Goal: Task Accomplishment & Management: Manage account settings

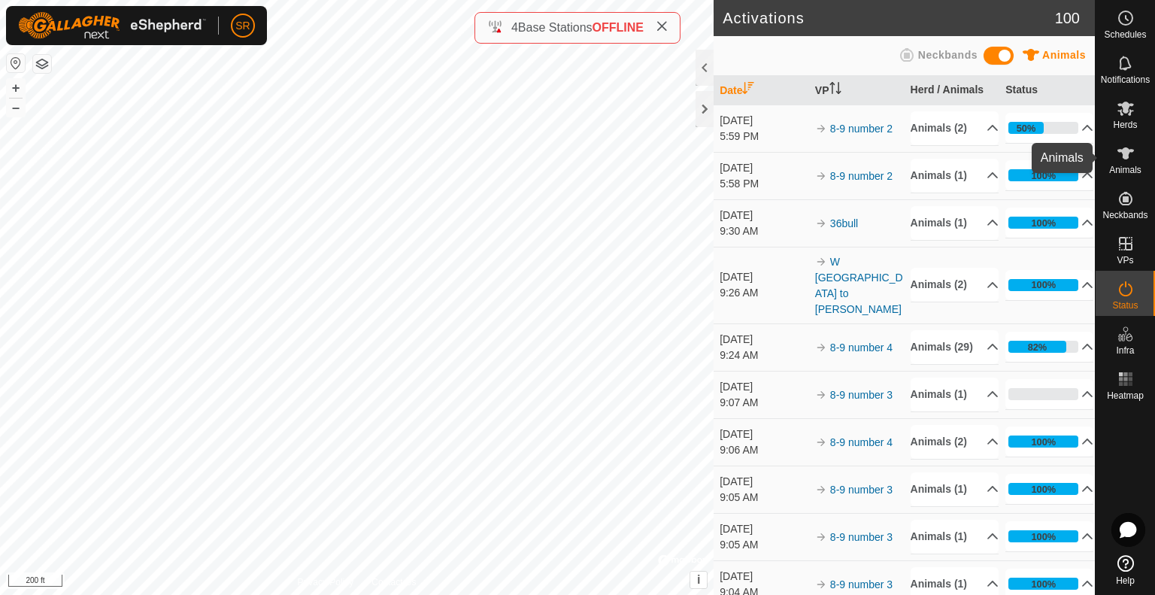
click at [1133, 168] on span "Animals" at bounding box center [1125, 169] width 32 height 9
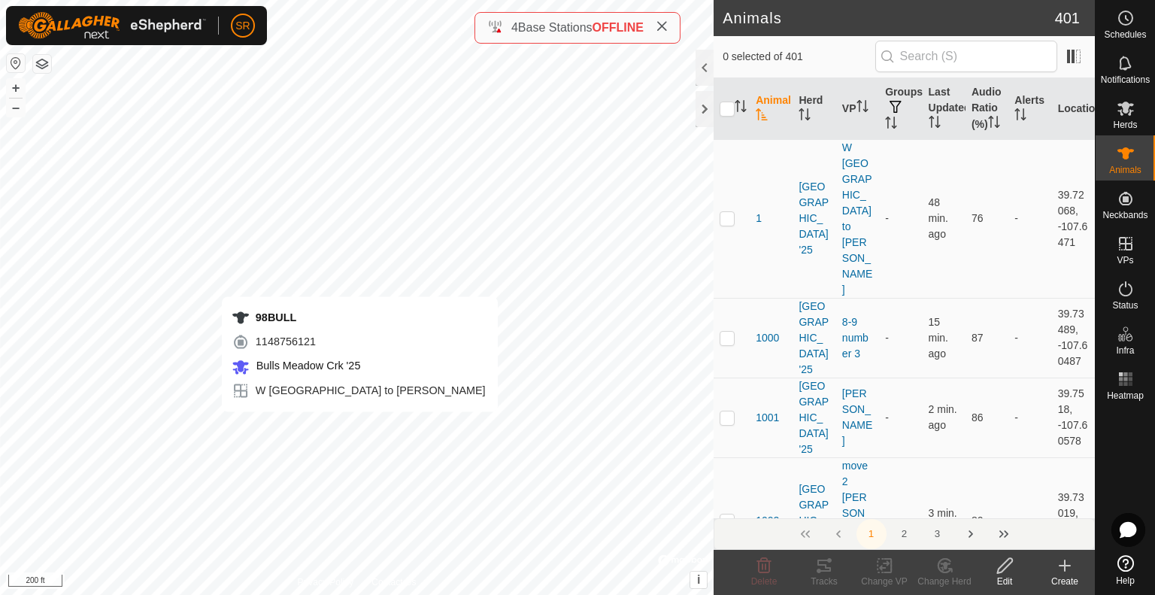
click at [359, 426] on div "98BULL 1148756121 Bulls Meadow Crk '25 W [GEOGRAPHIC_DATA] to [PERSON_NAME] + –…" at bounding box center [357, 297] width 714 height 595
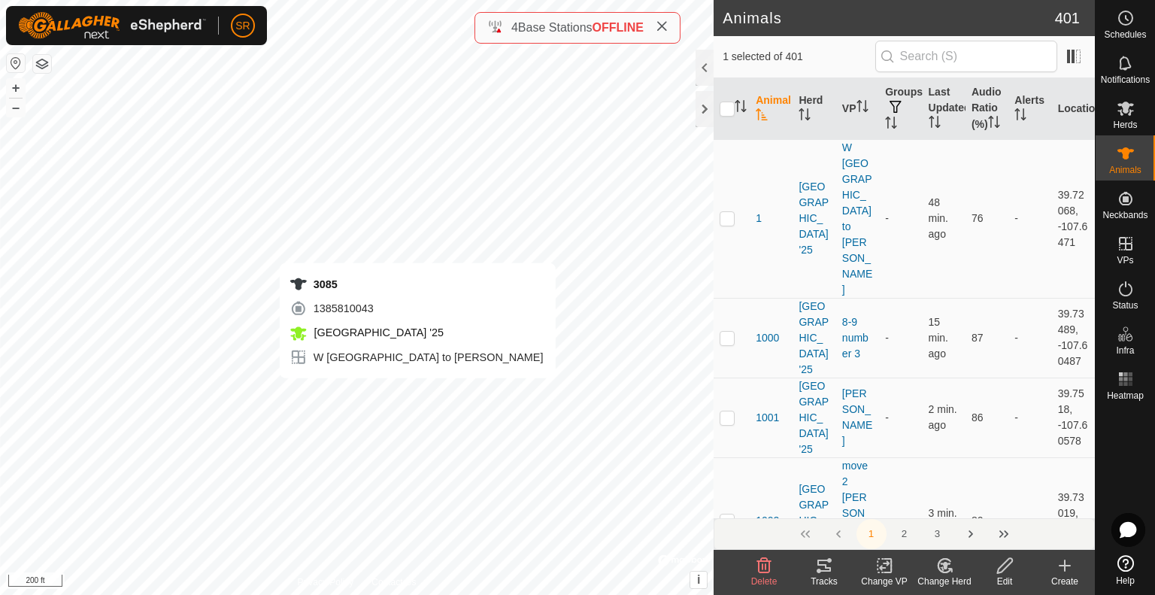
click at [417, 393] on div "3085 1385810043 [GEOGRAPHIC_DATA] '25 W [GEOGRAPHIC_DATA] to [PERSON_NAME] + – …" at bounding box center [357, 297] width 714 height 595
checkbox input "true"
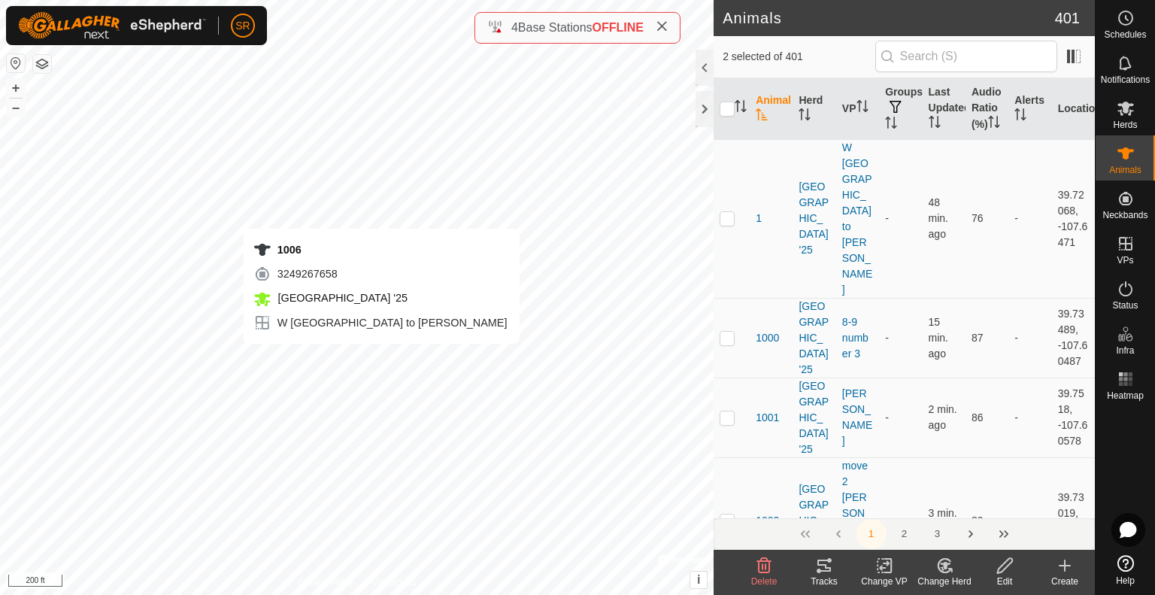
click at [381, 359] on div "1006 3249267658 [GEOGRAPHIC_DATA] '25 W [GEOGRAPHIC_DATA] to [PERSON_NAME] + – …" at bounding box center [357, 297] width 714 height 595
checkbox input "true"
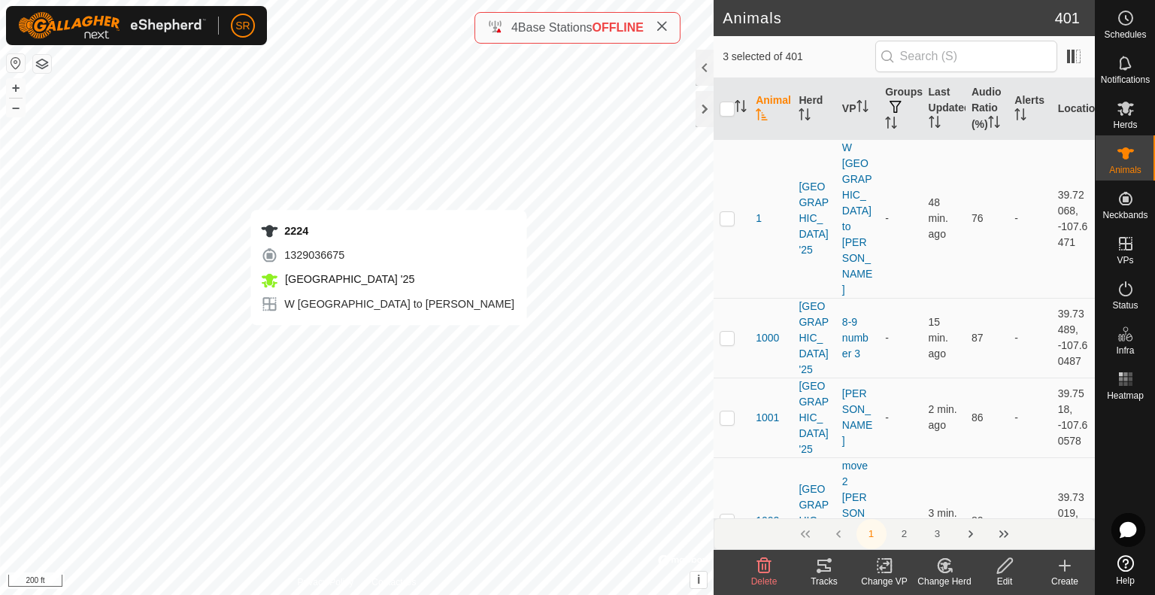
click at [388, 339] on div "2224 1329036675 [GEOGRAPHIC_DATA] '25 W [GEOGRAPHIC_DATA] to [PERSON_NAME] + – …" at bounding box center [357, 297] width 714 height 595
checkbox input "true"
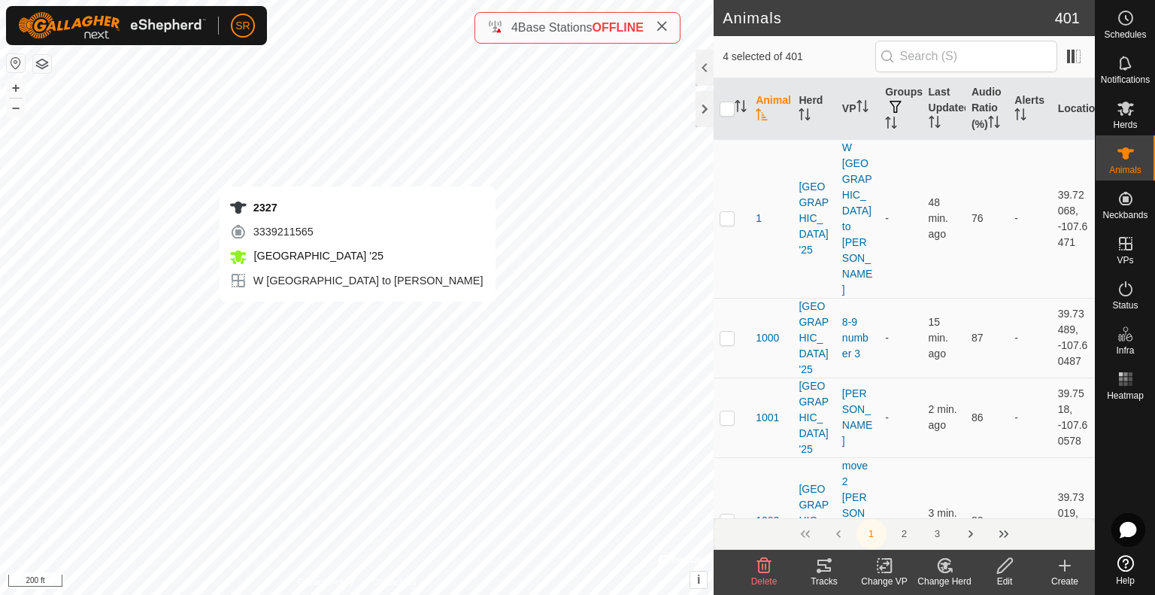
click at [357, 317] on div "2327 3339211565 [GEOGRAPHIC_DATA] '25 W [GEOGRAPHIC_DATA] to [PERSON_NAME] + – …" at bounding box center [357, 297] width 714 height 595
checkbox input "true"
click at [327, 315] on div "1 0162108989 [GEOGRAPHIC_DATA] '25 W [GEOGRAPHIC_DATA] to [PERSON_NAME] + – ⇧ i…" at bounding box center [357, 297] width 714 height 595
checkbox input "true"
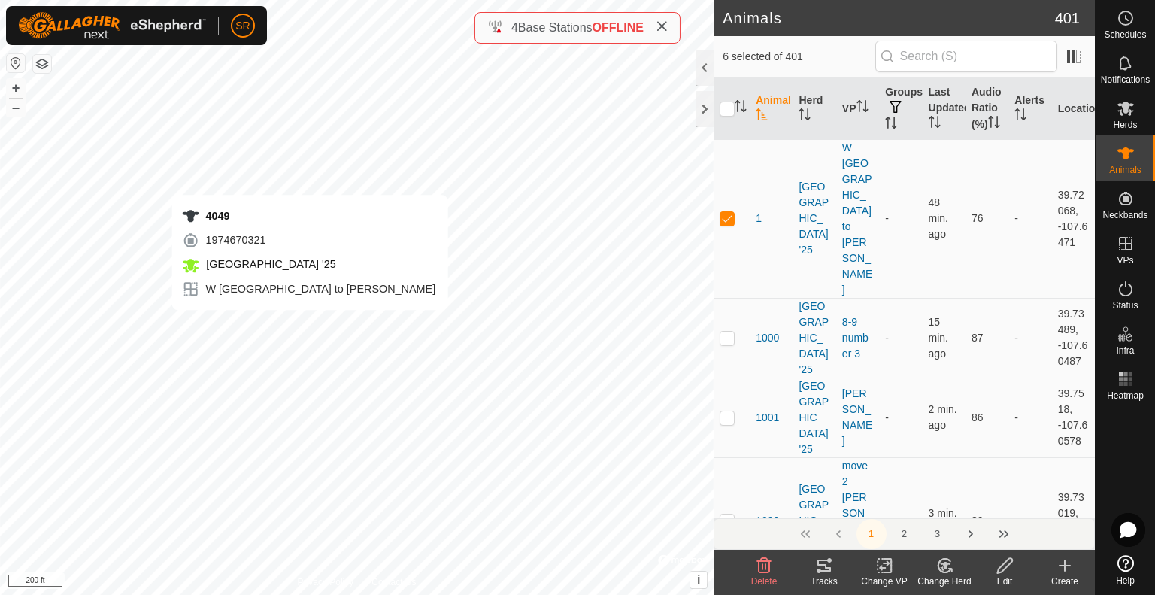
click at [308, 326] on div "4049 1974670321 [GEOGRAPHIC_DATA] '25 W [GEOGRAPHIC_DATA] to [PERSON_NAME] + – …" at bounding box center [357, 297] width 714 height 595
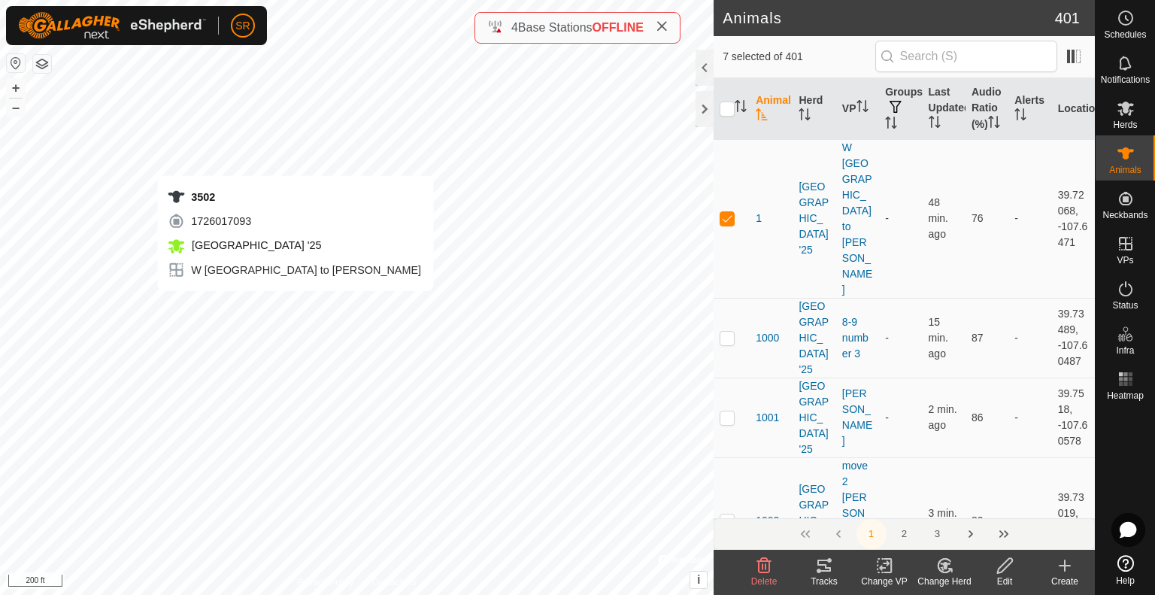
click at [294, 306] on div "3502 1726017093 [GEOGRAPHIC_DATA] '25 W [GEOGRAPHIC_DATA] to [PERSON_NAME] + – …" at bounding box center [357, 297] width 714 height 595
checkbox input "true"
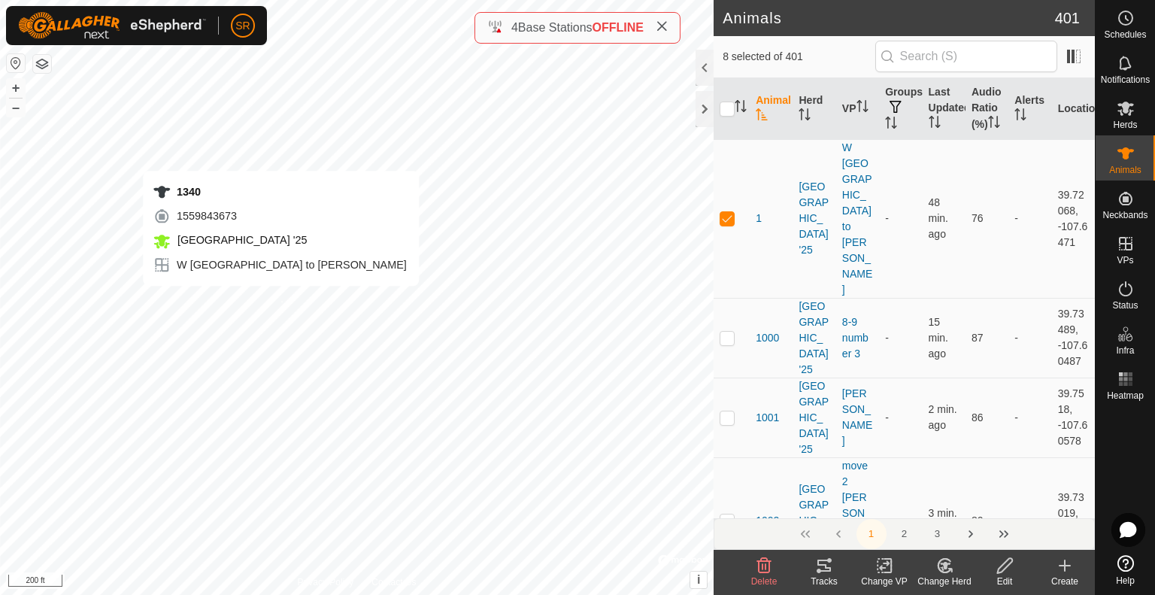
click at [281, 301] on div "1340 1559843673 [GEOGRAPHIC_DATA] '25 W [GEOGRAPHIC_DATA] to [PERSON_NAME] + – …" at bounding box center [357, 297] width 714 height 595
checkbox input "true"
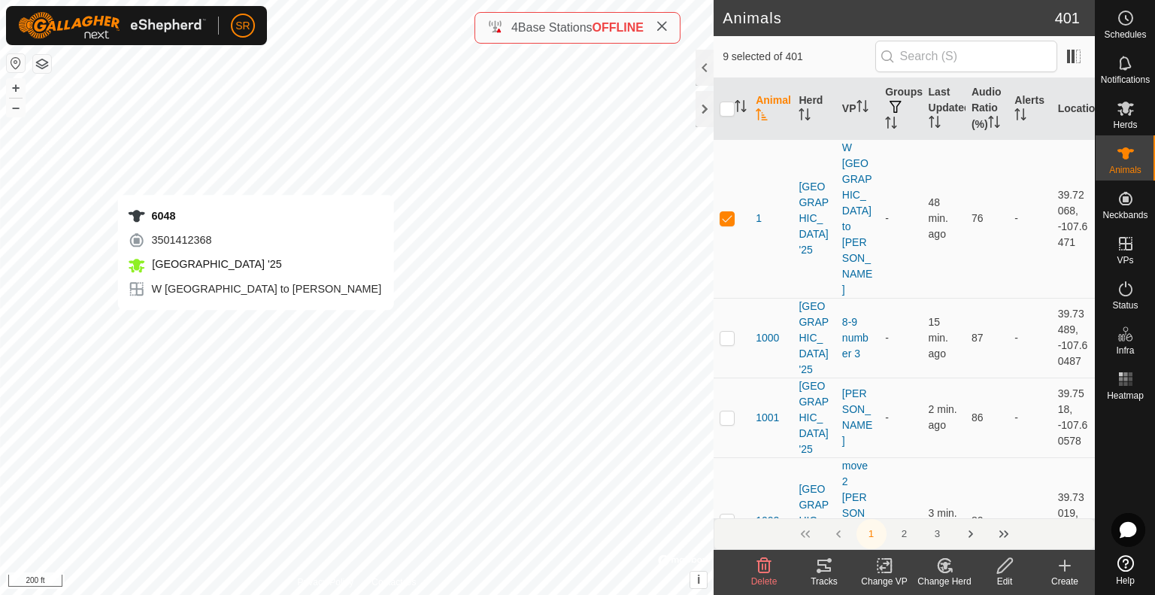
click at [254, 324] on div "6048 3501412368 [GEOGRAPHIC_DATA] '25 W [GEOGRAPHIC_DATA] to [PERSON_NAME] + – …" at bounding box center [357, 297] width 714 height 595
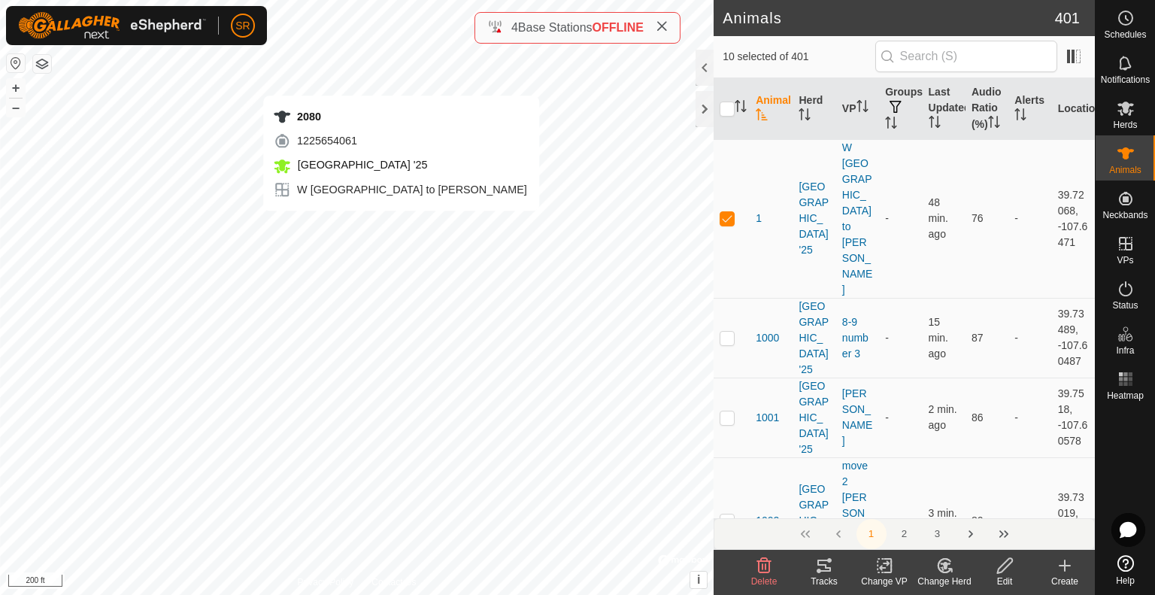
click at [401, 226] on div "2080 1225654061 [GEOGRAPHIC_DATA] '25 W [GEOGRAPHIC_DATA] to [PERSON_NAME] + – …" at bounding box center [357, 297] width 714 height 595
checkbox input "true"
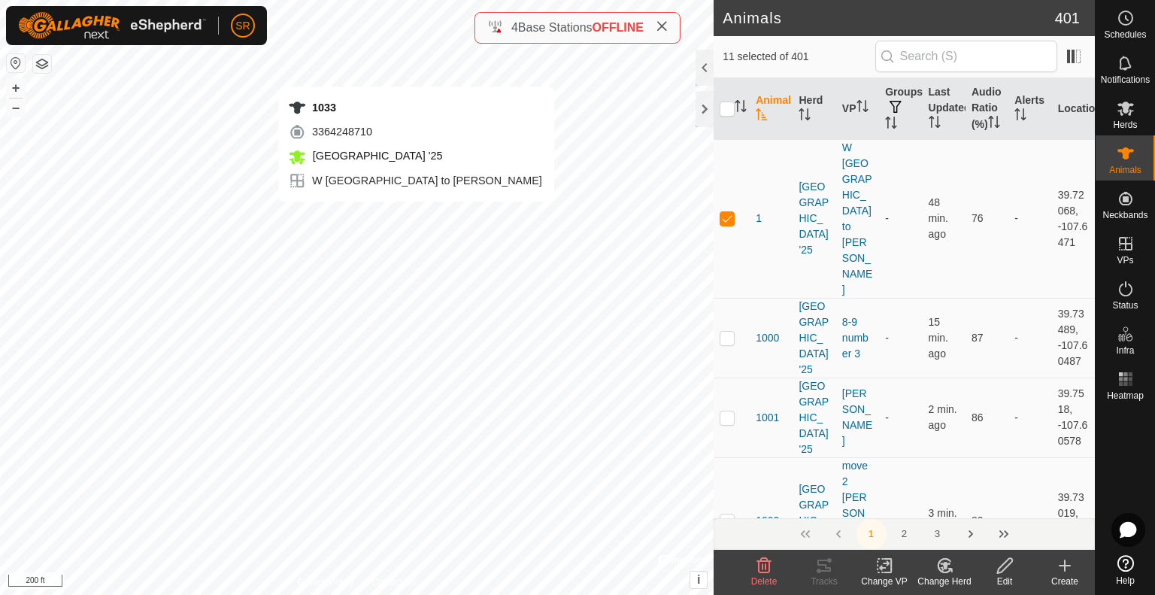
click at [416, 217] on div "1033 3364248710 [GEOGRAPHIC_DATA] '25 W [GEOGRAPHIC_DATA] to [PERSON_NAME] + – …" at bounding box center [357, 297] width 714 height 595
checkbox input "true"
click at [398, 219] on div "6062 0477446302 [GEOGRAPHIC_DATA] '25 W [GEOGRAPHIC_DATA] to [PERSON_NAME] + – …" at bounding box center [357, 297] width 714 height 595
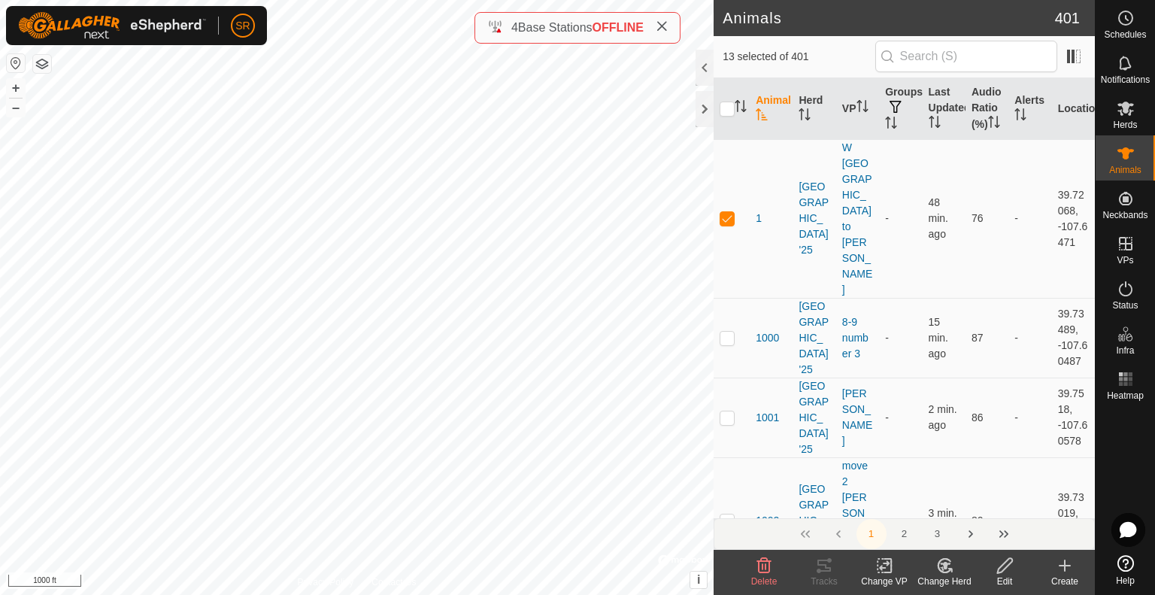
click at [891, 569] on icon at bounding box center [887, 566] width 7 height 14
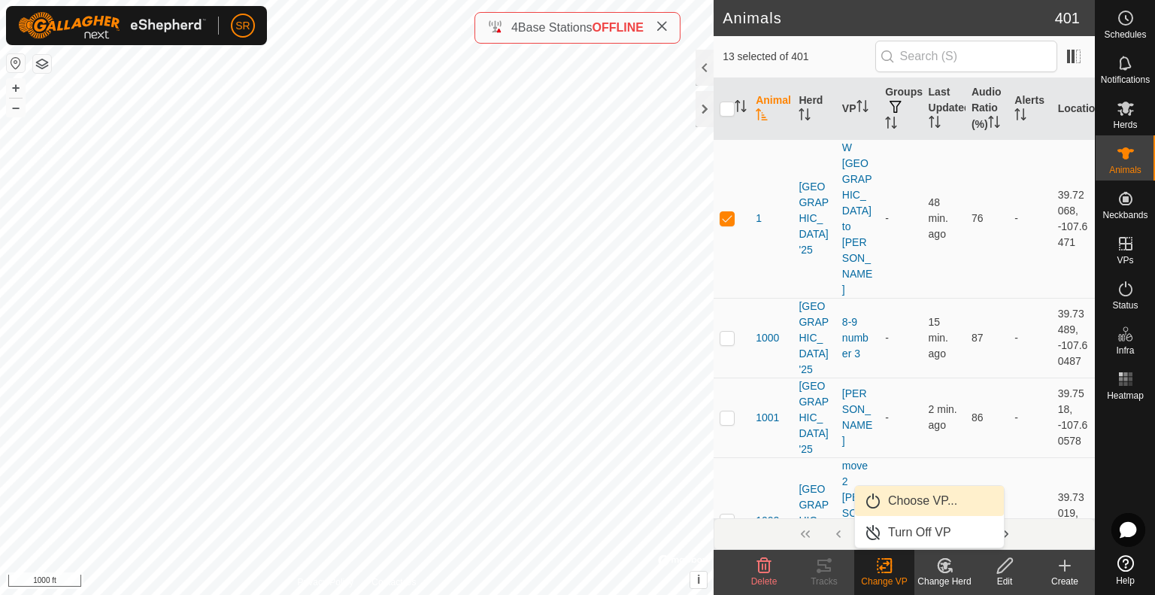
click at [902, 496] on link "Choose VP..." at bounding box center [929, 501] width 149 height 30
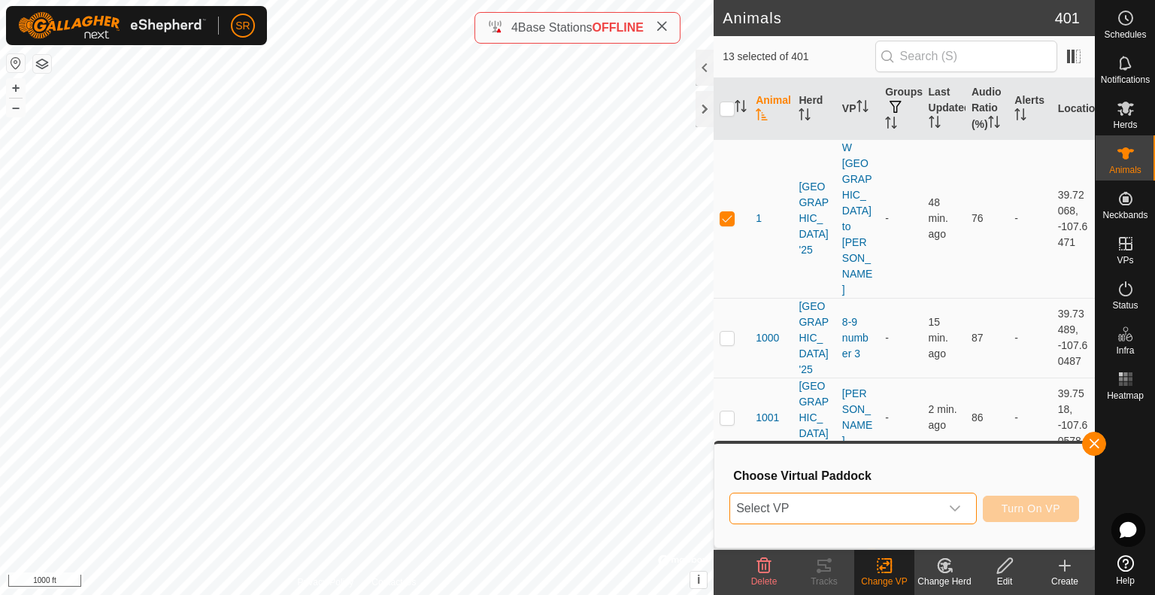
click at [901, 496] on span "Select VP" at bounding box center [835, 508] width 210 height 30
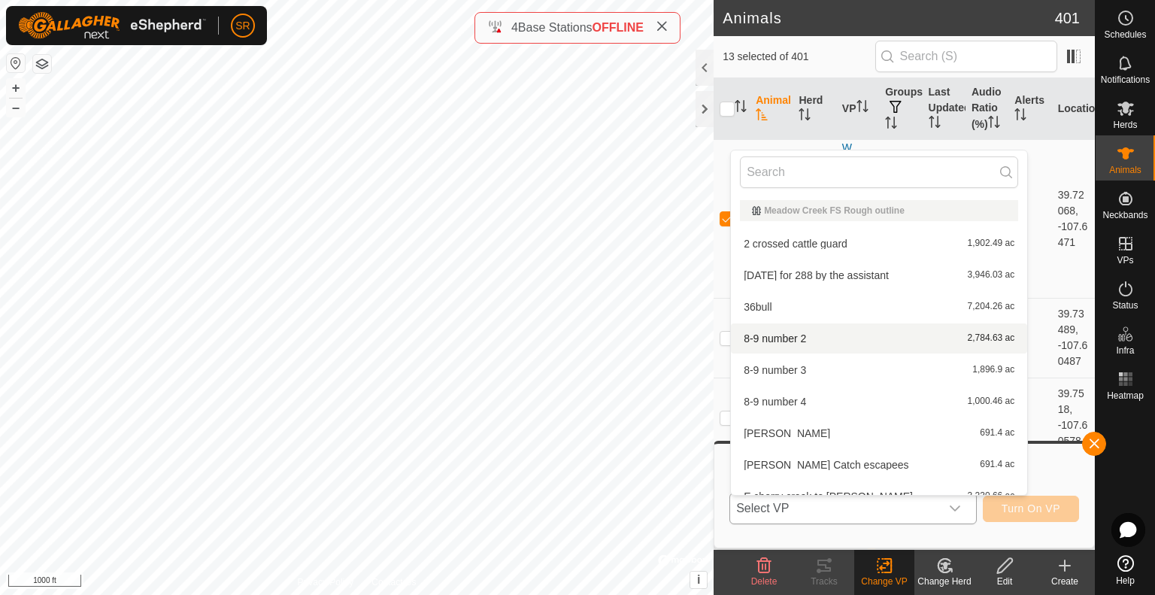
click at [817, 347] on li "8-9 number 2 2,784.63 ac" at bounding box center [879, 338] width 296 height 30
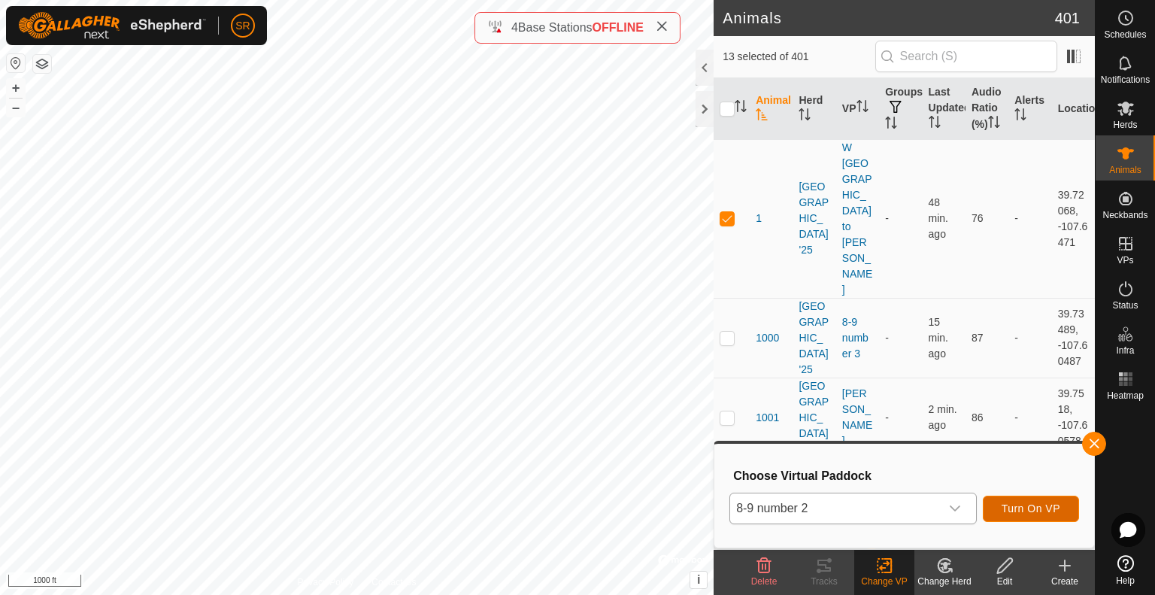
click at [1027, 507] on span "Turn On VP" at bounding box center [1031, 508] width 59 height 12
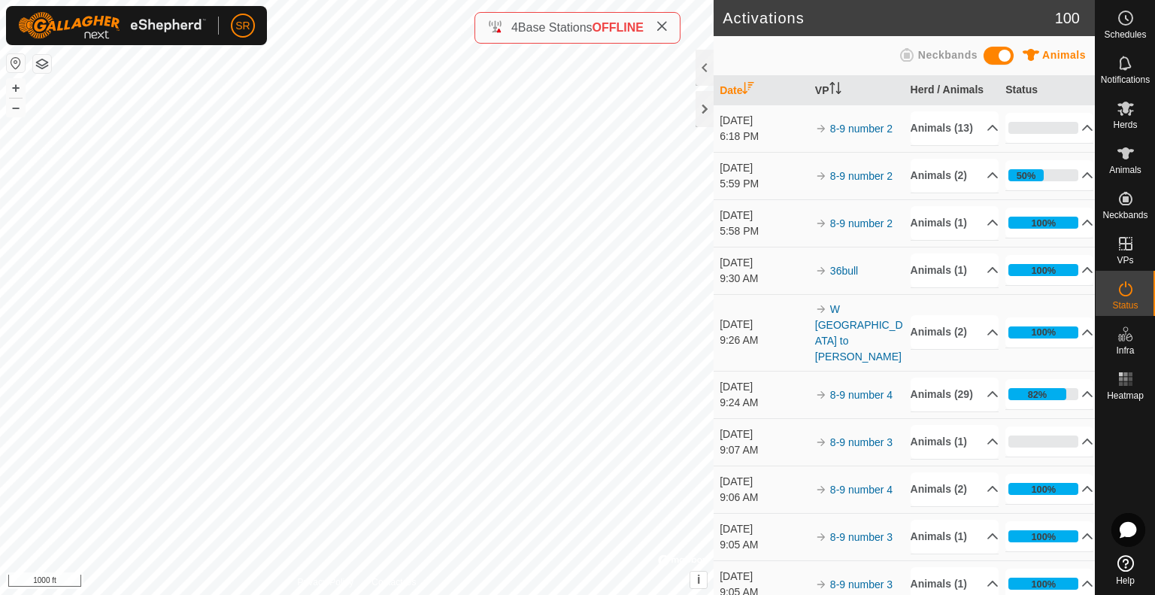
click at [660, 22] on icon at bounding box center [662, 26] width 12 height 12
click at [199, 594] on html "SR Schedules Notifications Herds Animals Neckbands VPs Status Infra Heatmap Hel…" at bounding box center [577, 297] width 1155 height 595
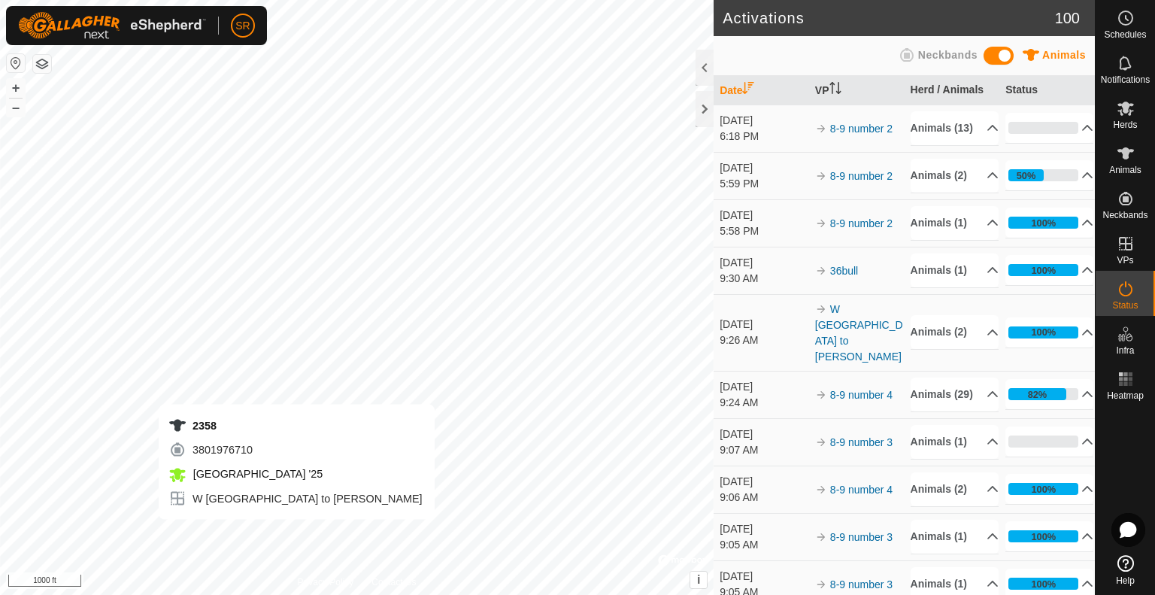
click at [296, 535] on div "2358 3801976710 [GEOGRAPHIC_DATA] '25 W [GEOGRAPHIC_DATA] to [PERSON_NAME] + – …" at bounding box center [357, 297] width 714 height 595
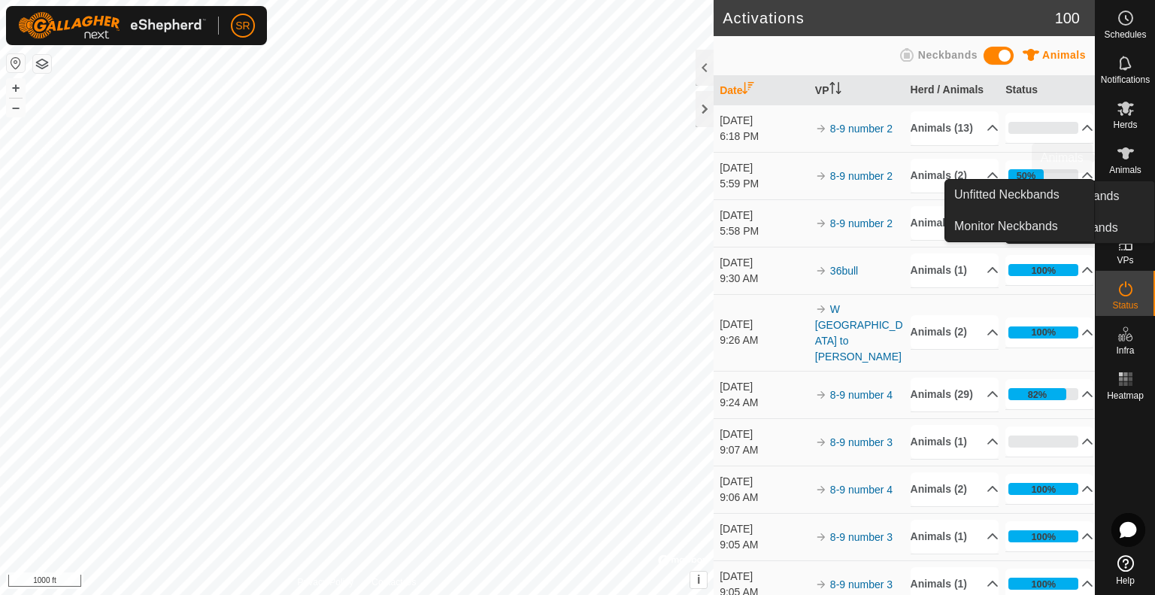
click at [1118, 162] on icon at bounding box center [1126, 153] width 18 height 18
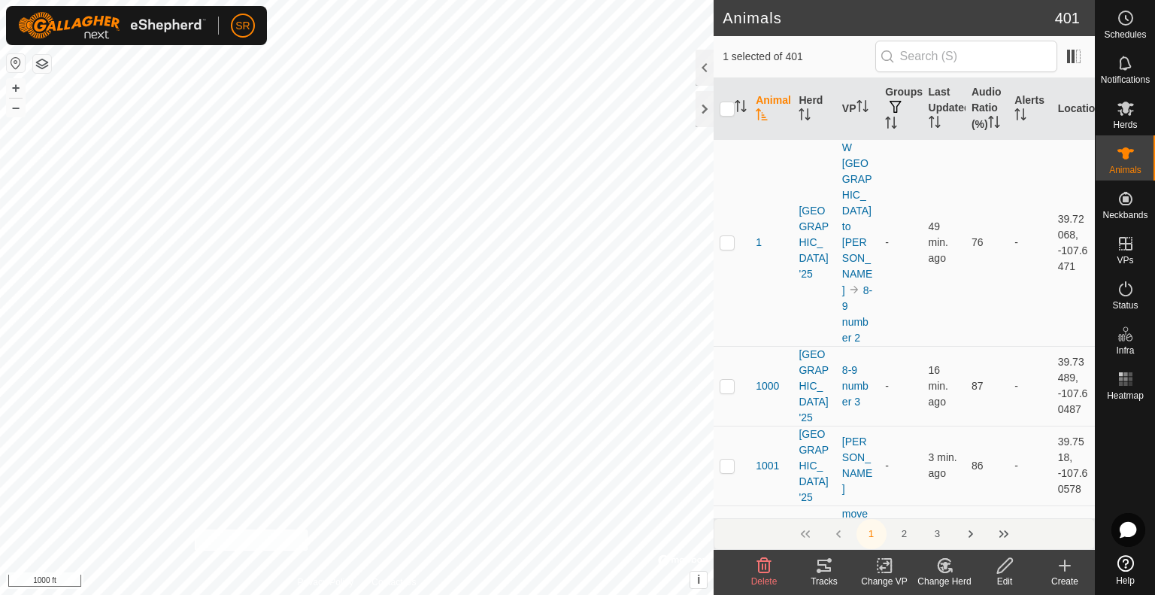
checkbox input "true"
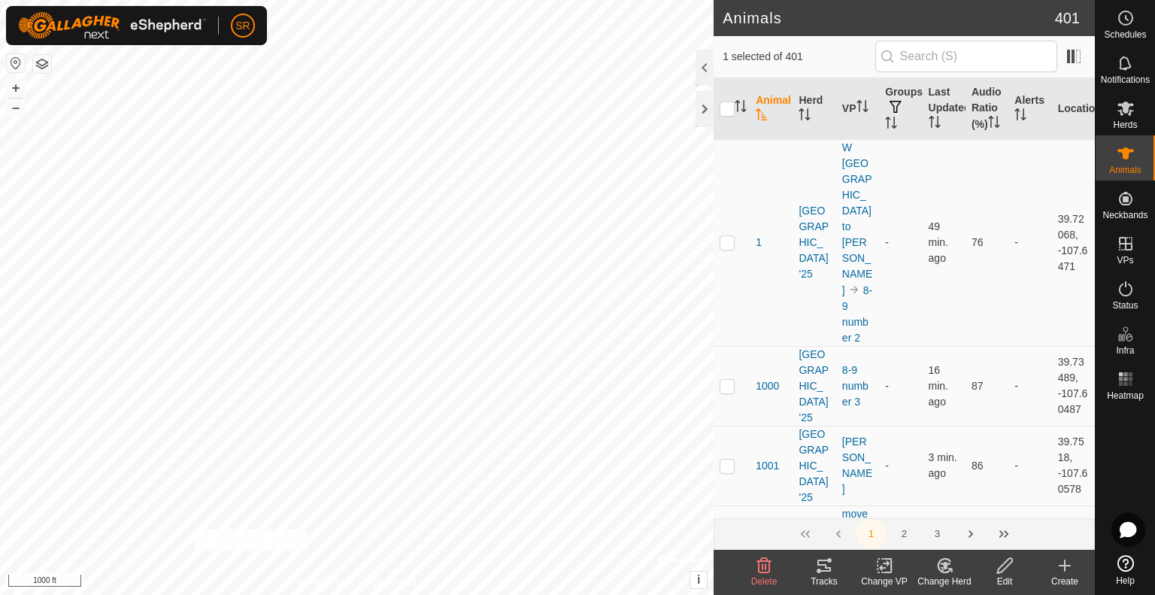
checkbox input "true"
click at [821, 570] on icon at bounding box center [824, 566] width 14 height 12
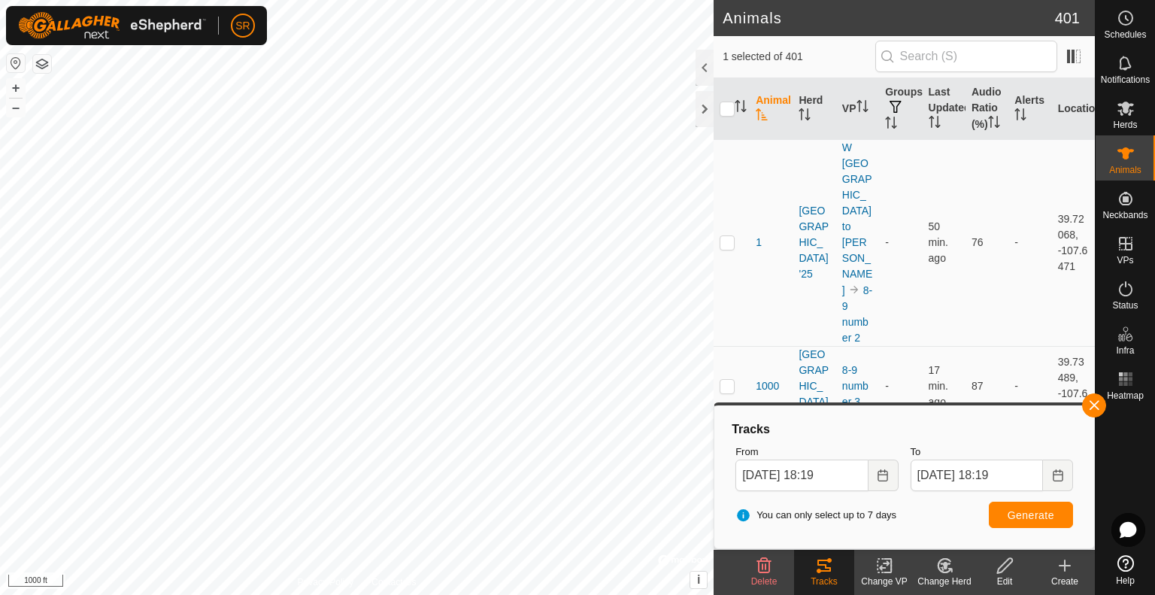
click at [378, 0] on html "SR Schedules Notifications Herds Animals Neckbands VPs Status Infra Heatmap Hel…" at bounding box center [577, 297] width 1155 height 595
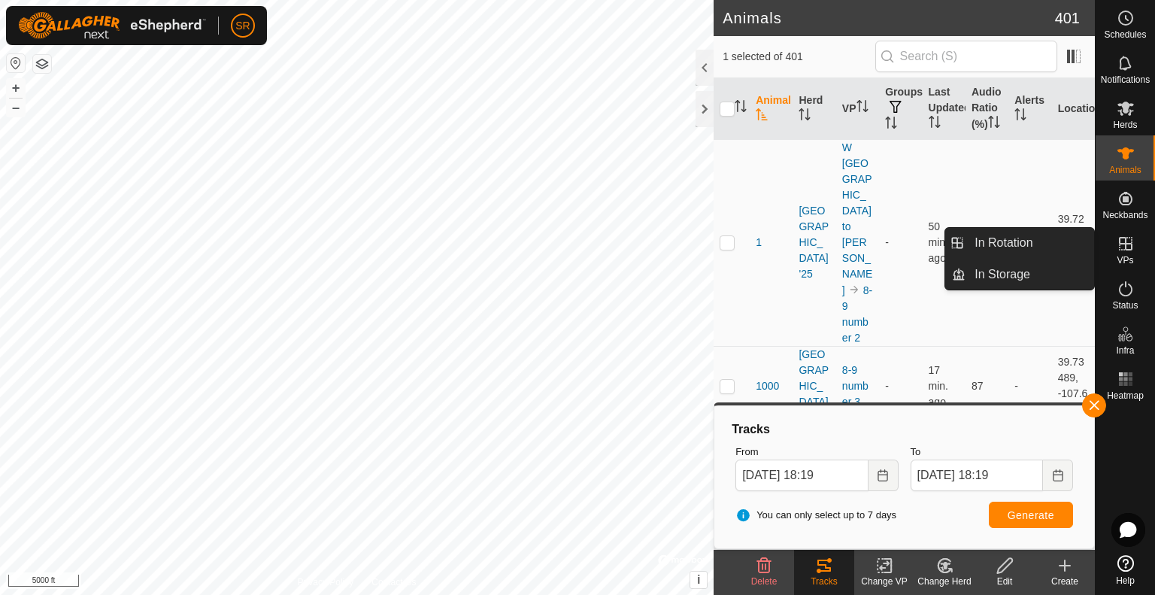
click at [1126, 256] on span "VPs" at bounding box center [1125, 260] width 17 height 9
click at [1043, 244] on link "In Rotation" at bounding box center [1030, 243] width 129 height 30
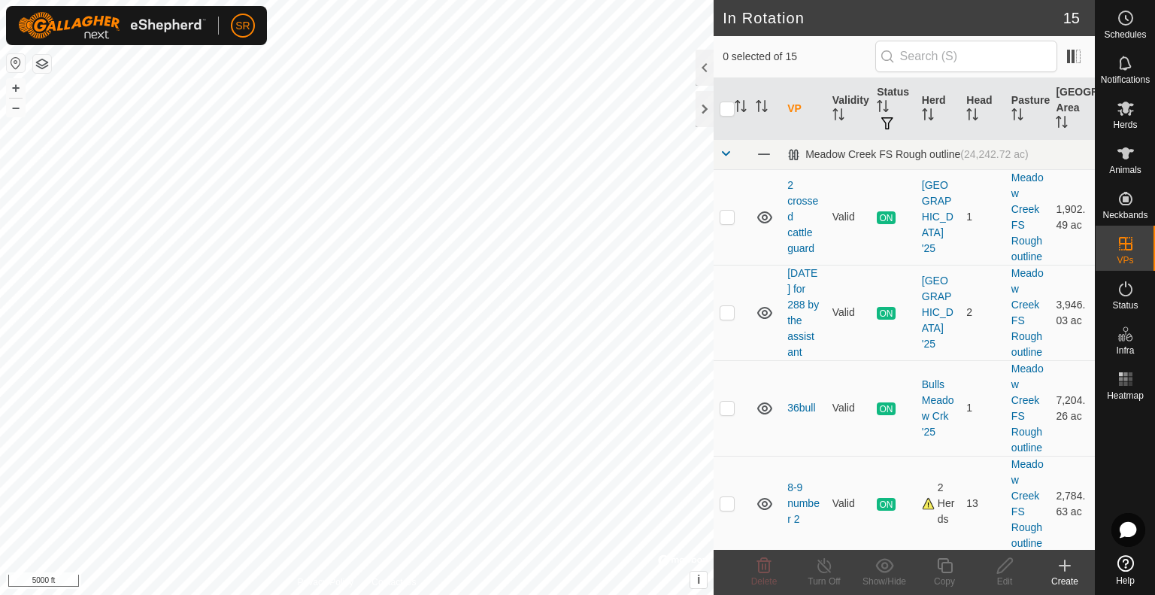
click at [1064, 579] on div "Create" at bounding box center [1065, 582] width 60 height 14
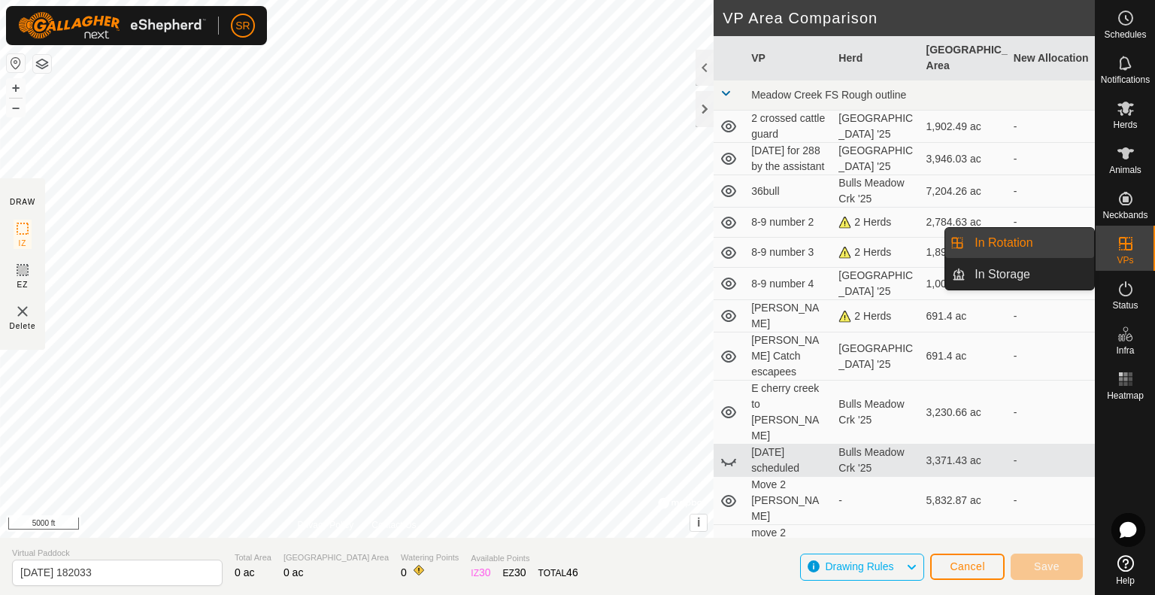
click at [1122, 243] on icon at bounding box center [1126, 244] width 14 height 14
click at [1060, 239] on link "In Rotation" at bounding box center [1030, 243] width 129 height 30
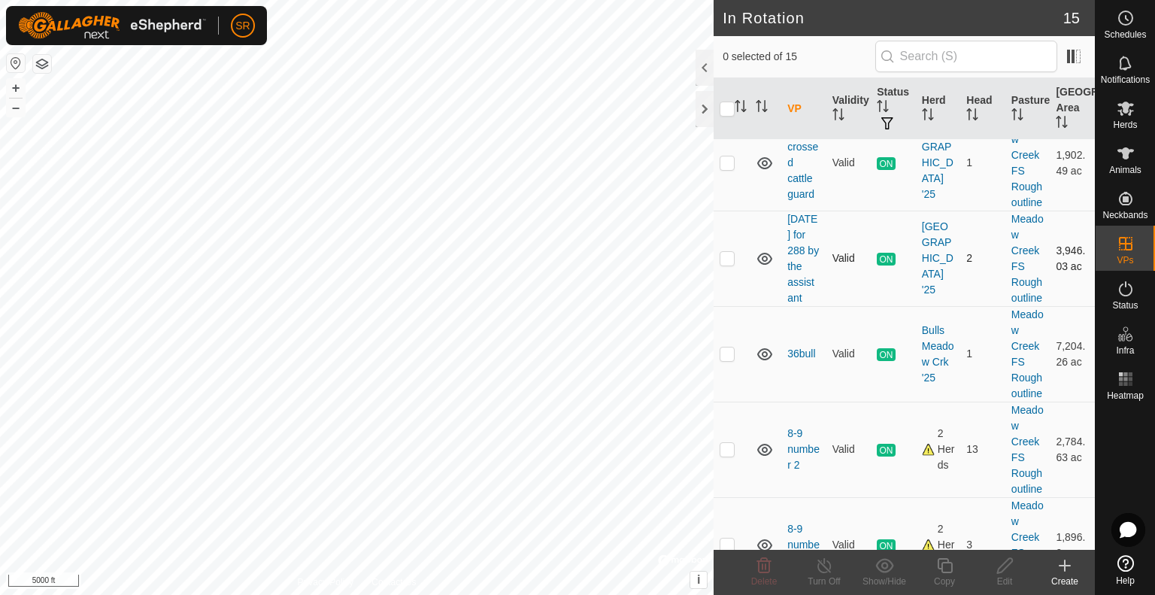
scroll to position [56, 0]
click at [726, 358] on p-checkbox at bounding box center [727, 352] width 15 height 12
checkbox input "true"
click at [942, 566] on icon at bounding box center [944, 565] width 15 height 15
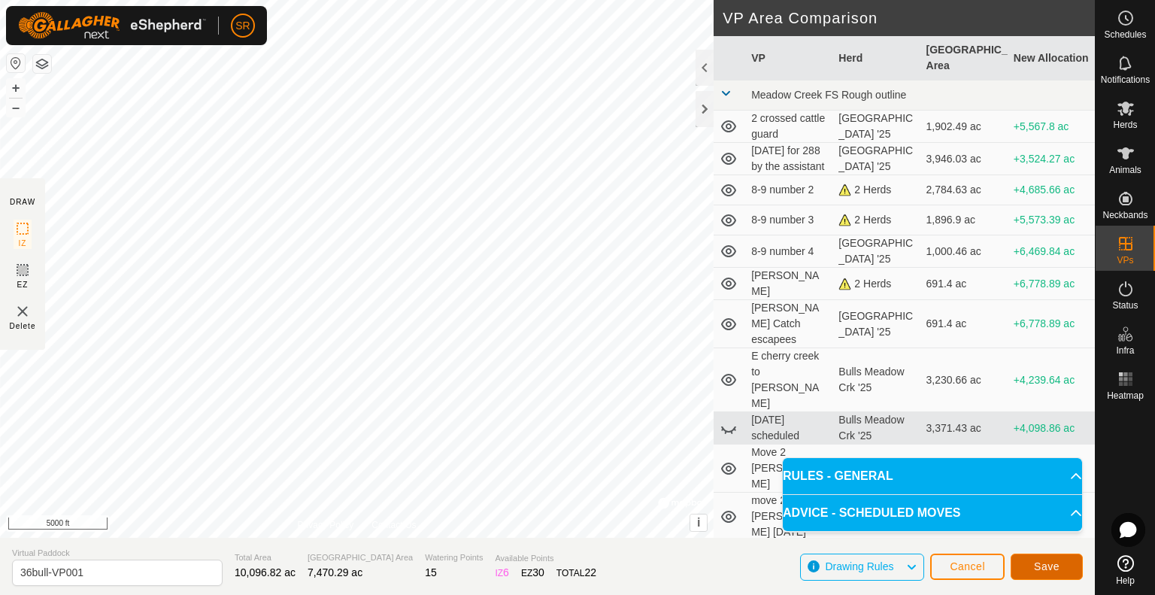
click at [1042, 569] on span "Save" at bounding box center [1047, 566] width 26 height 12
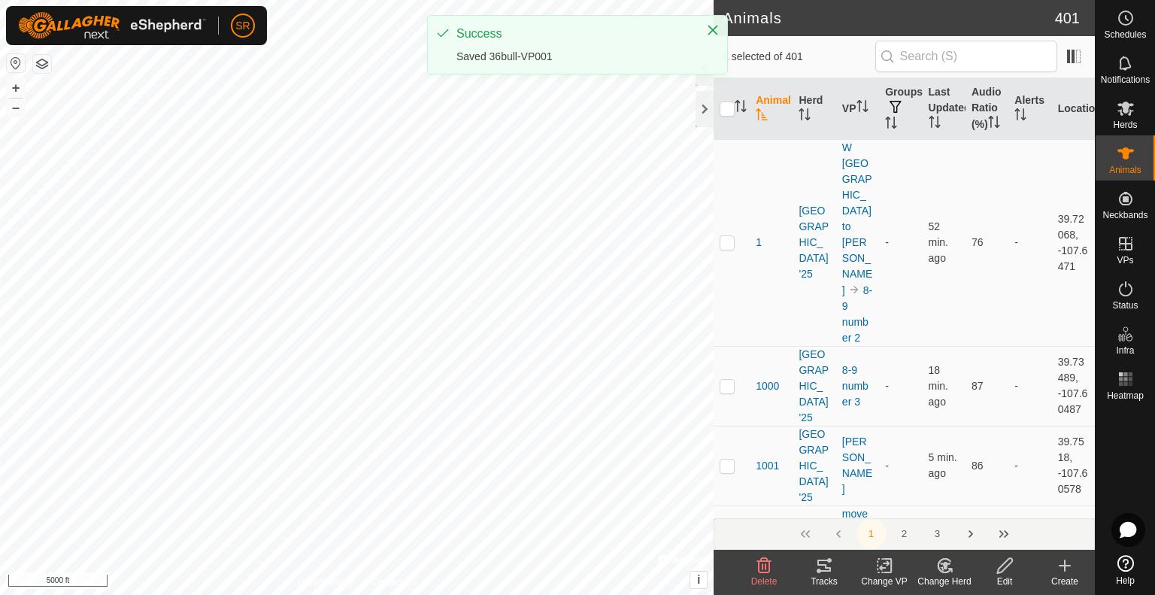
click at [887, 566] on icon at bounding box center [884, 566] width 19 height 18
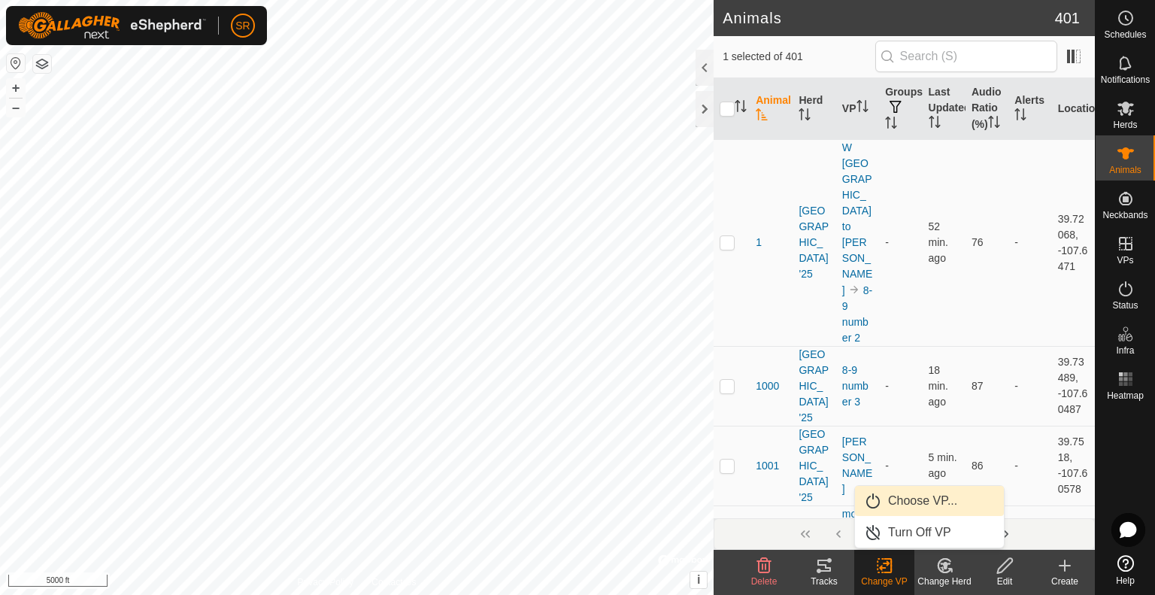
click at [930, 506] on link "Choose VP..." at bounding box center [929, 501] width 149 height 30
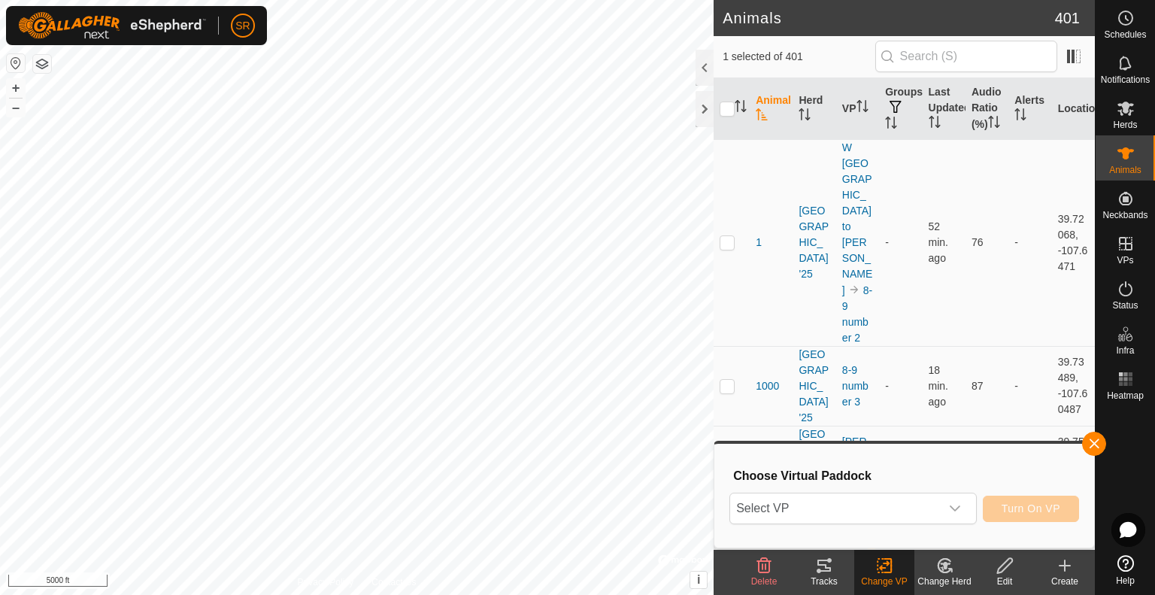
click at [930, 506] on span "Select VP" at bounding box center [835, 508] width 210 height 30
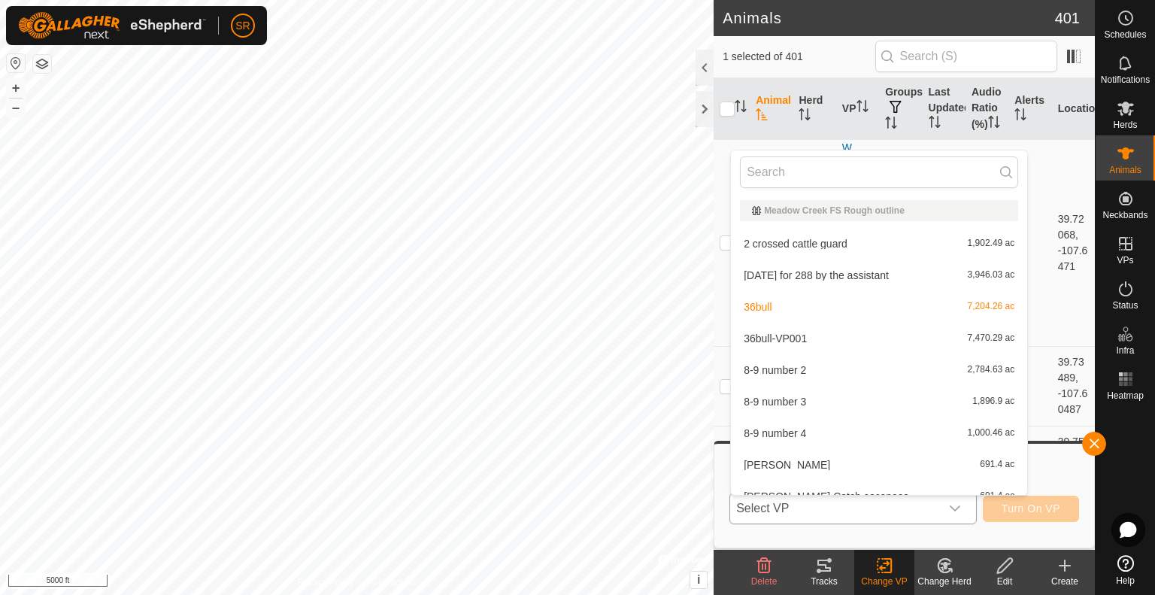
click at [811, 337] on li "36bull-VP001 7,470.29 ac" at bounding box center [879, 338] width 296 height 30
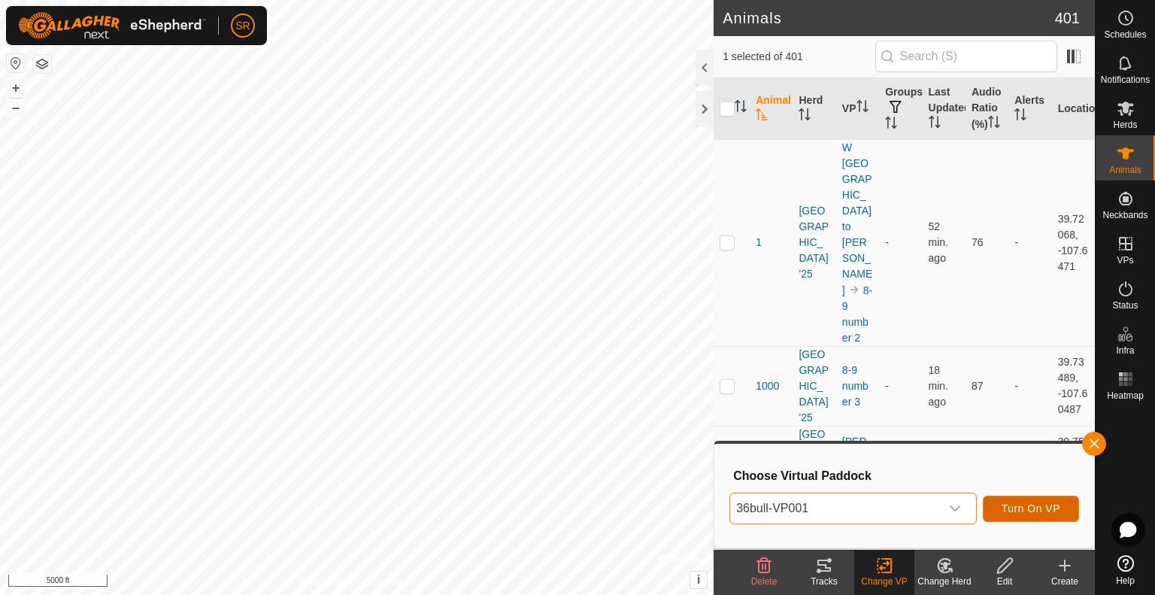
click at [1025, 506] on span "Turn On VP" at bounding box center [1031, 508] width 59 height 12
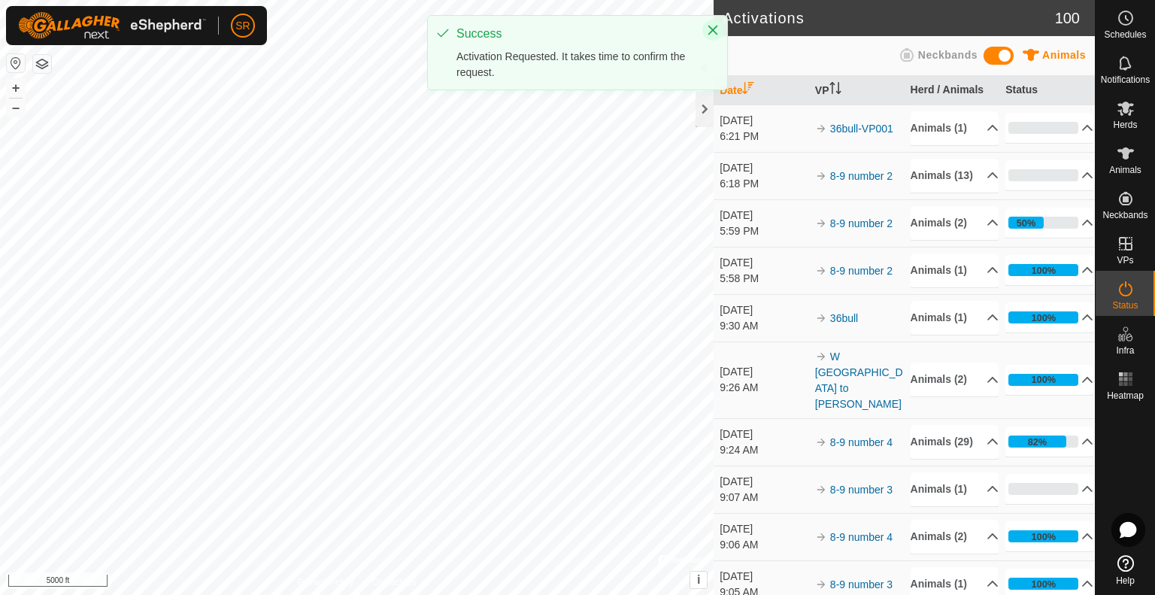
click at [714, 32] on icon "Close" at bounding box center [713, 31] width 10 height 10
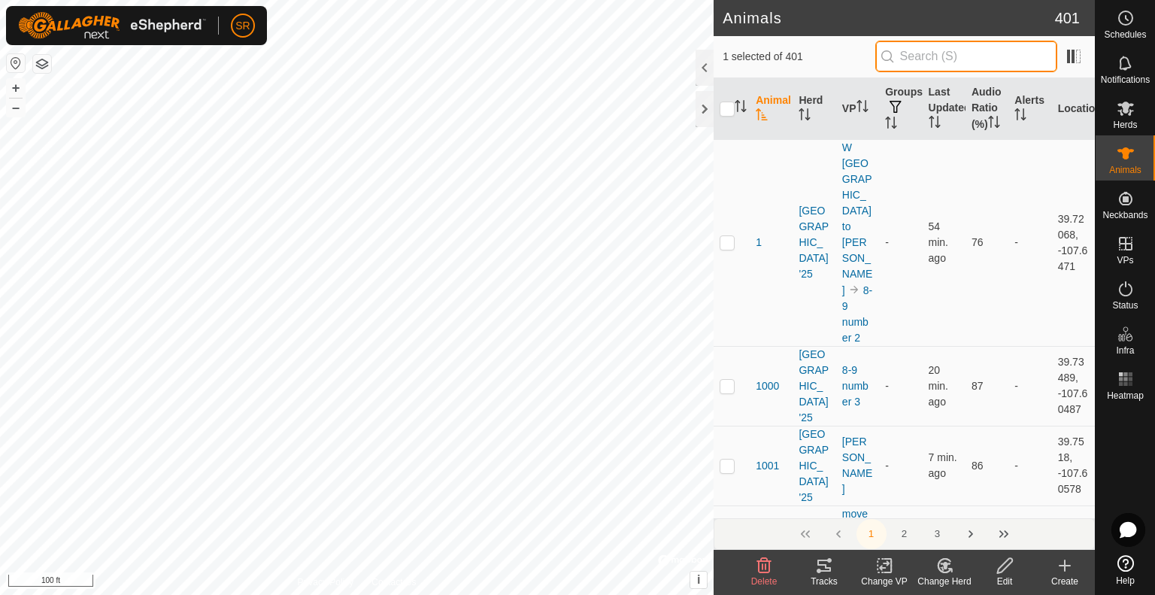
click at [972, 50] on input "text" at bounding box center [966, 57] width 182 height 32
type input "1087"
checkbox input "true"
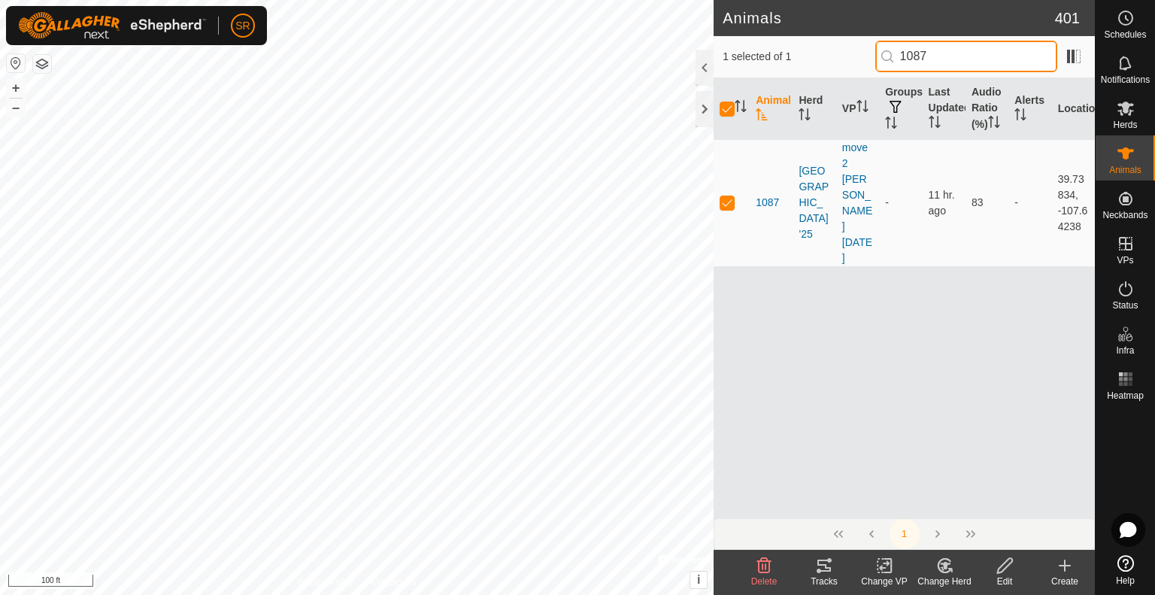
type input "1087"
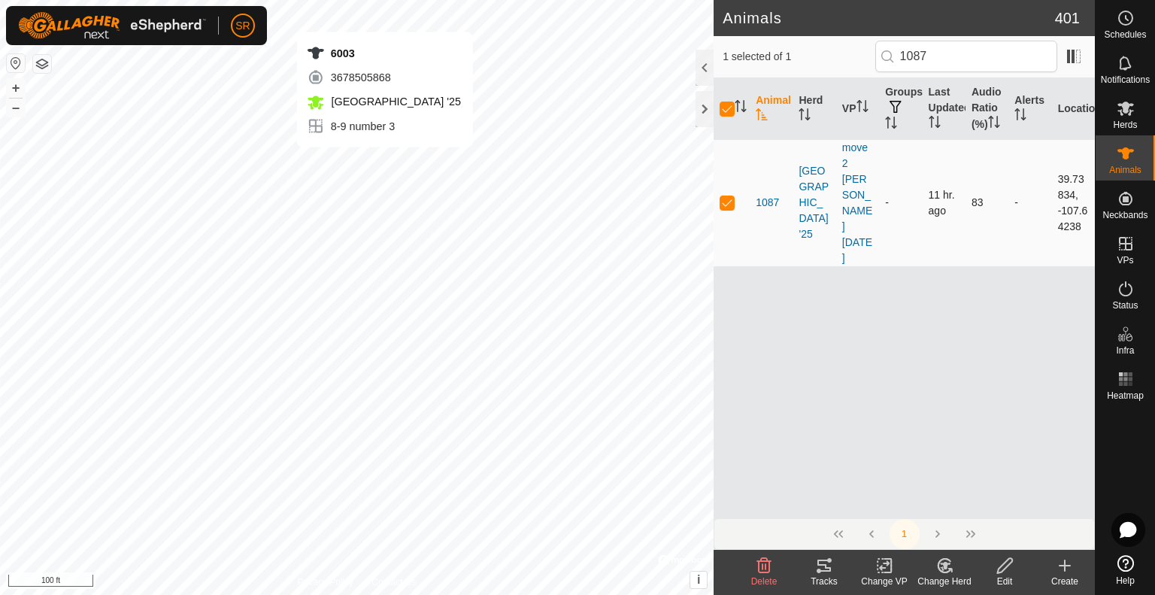
checkbox input "false"
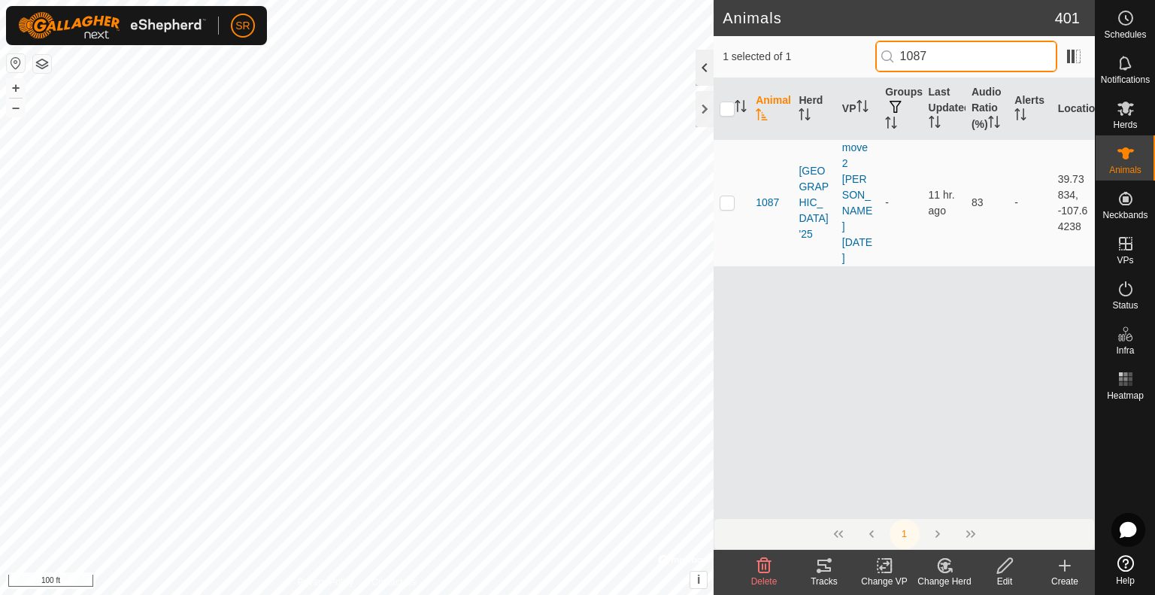
drag, startPoint x: 949, startPoint y: 50, endPoint x: 703, endPoint y: 71, distance: 246.8
click at [714, 71] on div "Animals 401 1 selected of 1 1087 Animal Herd VP Groups Last Updated Audio Ratio…" at bounding box center [904, 297] width 381 height 595
type input "6003"
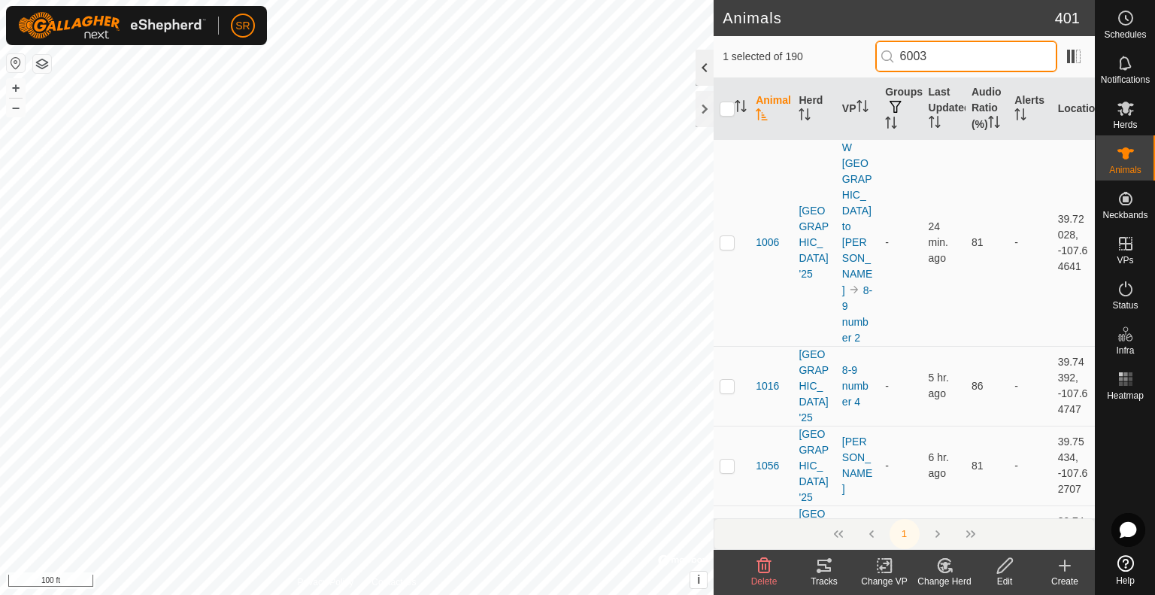
checkbox input "true"
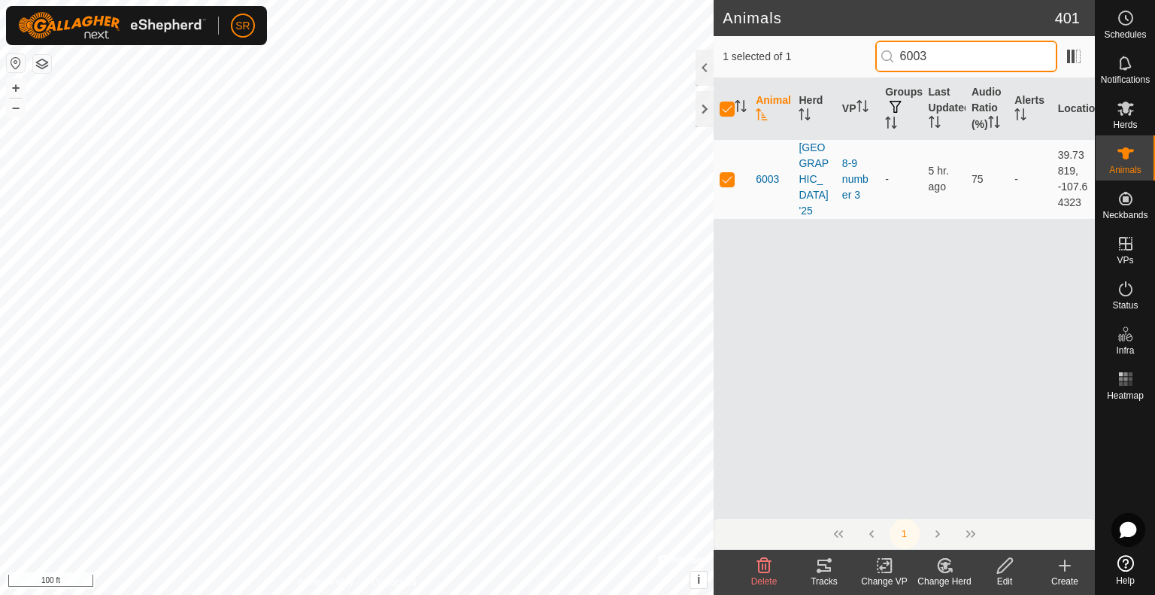
drag, startPoint x: 967, startPoint y: 44, endPoint x: 830, endPoint y: 45, distance: 136.9
click at [830, 45] on div "1 selected of 1 6003" at bounding box center [904, 57] width 363 height 32
type input "3676"
checkbox input "false"
click at [669, 73] on div "Animals 401 1 selected of 1 3676 Animal Herd VP Groups Last Updated Audio Ratio…" at bounding box center [547, 297] width 1095 height 595
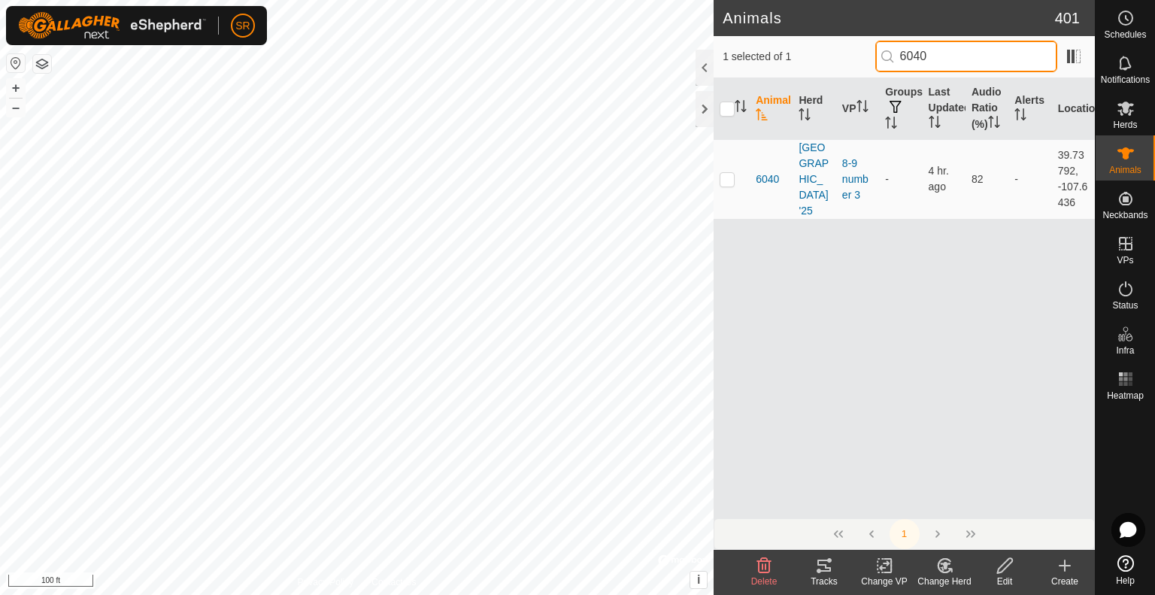
drag, startPoint x: 936, startPoint y: 47, endPoint x: 815, endPoint y: 52, distance: 120.4
click at [815, 52] on div "1 selected of 1 6040" at bounding box center [904, 57] width 363 height 32
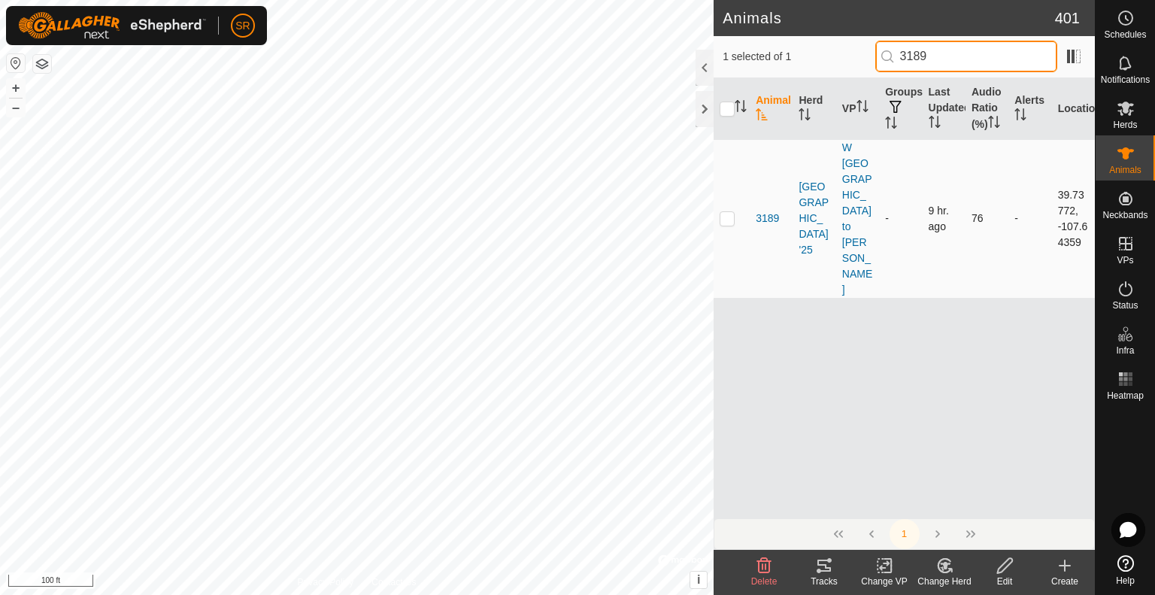
type input "3189"
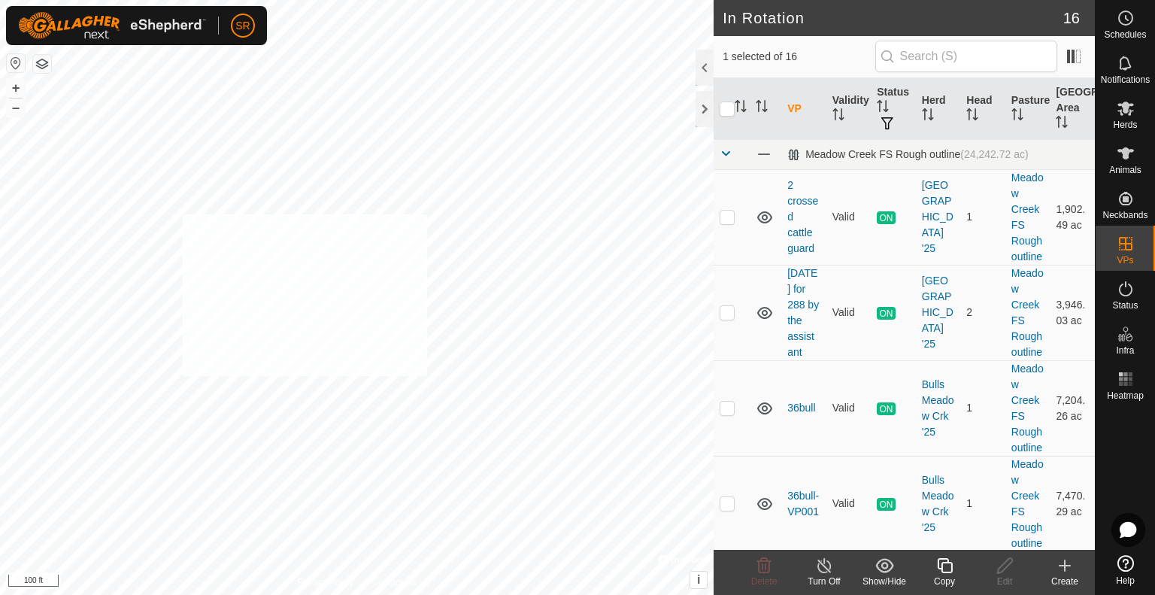
checkbox input "true"
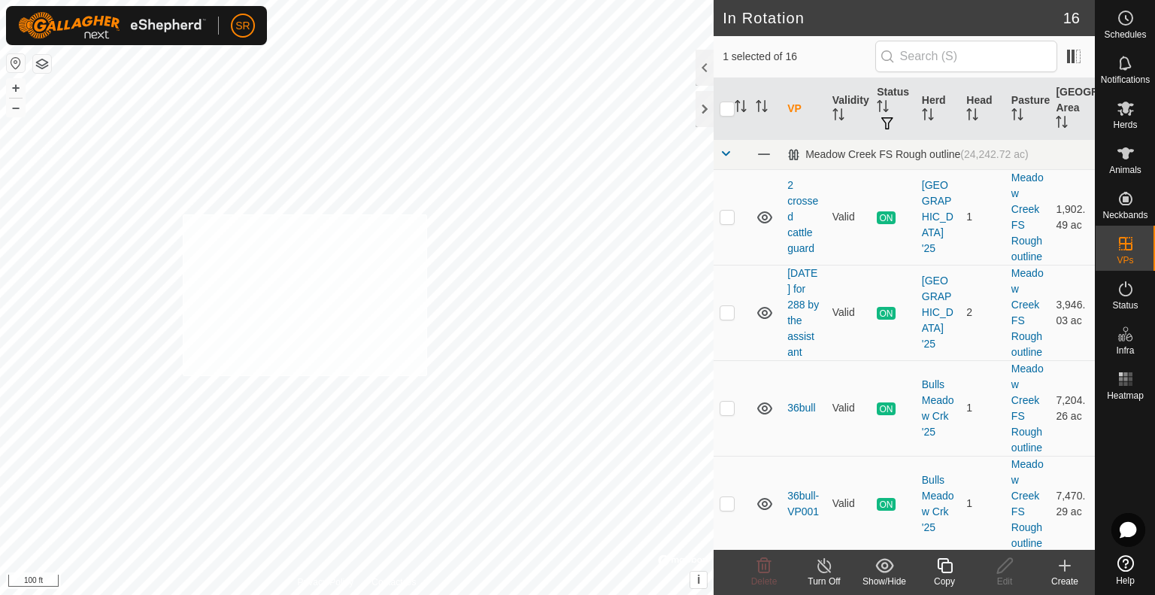
checkbox input "true"
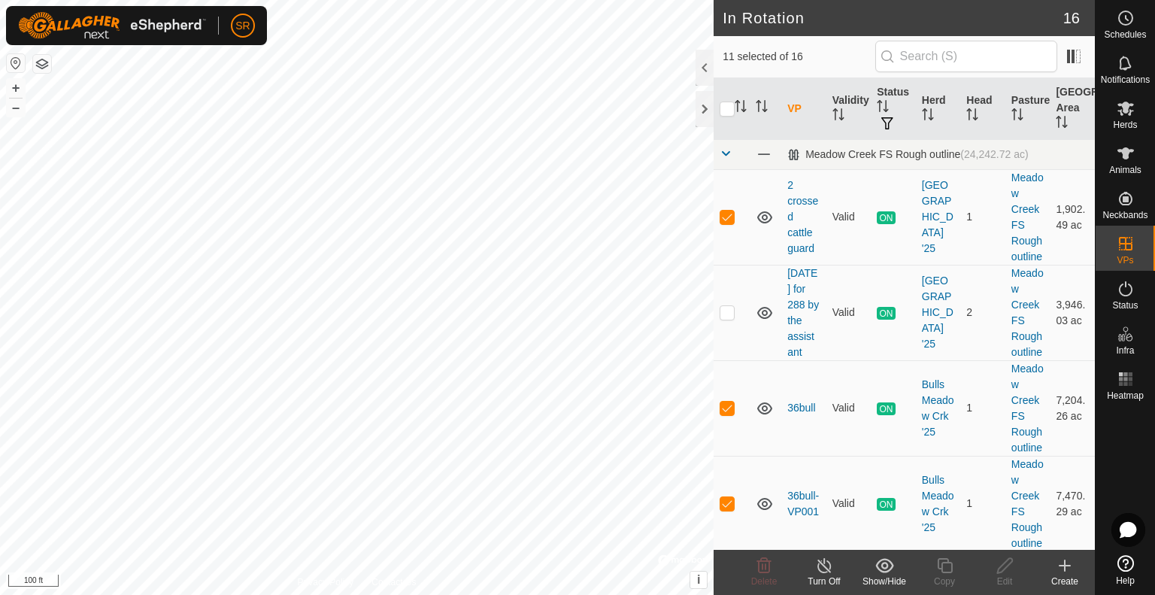
click at [136, 89] on div "8-9 number 4 Type: Inclusion Zone 29 Animals + – ⇧ i © Mapbox , © OpenStreetMap…" at bounding box center [357, 297] width 714 height 595
click at [1122, 162] on icon at bounding box center [1126, 153] width 18 height 18
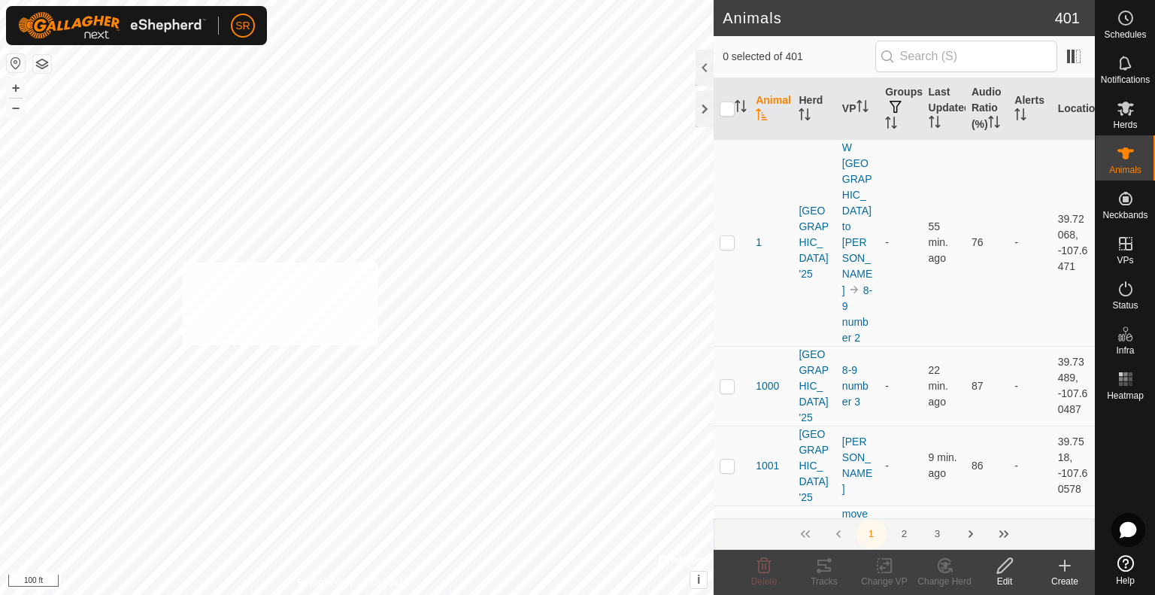
click at [180, 262] on div "2379 1840042034 [GEOGRAPHIC_DATA] '25 8-9 number 4 + – ⇧ i © Mapbox , © OpenStr…" at bounding box center [357, 297] width 714 height 595
checkbox input "true"
click at [165, 335] on div "2379 1840042034 [GEOGRAPHIC_DATA] '25 8-9 number 4 + – ⇧ i © Mapbox , © OpenStr…" at bounding box center [357, 297] width 714 height 595
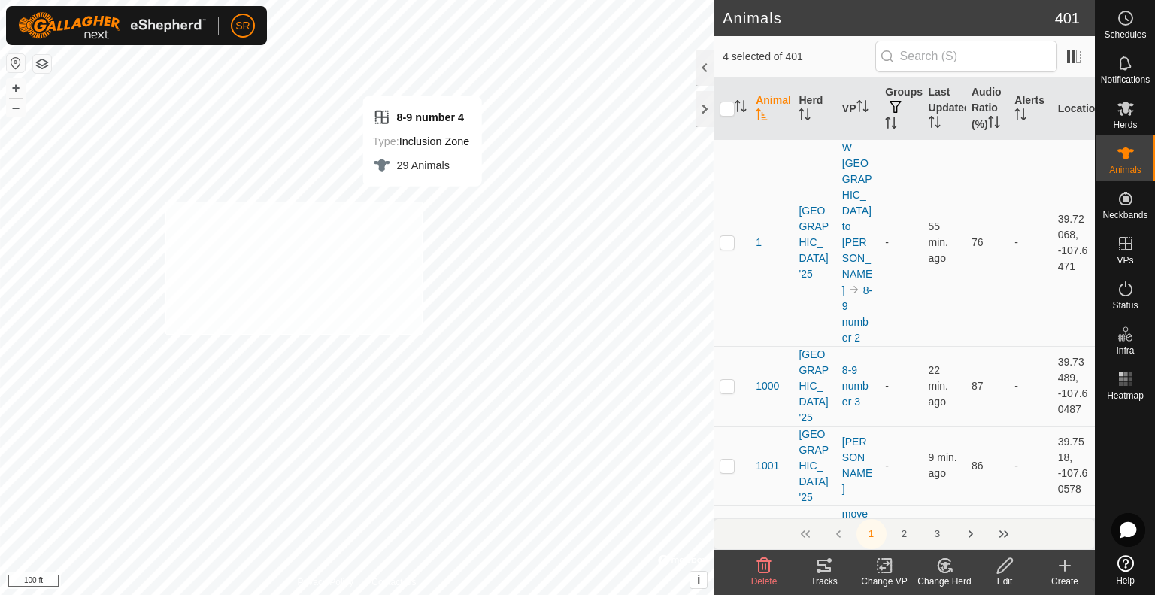
checkbox input "true"
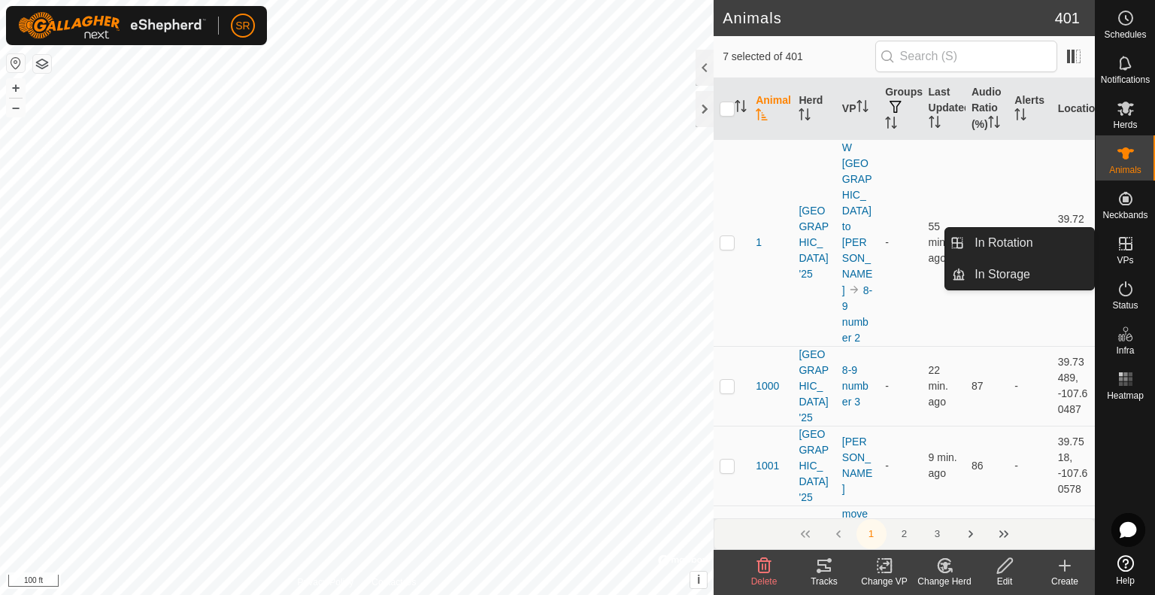
click at [1128, 257] on span "VPs" at bounding box center [1125, 260] width 17 height 9
click at [1081, 251] on link "In Rotation" at bounding box center [1030, 243] width 129 height 30
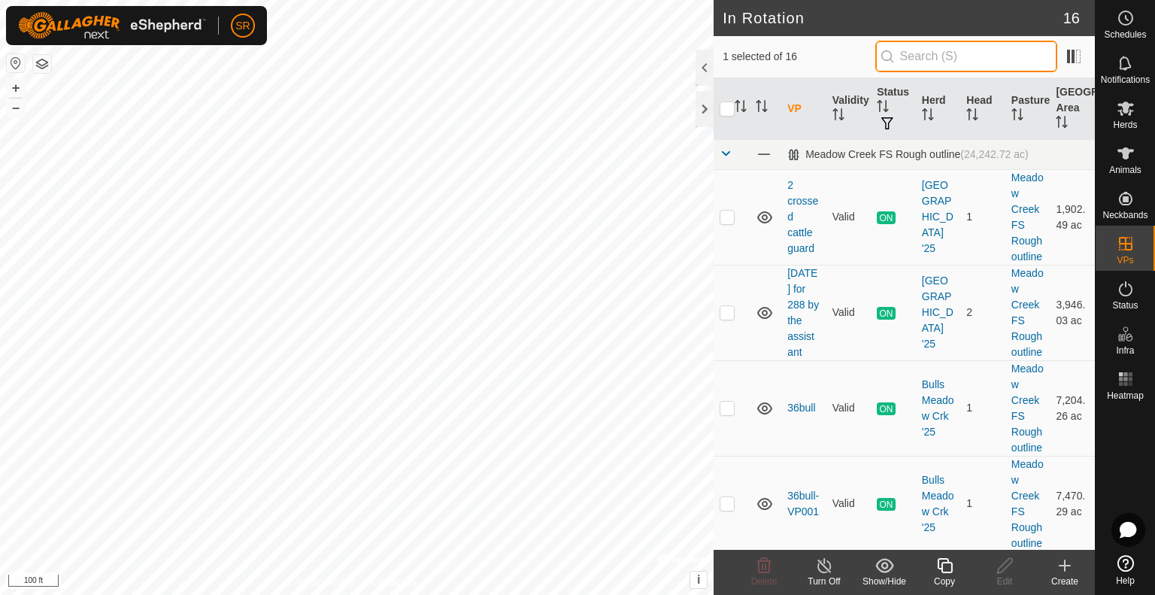
click at [926, 60] on input "text" at bounding box center [966, 57] width 182 height 32
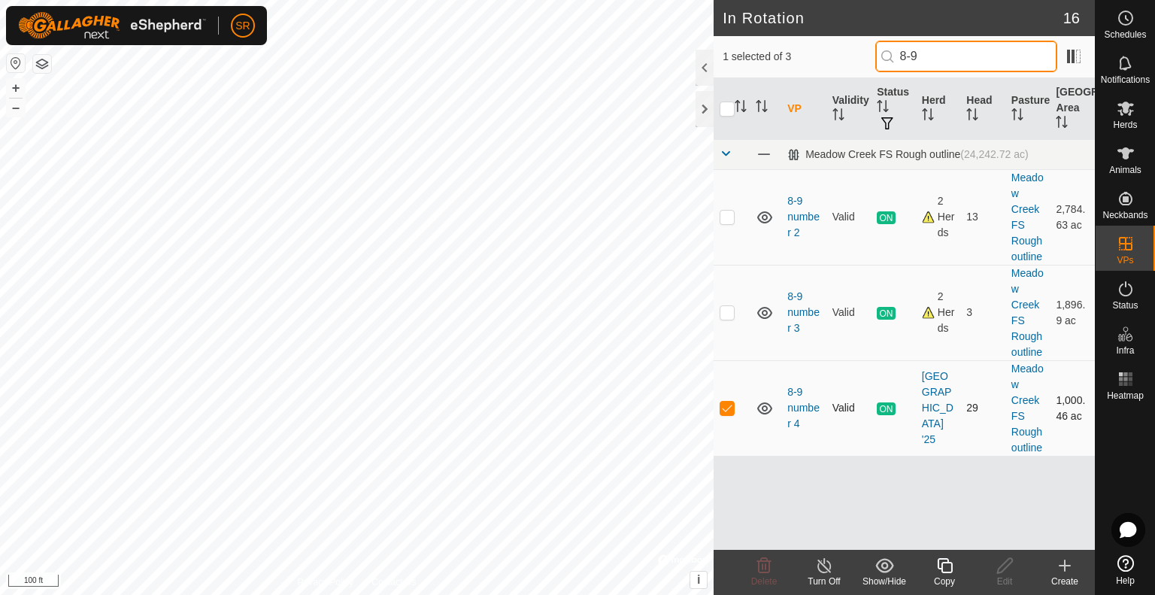
type input "8-9"
click at [728, 408] on p-checkbox at bounding box center [727, 408] width 15 height 12
click at [729, 411] on p-checkbox at bounding box center [727, 408] width 15 height 12
checkbox input "false"
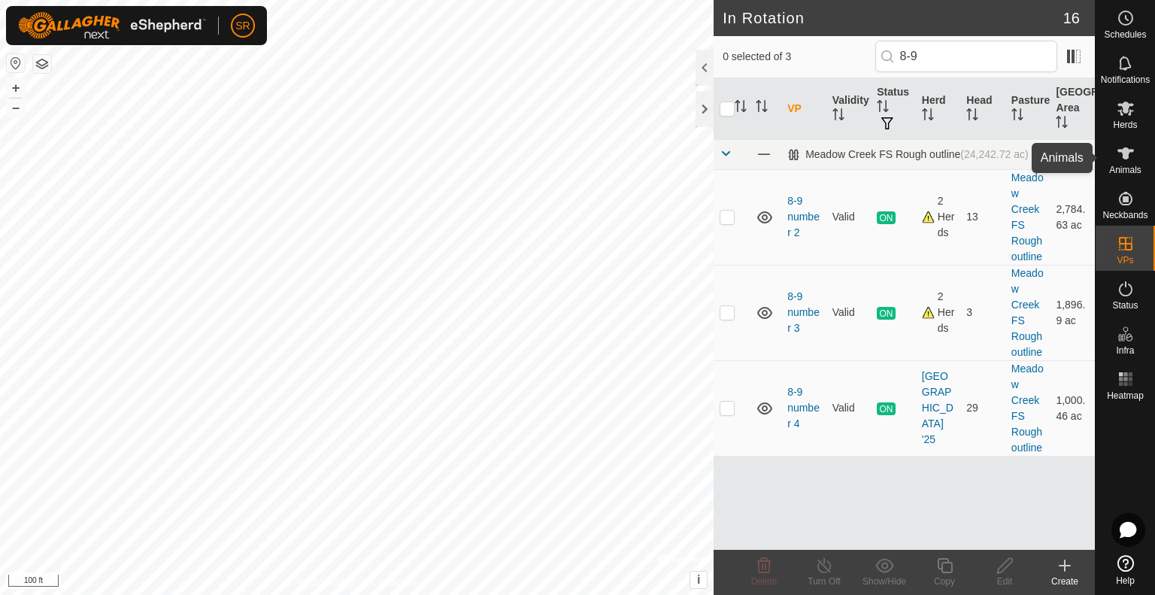
click at [1115, 155] on es-animals-svg-icon at bounding box center [1125, 153] width 27 height 24
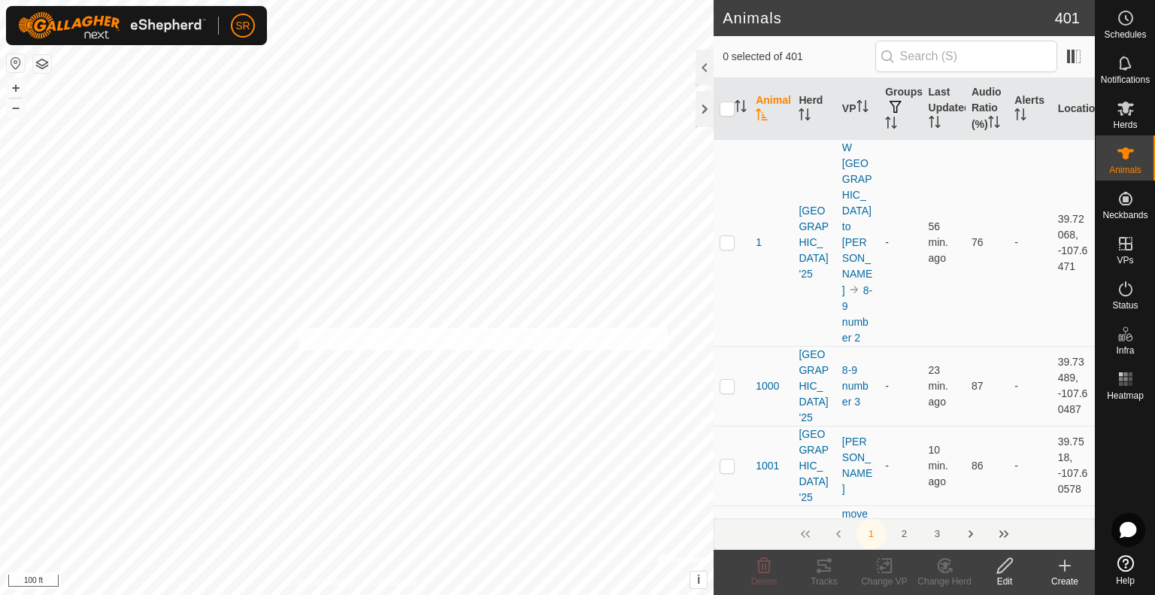
click at [299, 328] on div "42BULL 1898320903 Bulls Meadow Crk '25 8-9 number 3 + – ⇧ i © Mapbox , © OpenSt…" at bounding box center [357, 297] width 714 height 595
checkbox input "true"
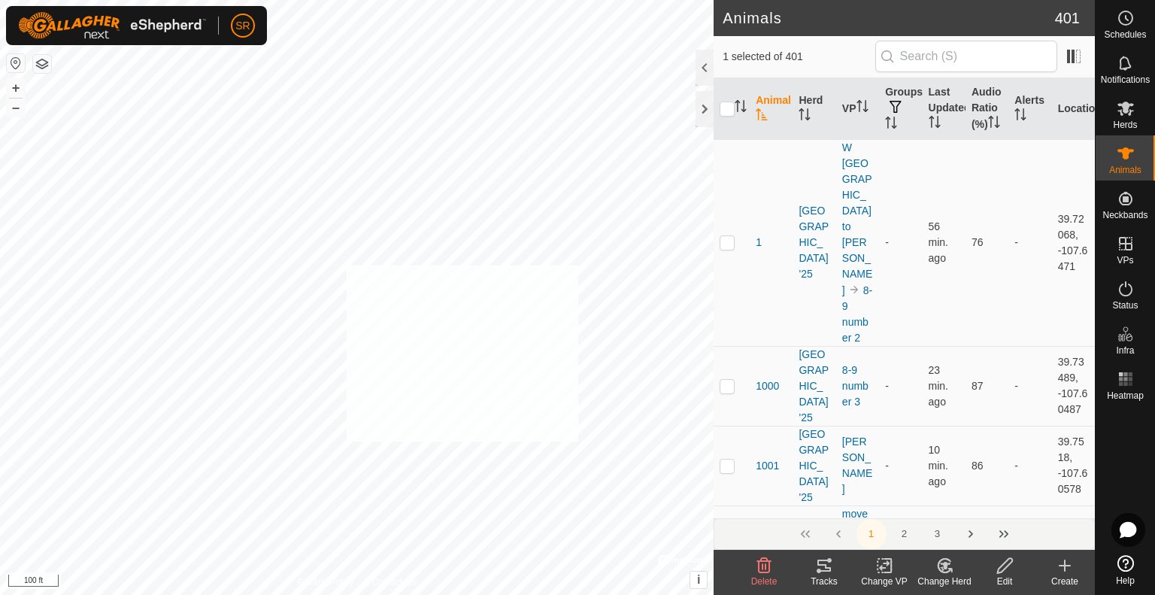
checkbox input "true"
click at [883, 565] on icon at bounding box center [884, 566] width 19 height 18
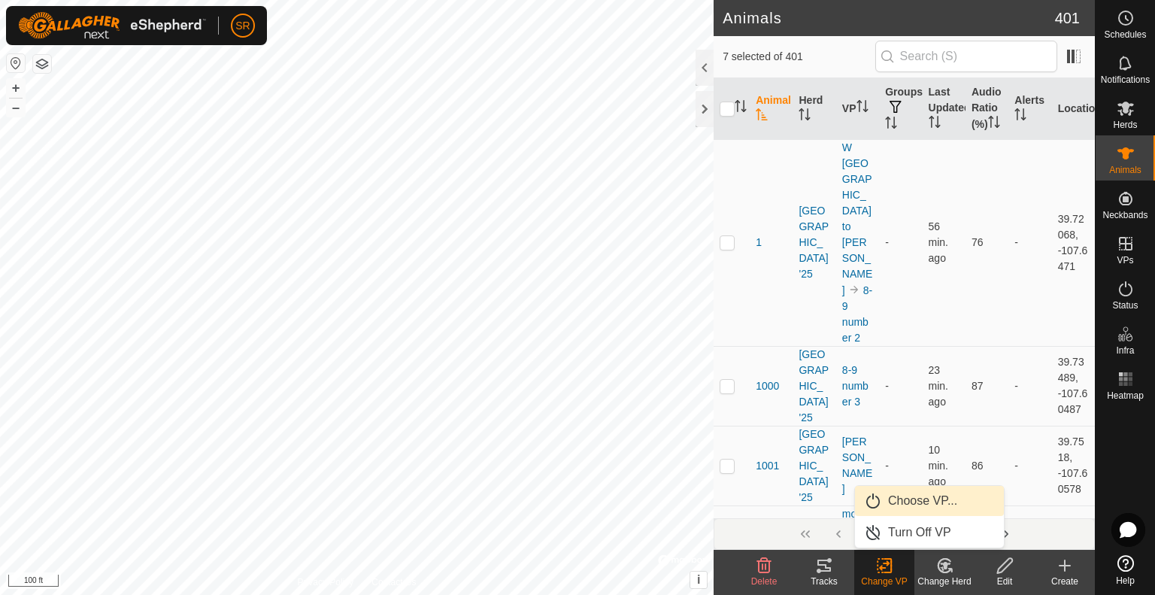
click at [918, 500] on link "Choose VP..." at bounding box center [929, 501] width 149 height 30
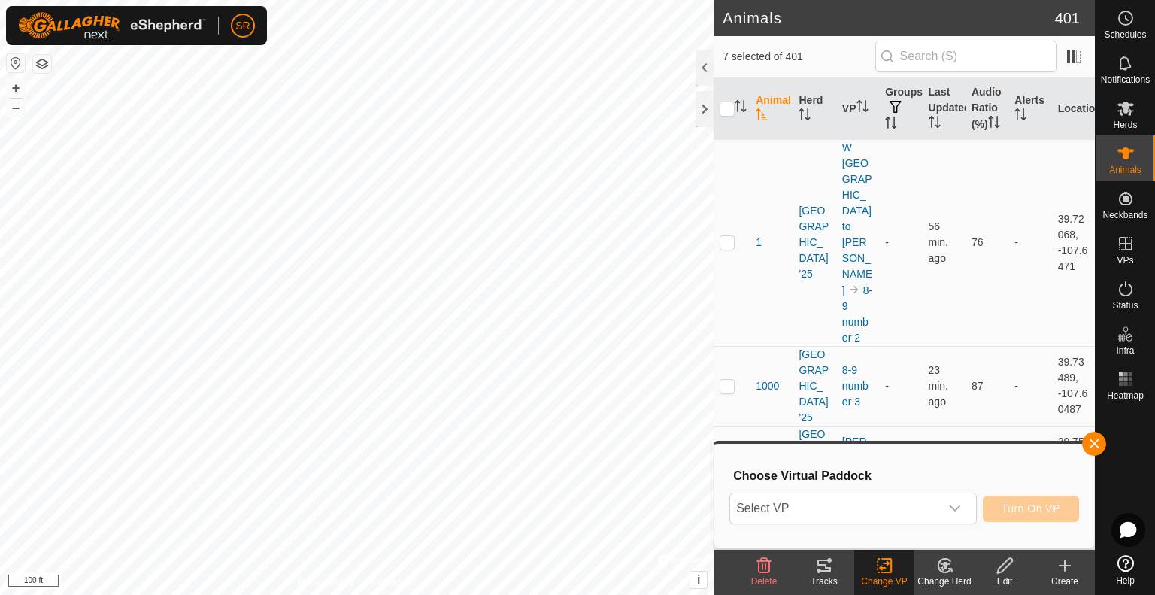
click at [918, 500] on span "Select VP" at bounding box center [835, 508] width 210 height 30
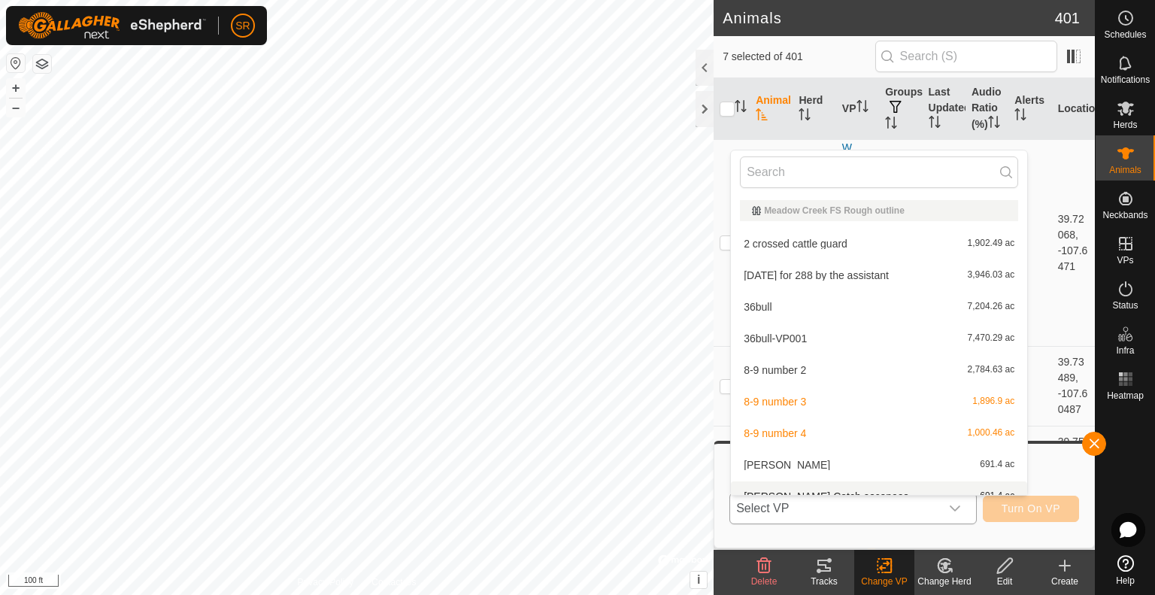
scroll to position [17, 0]
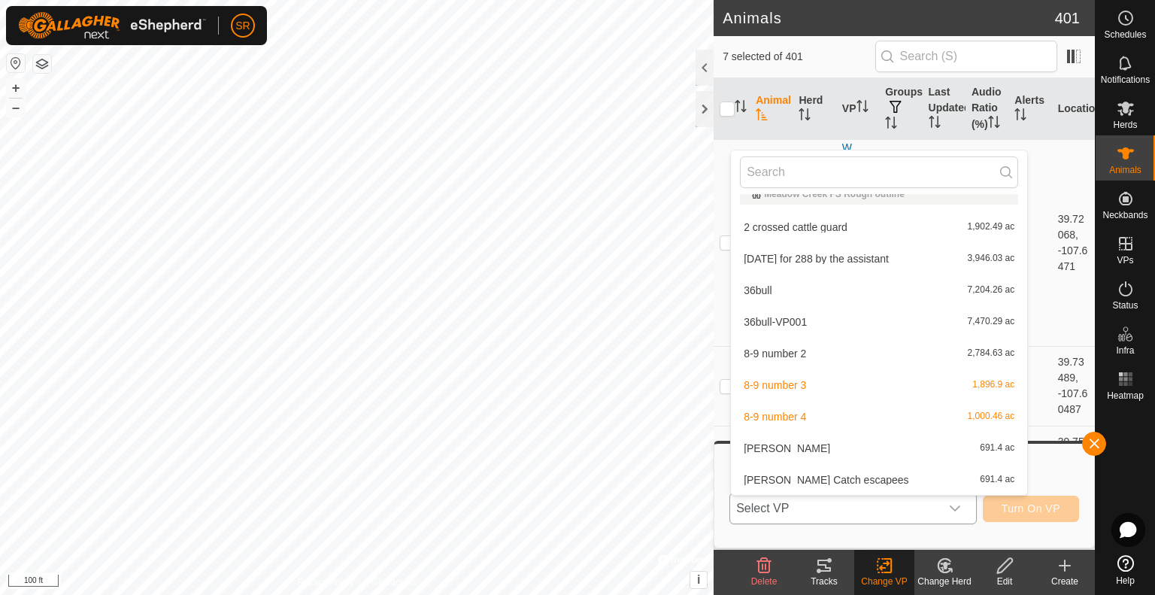
click at [845, 415] on li "8-9 number 4 1,000.46 ac" at bounding box center [879, 417] width 296 height 30
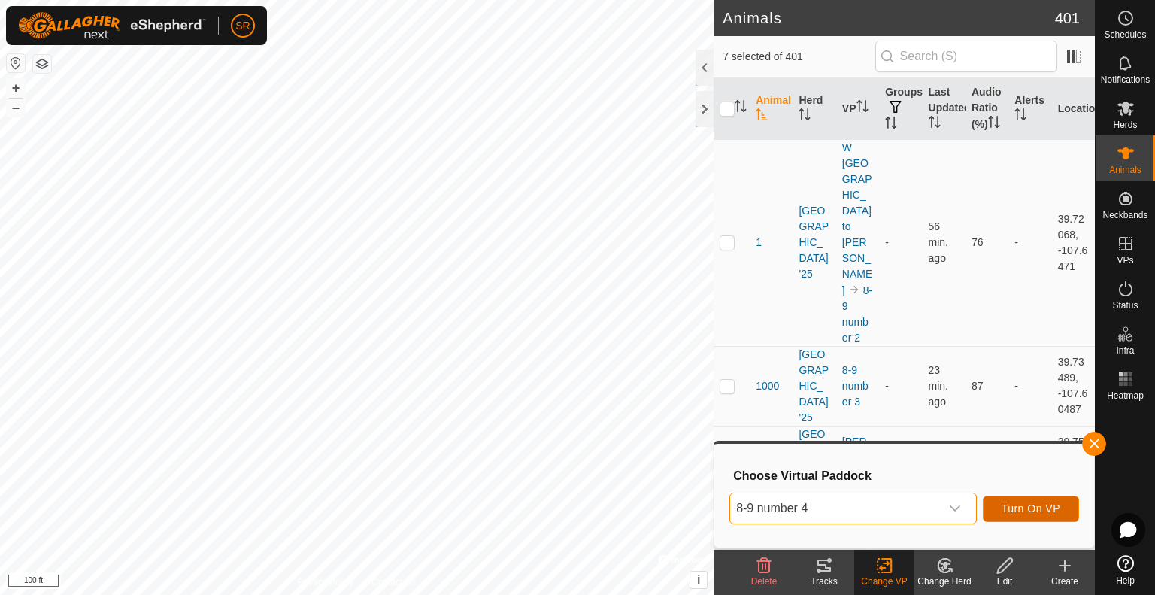
click at [1010, 512] on span "Turn On VP" at bounding box center [1031, 508] width 59 height 12
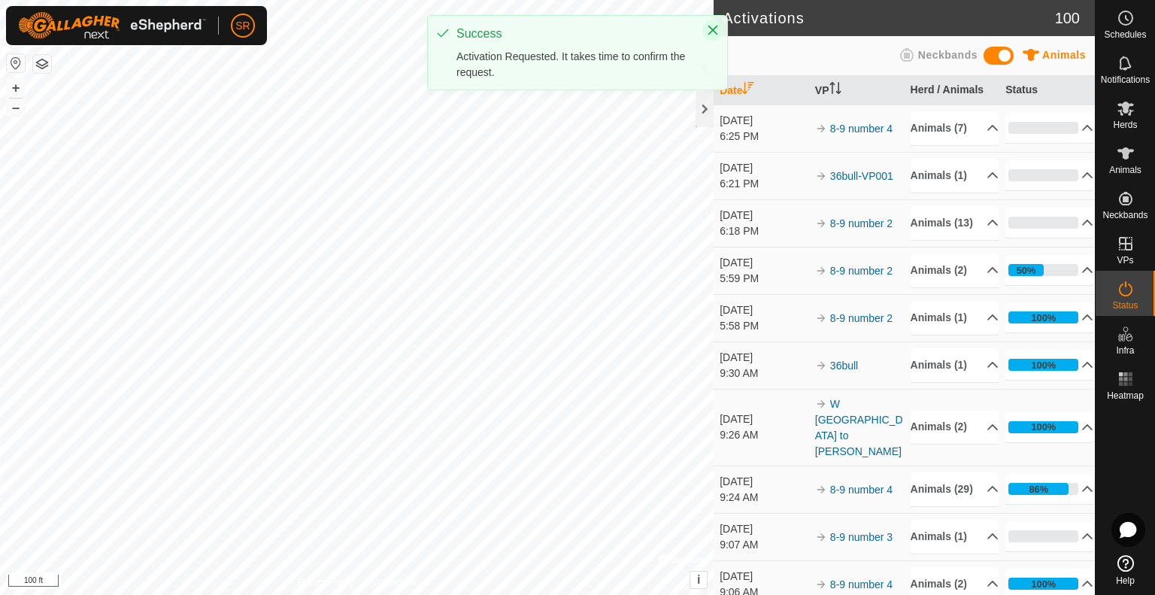
click at [714, 25] on icon "Close" at bounding box center [713, 30] width 12 height 12
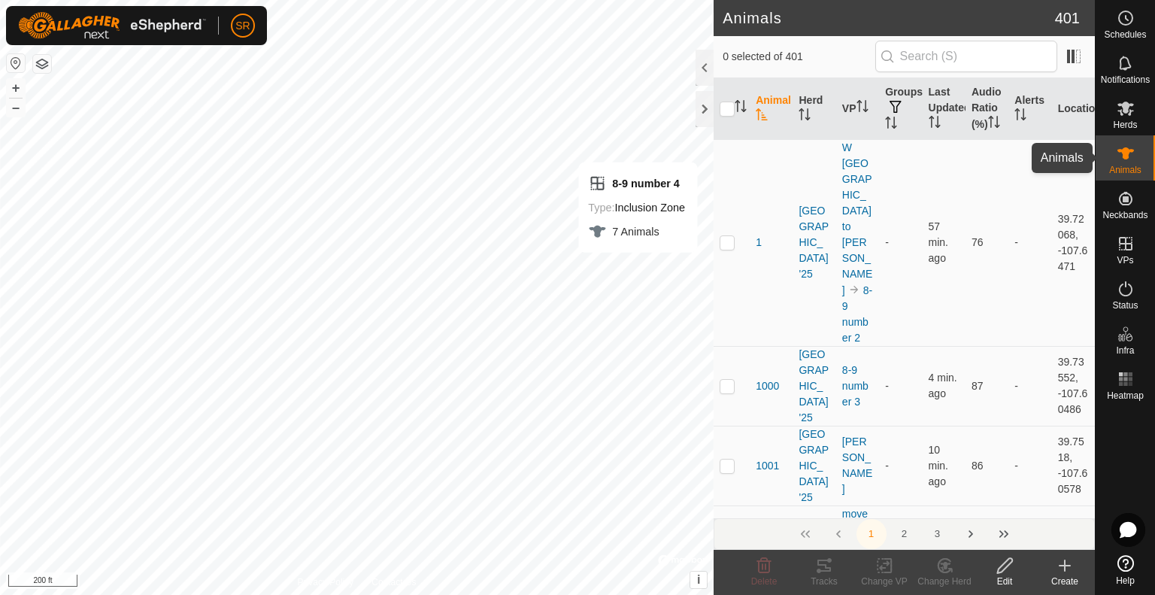
click at [1130, 150] on icon at bounding box center [1126, 153] width 17 height 12
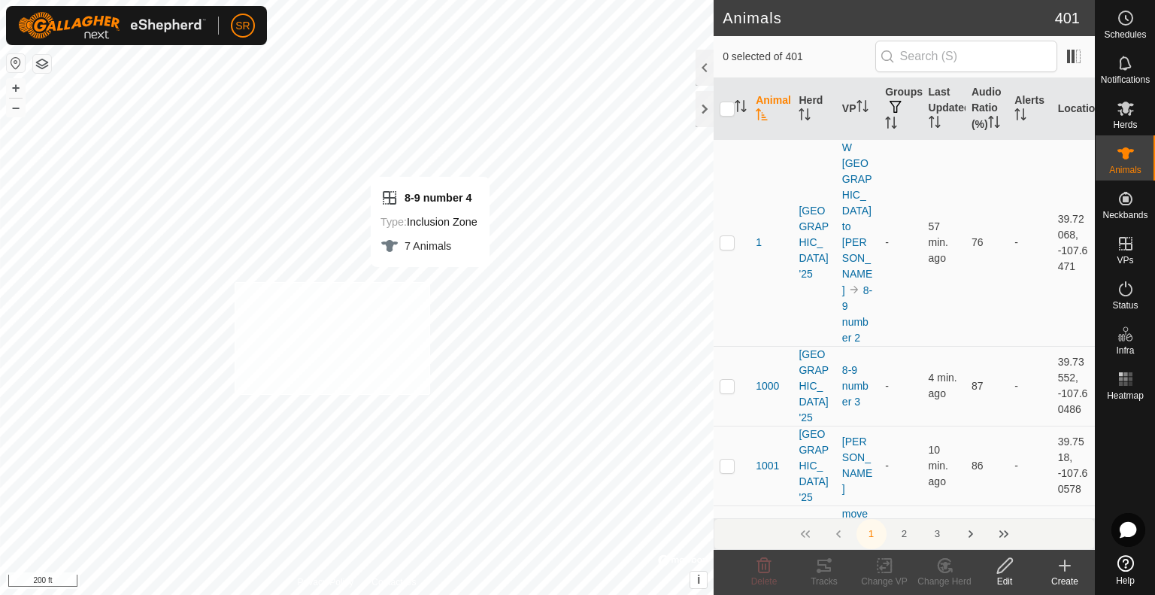
checkbox input "true"
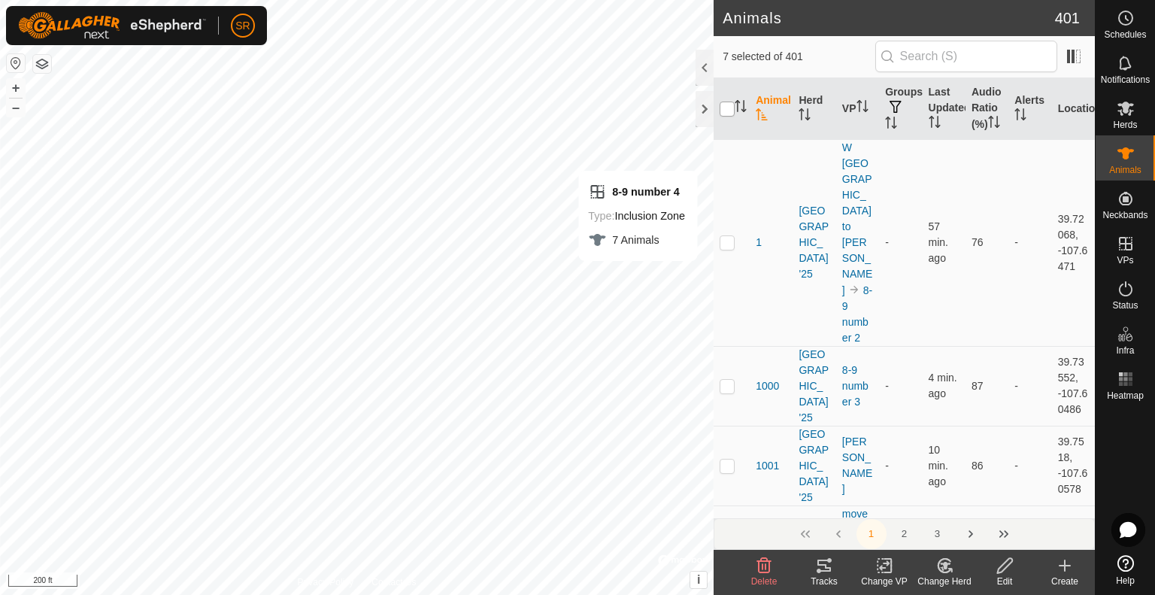
click at [729, 117] on input "checkbox" at bounding box center [727, 109] width 15 height 15
checkbox input "true"
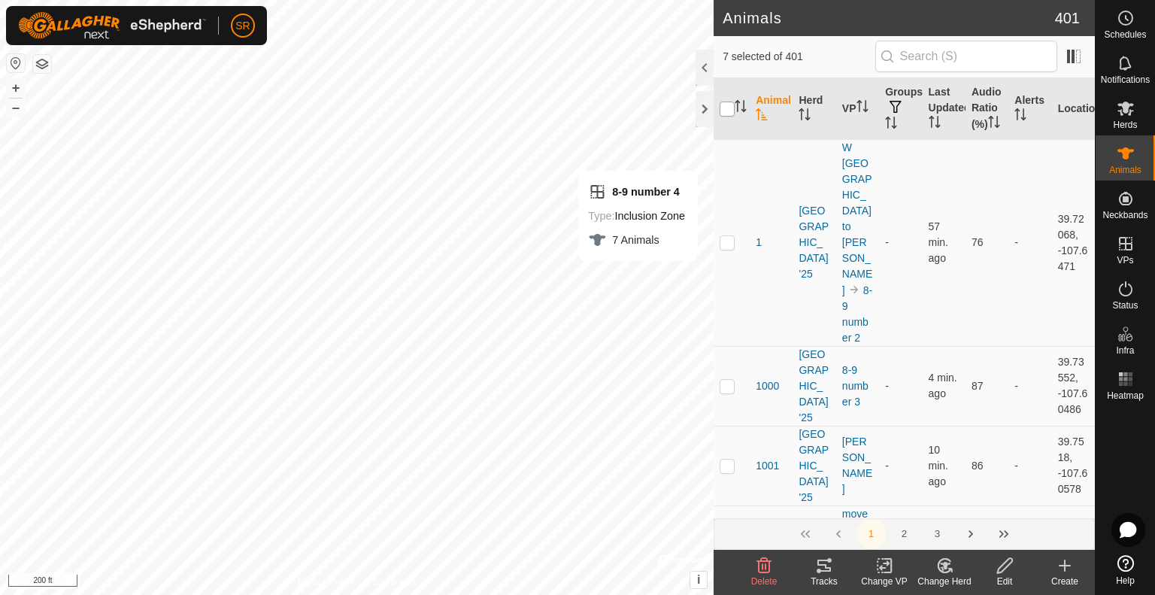
checkbox input "true"
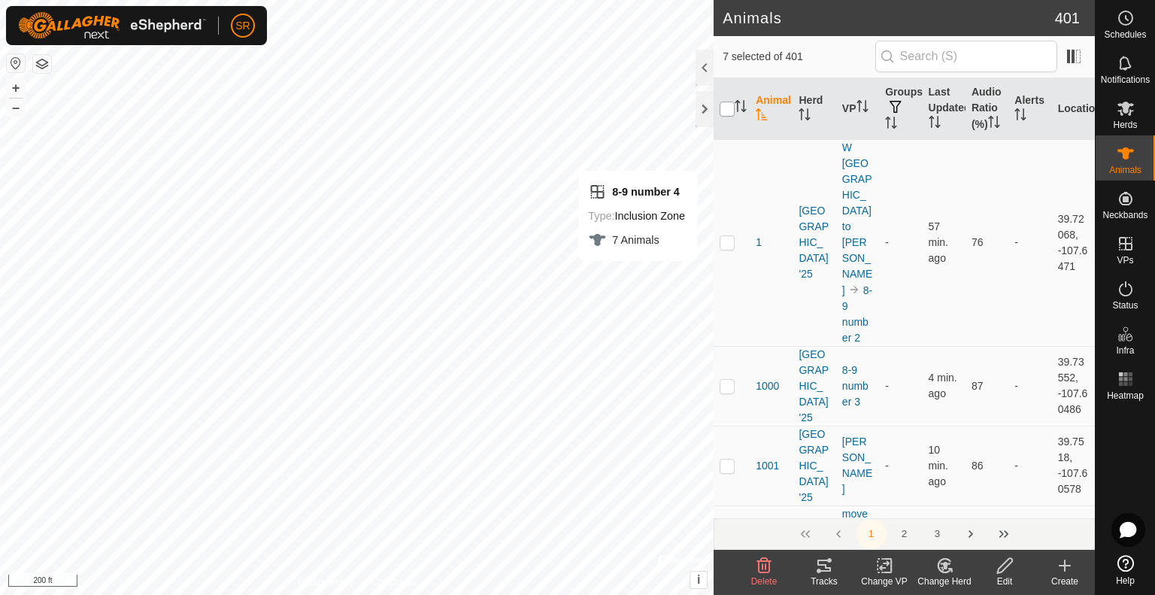
checkbox input "true"
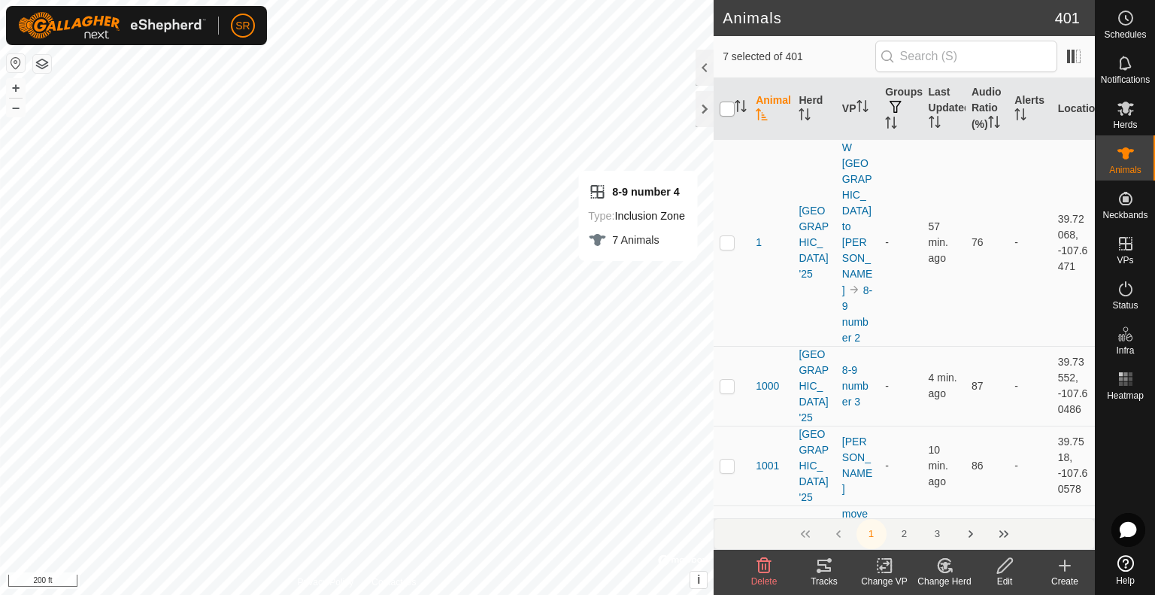
checkbox input "true"
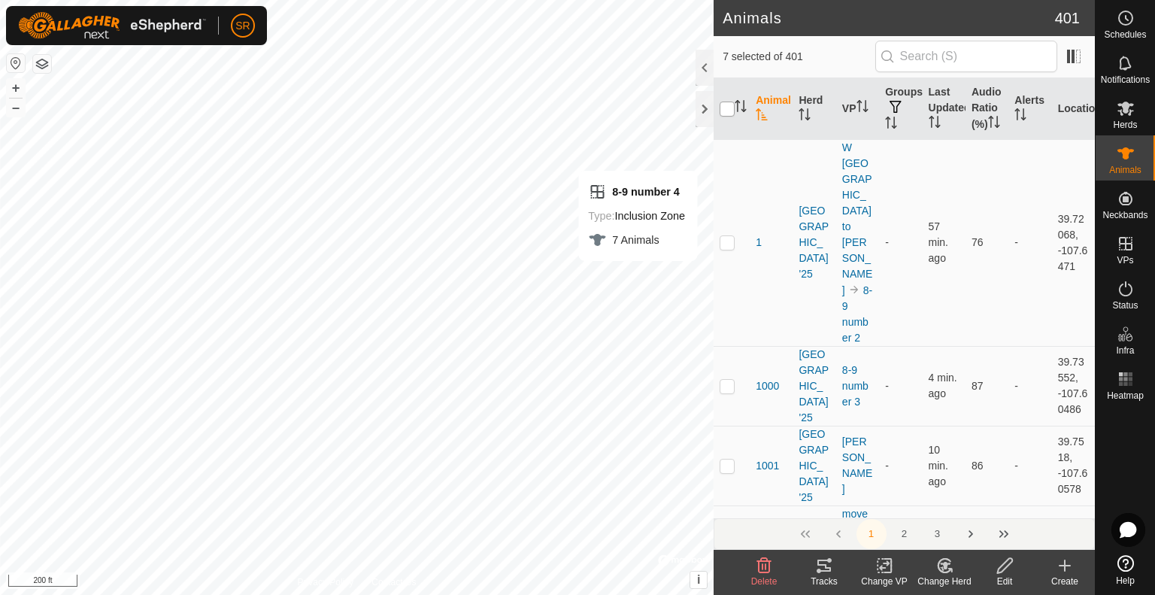
checkbox input "true"
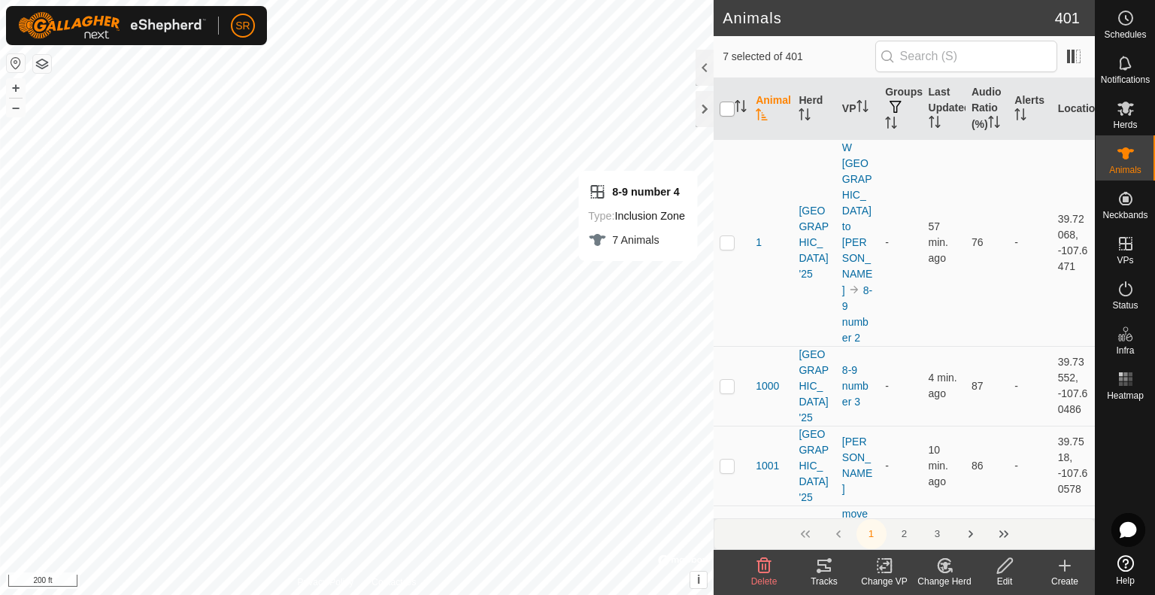
checkbox input "true"
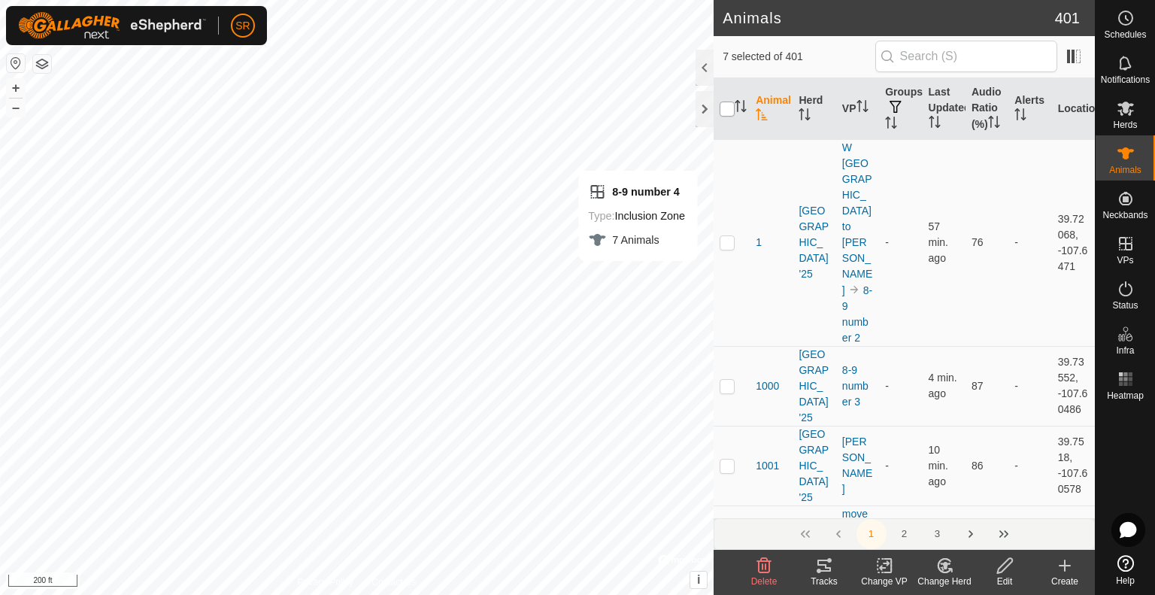
checkbox input "true"
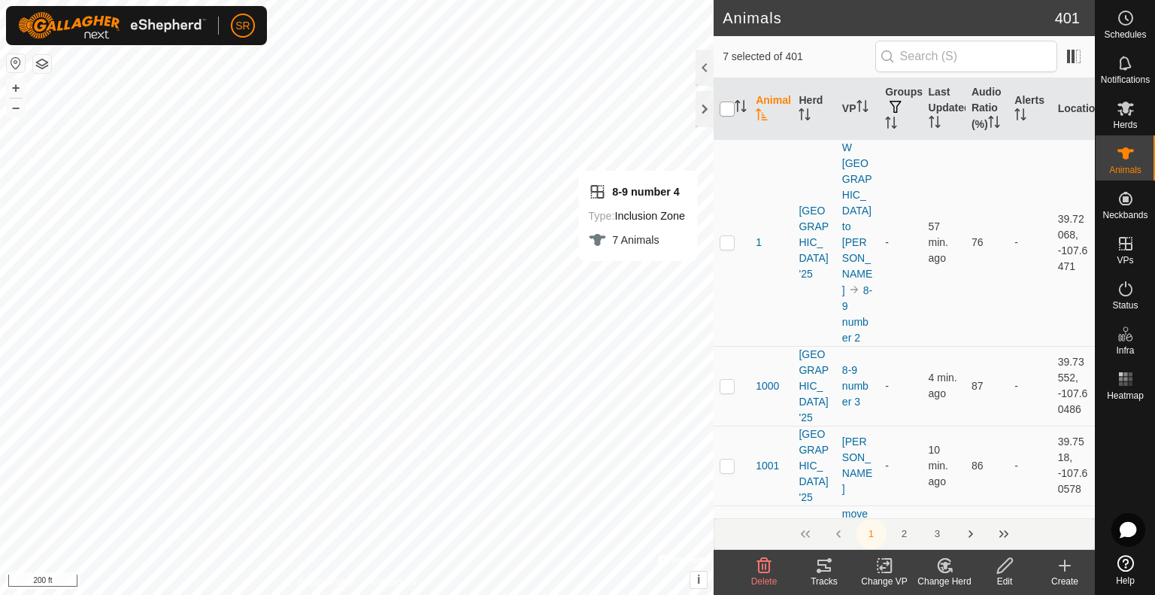
checkbox input "true"
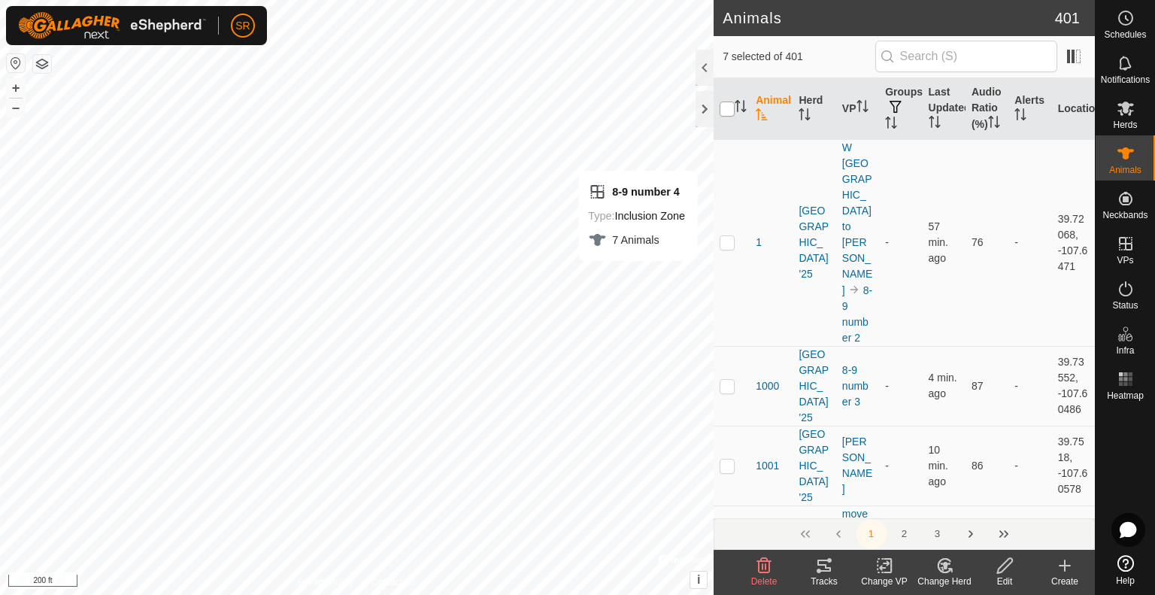
checkbox input "true"
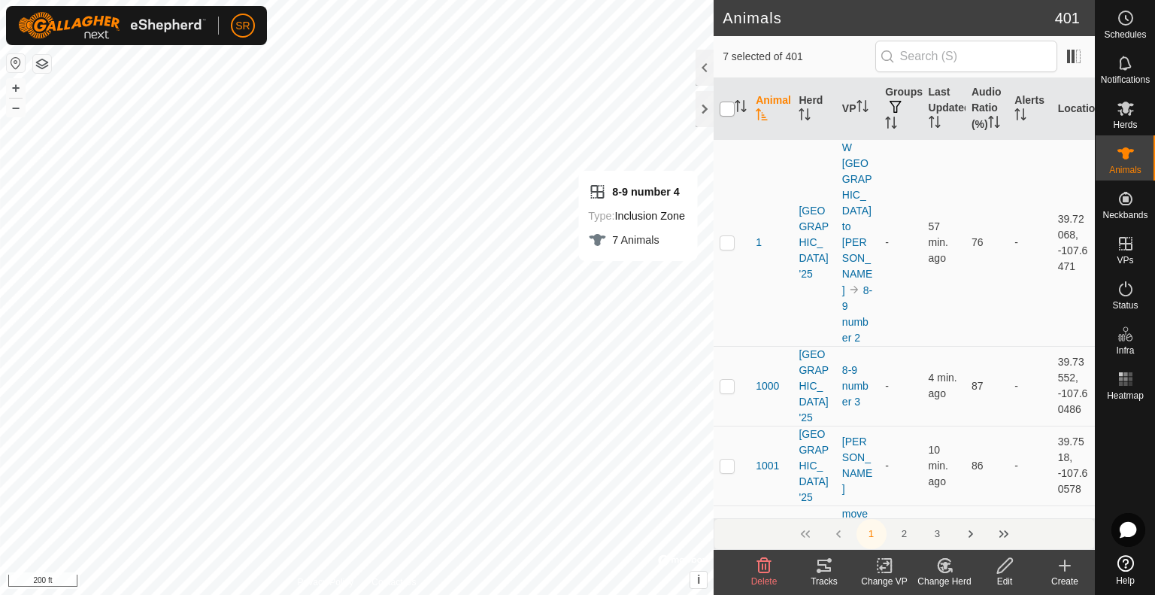
checkbox input "true"
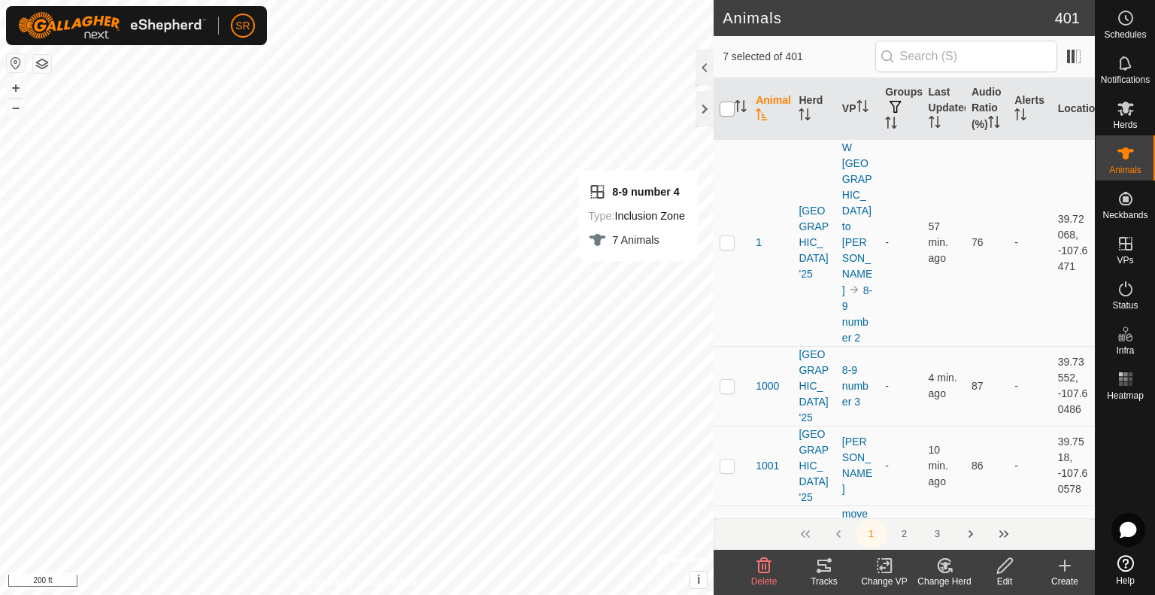
checkbox input "true"
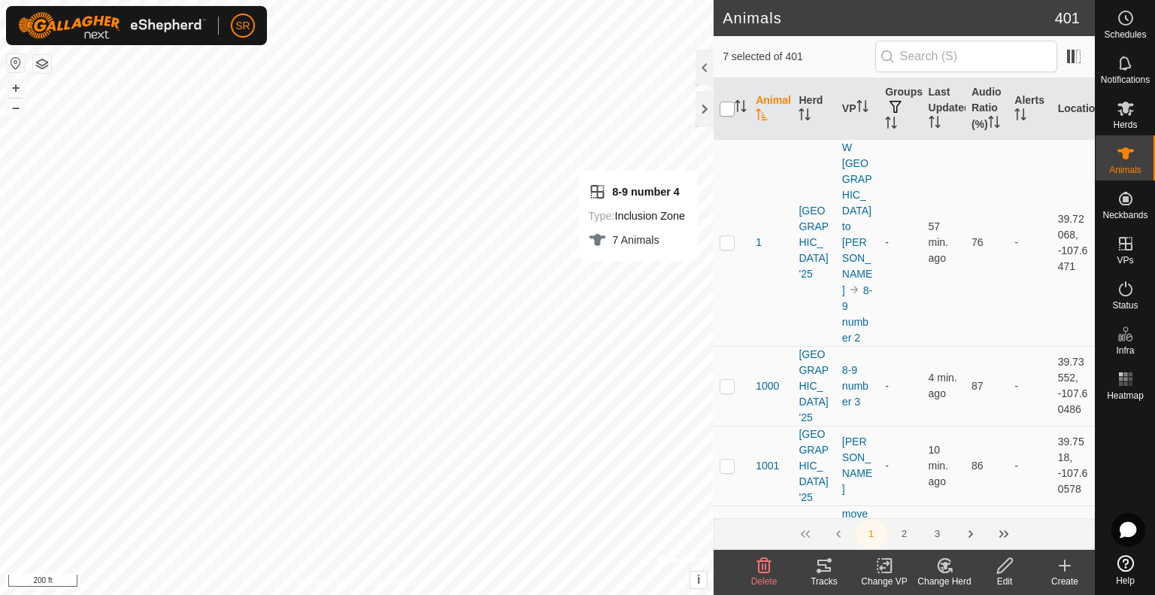
checkbox input "true"
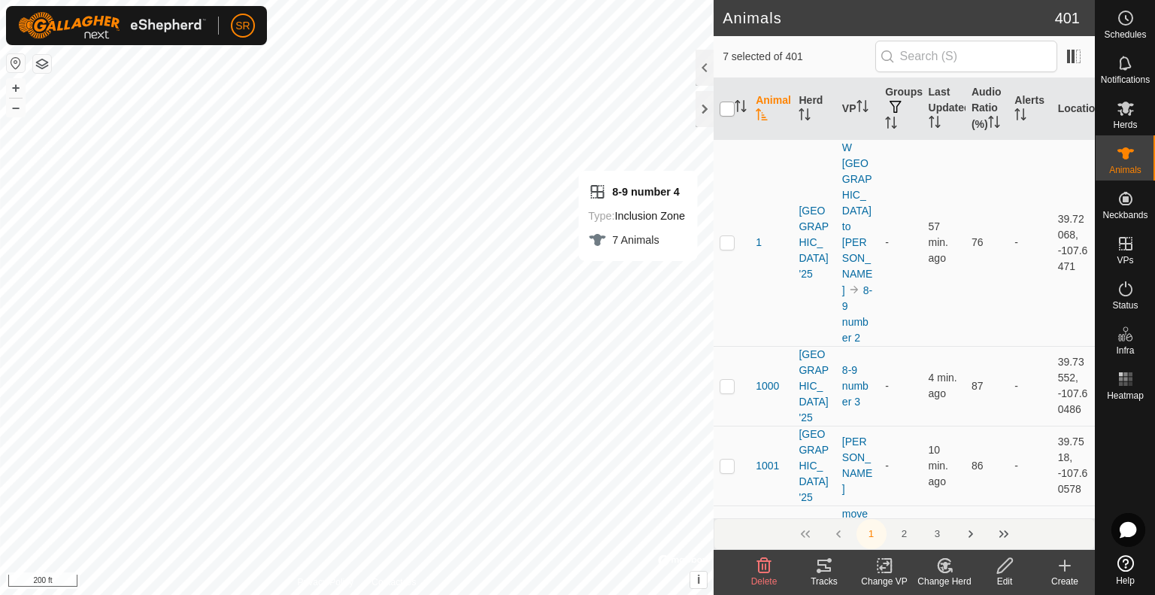
checkbox input "true"
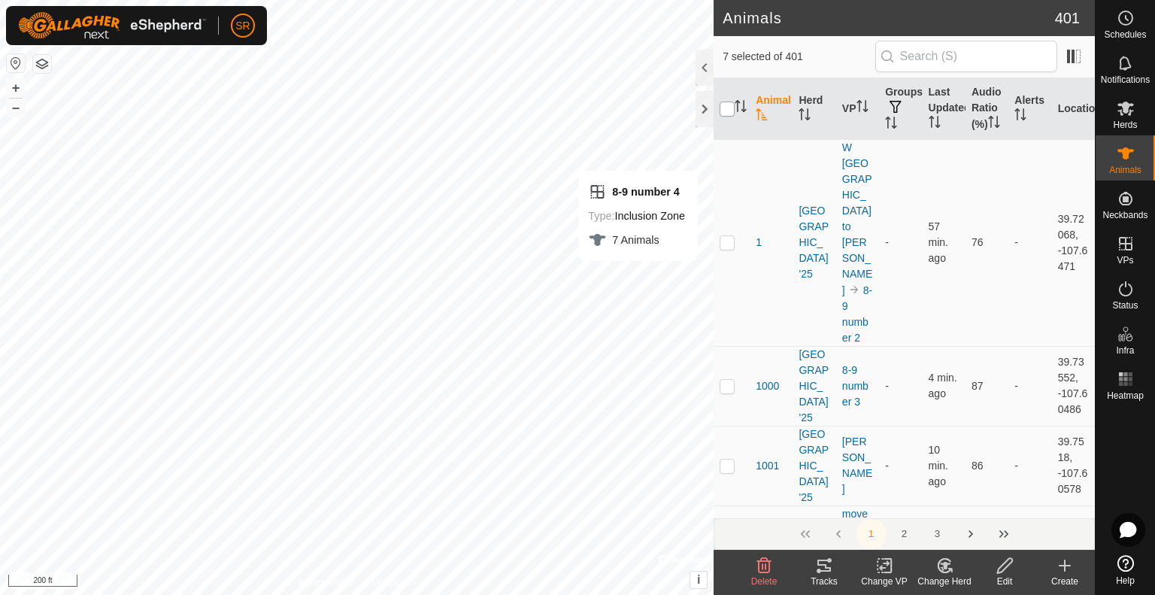
checkbox input "true"
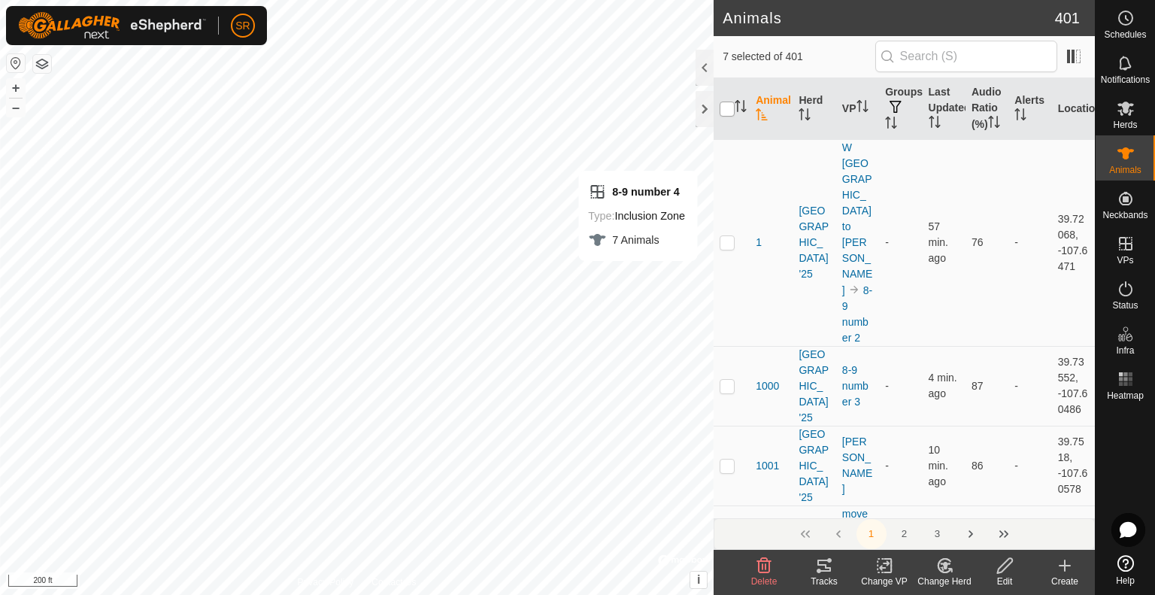
checkbox input "true"
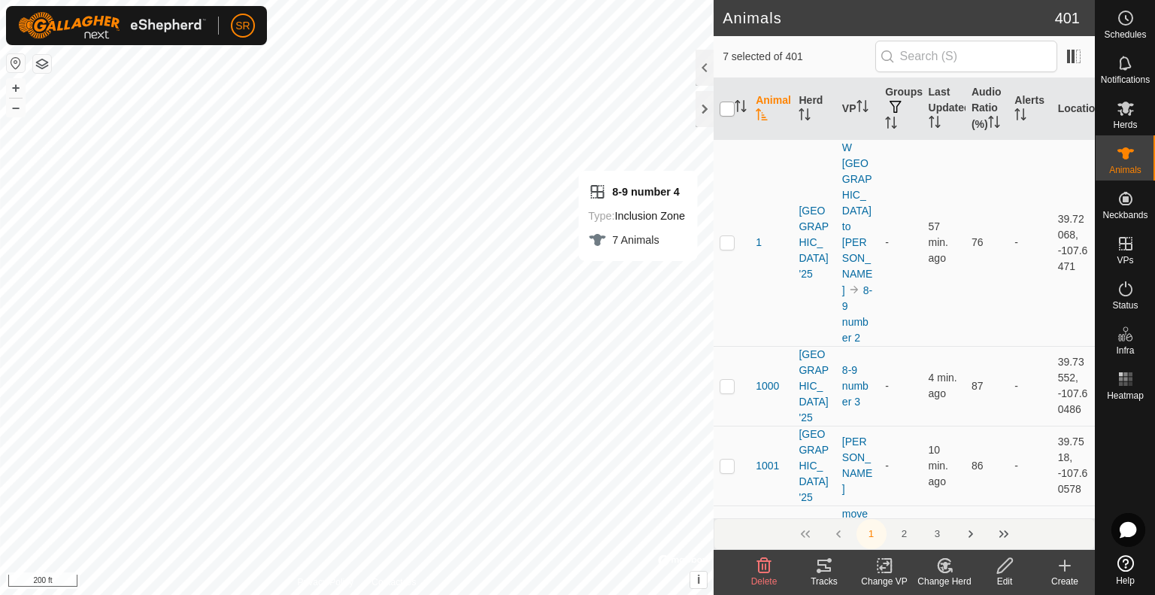
checkbox input "true"
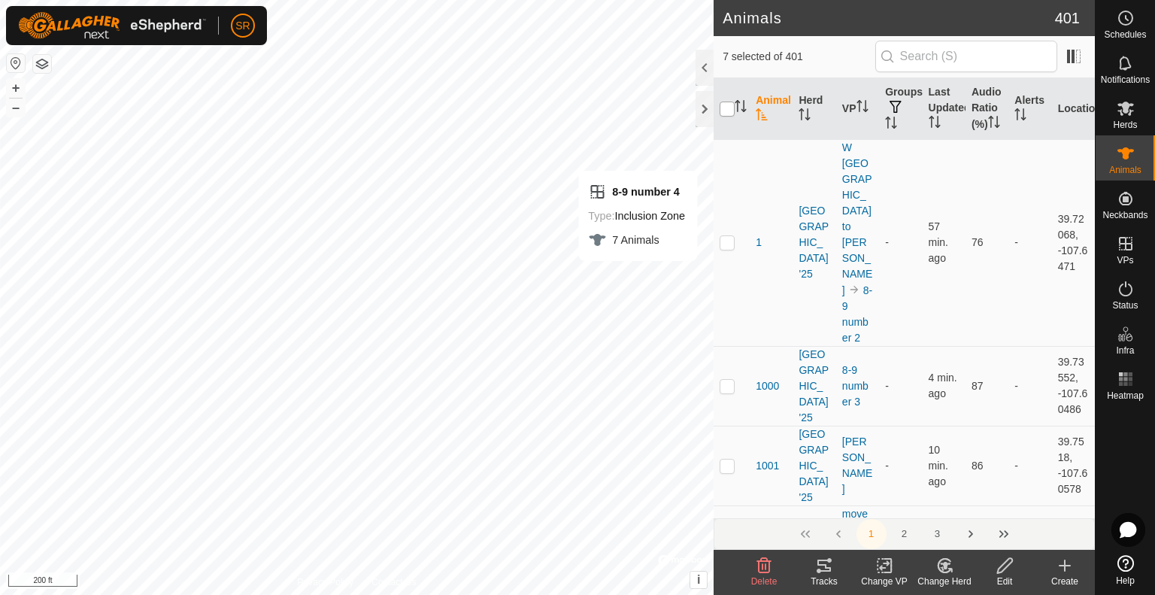
checkbox input "true"
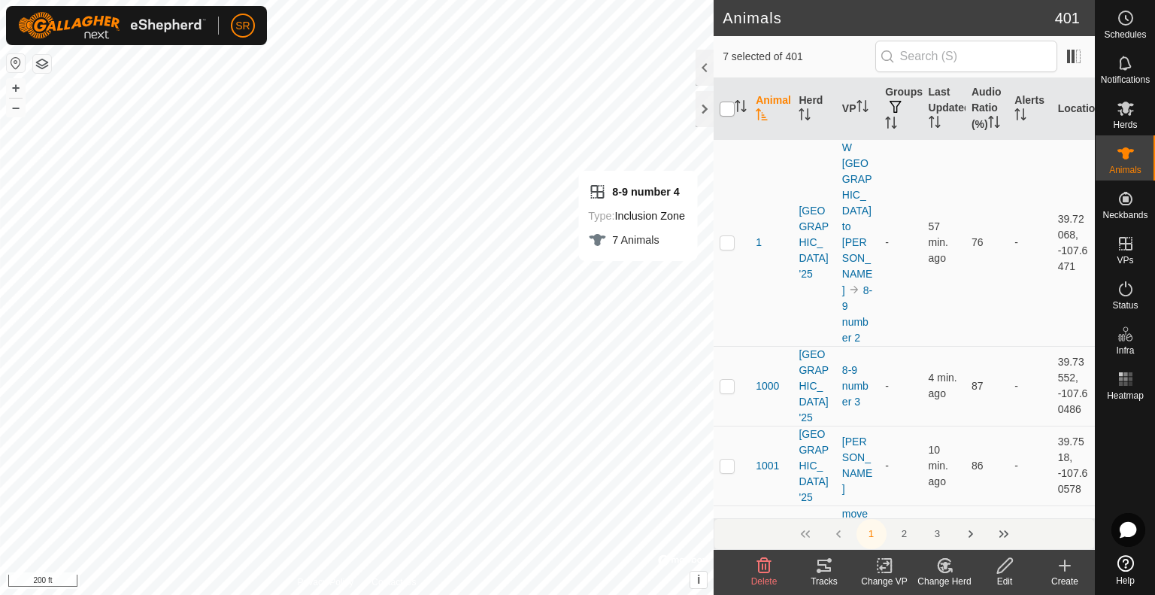
checkbox input "true"
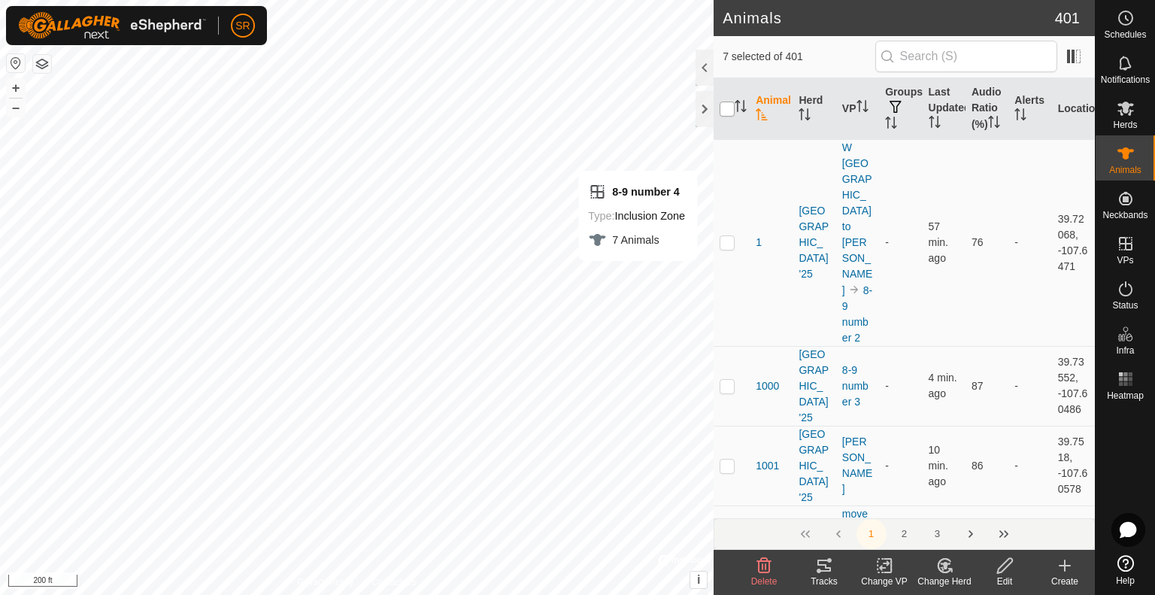
checkbox input "true"
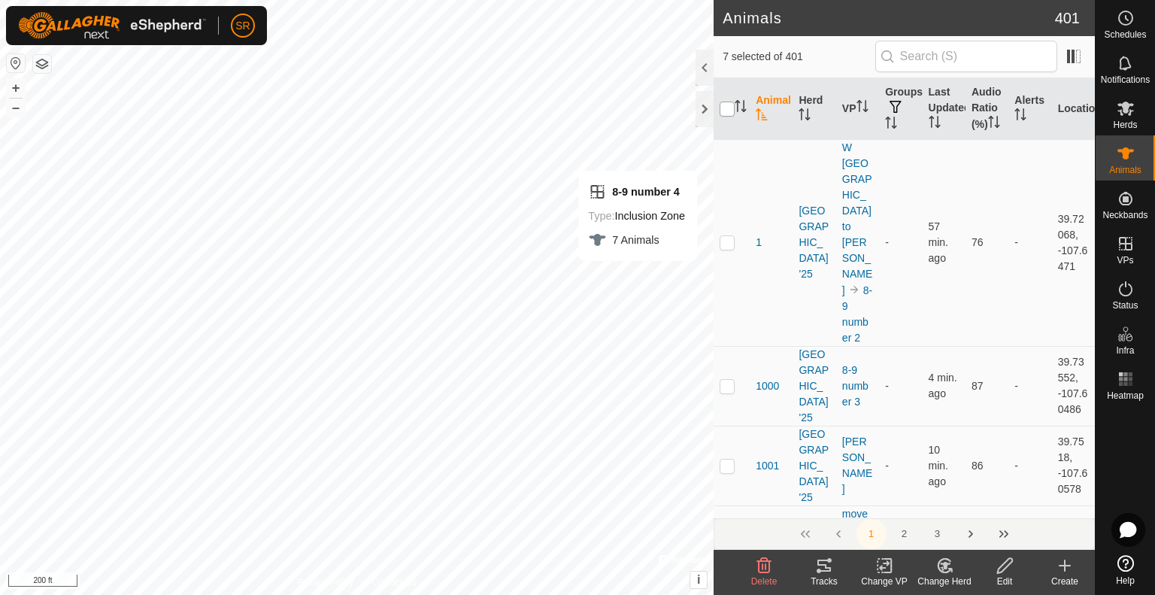
checkbox input "true"
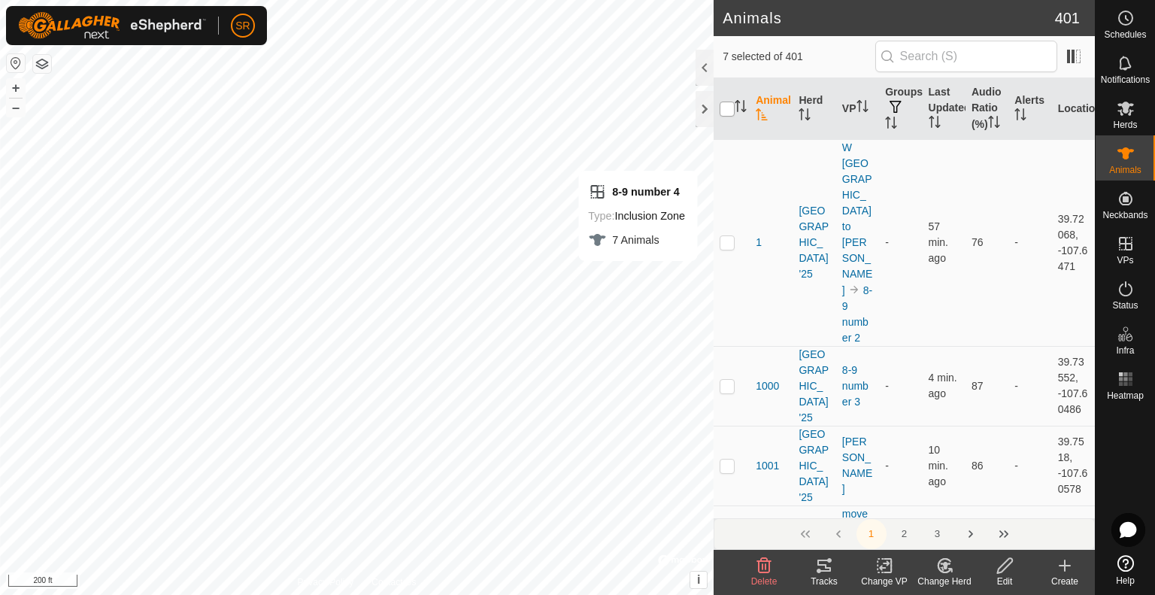
checkbox input "true"
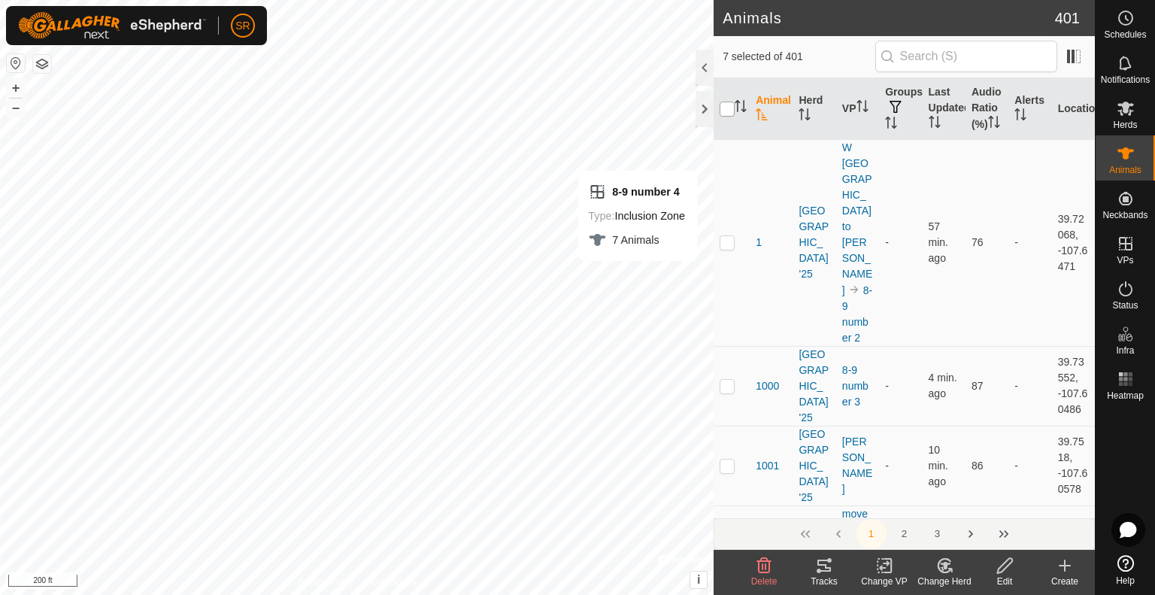
checkbox input "true"
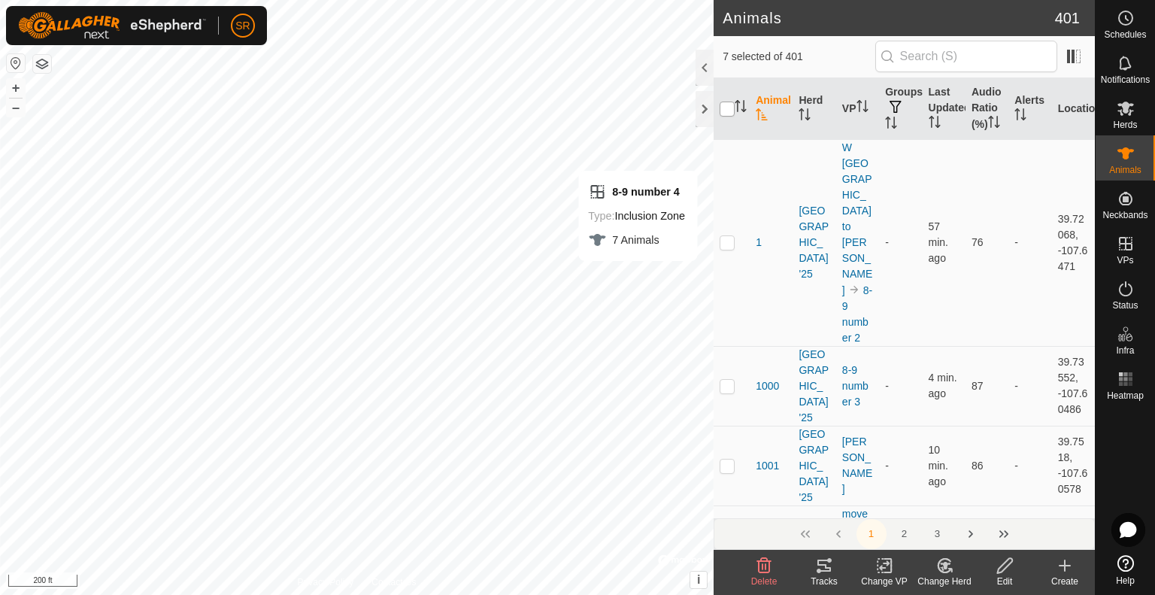
checkbox input "true"
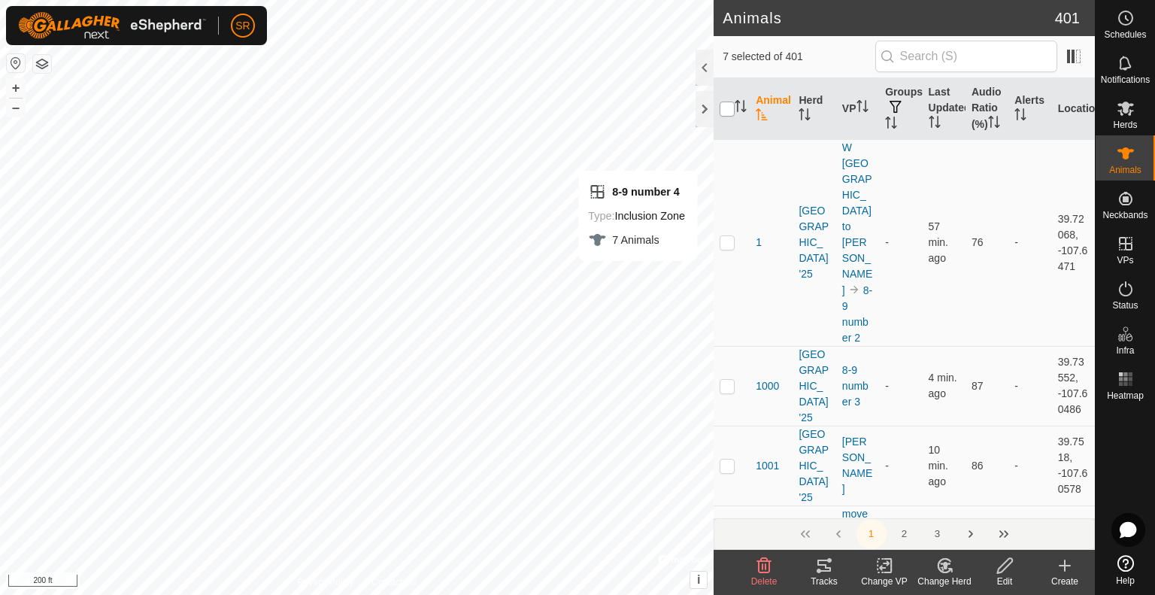
checkbox input "true"
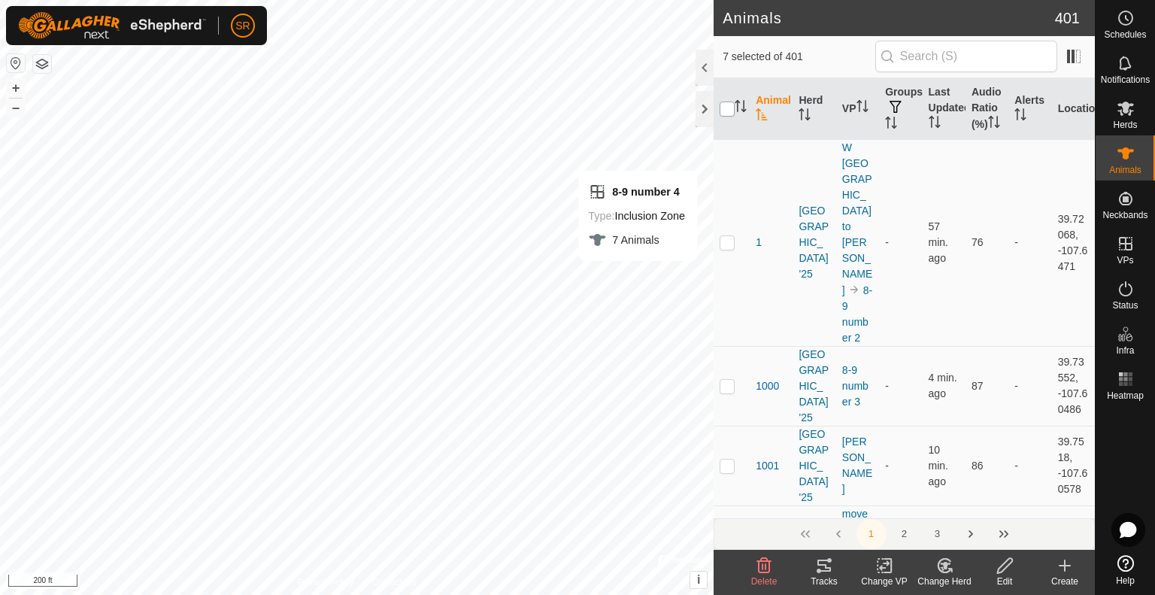
checkbox input "true"
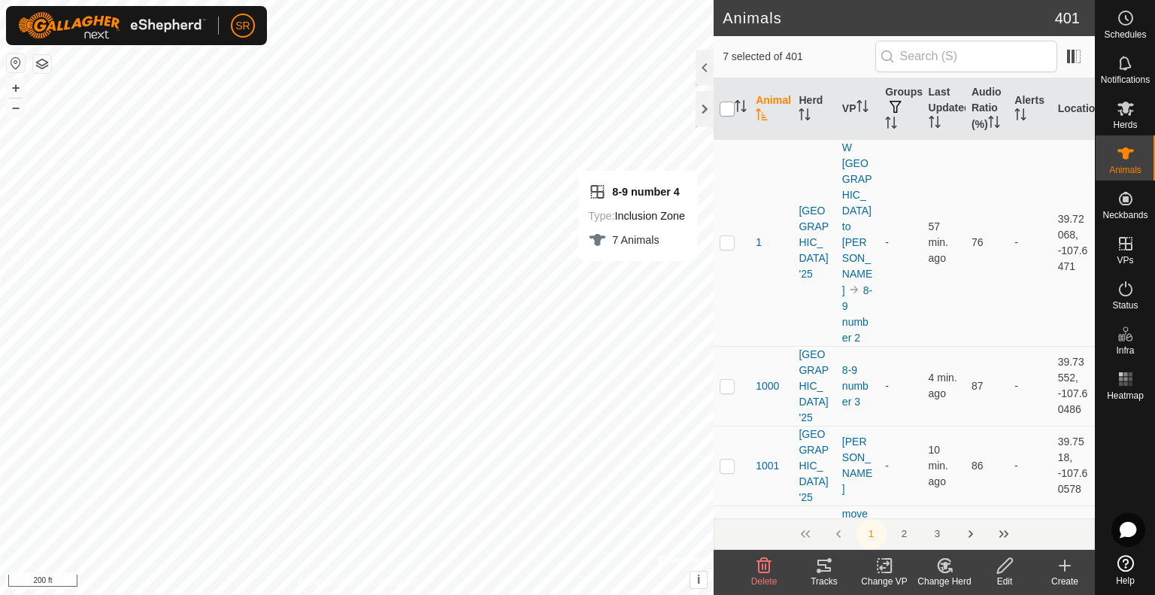
checkbox input "true"
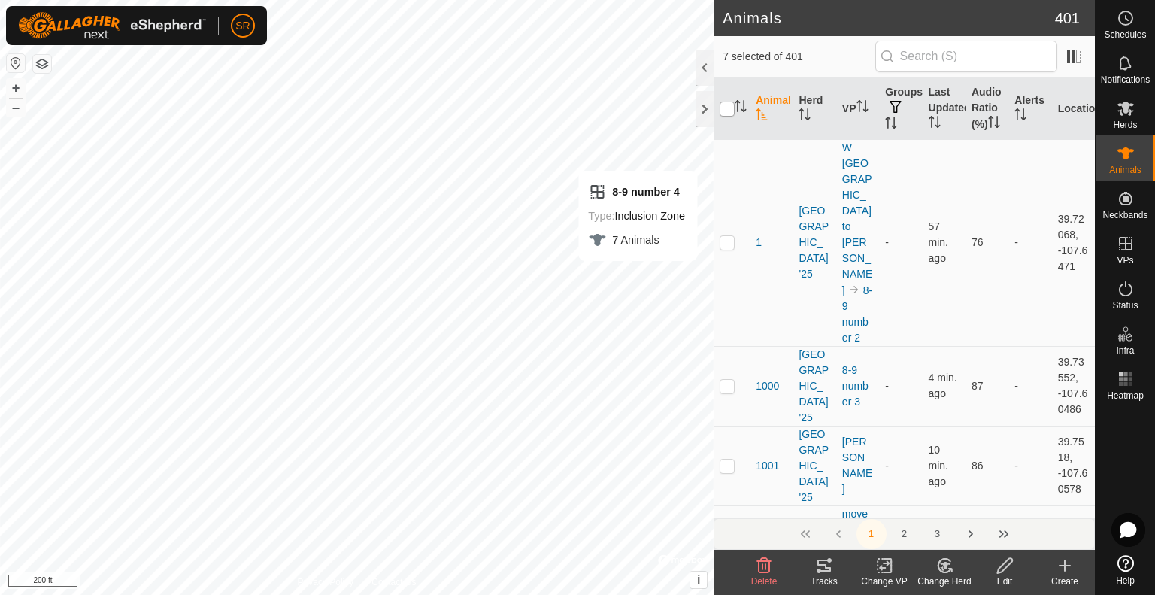
checkbox input "true"
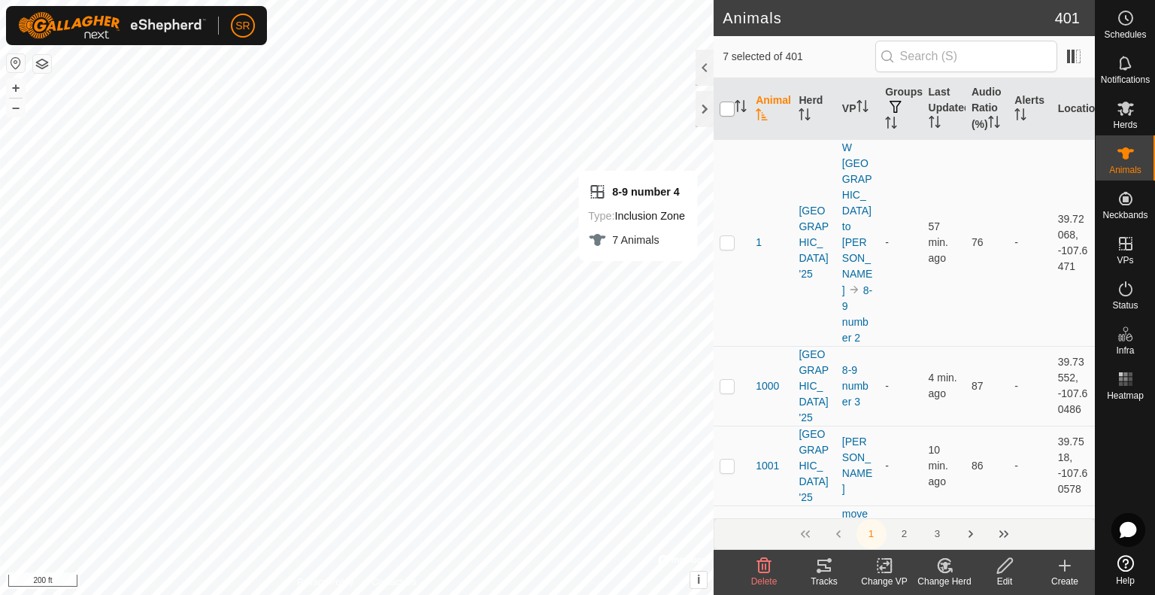
checkbox input "true"
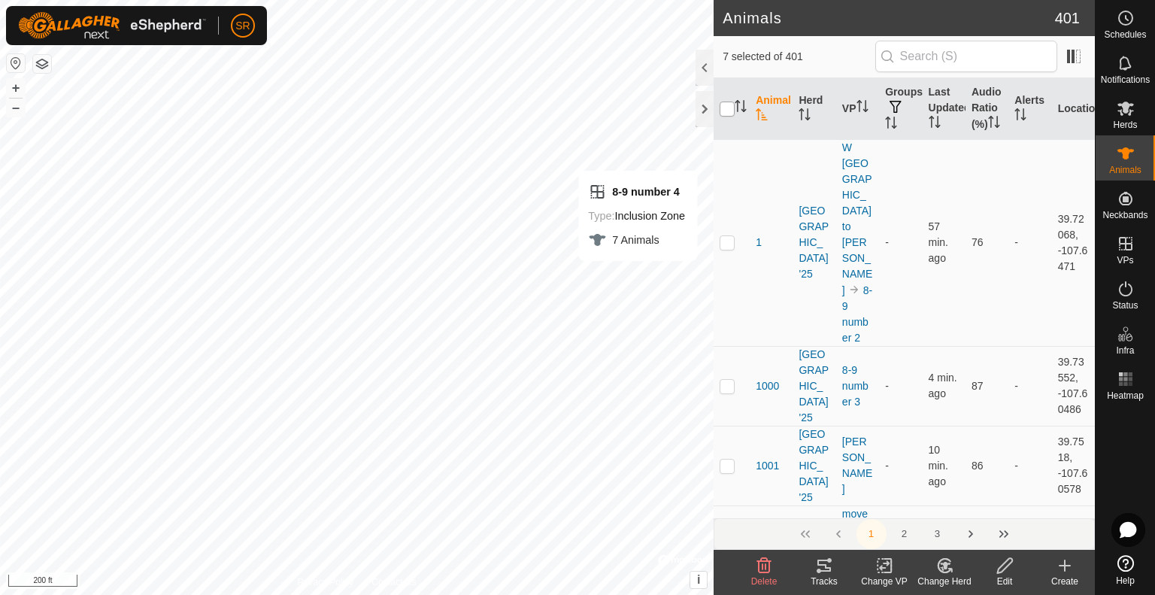
checkbox input "true"
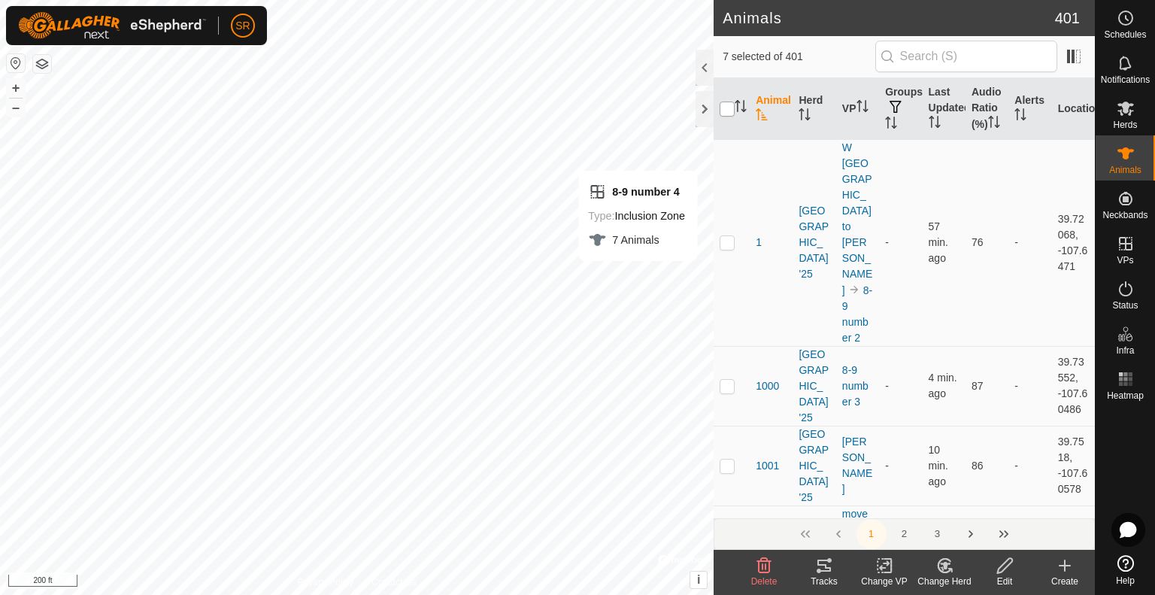
checkbox input "true"
click at [729, 117] on input "checkbox" at bounding box center [727, 109] width 15 height 15
click at [885, 568] on icon at bounding box center [884, 566] width 19 height 18
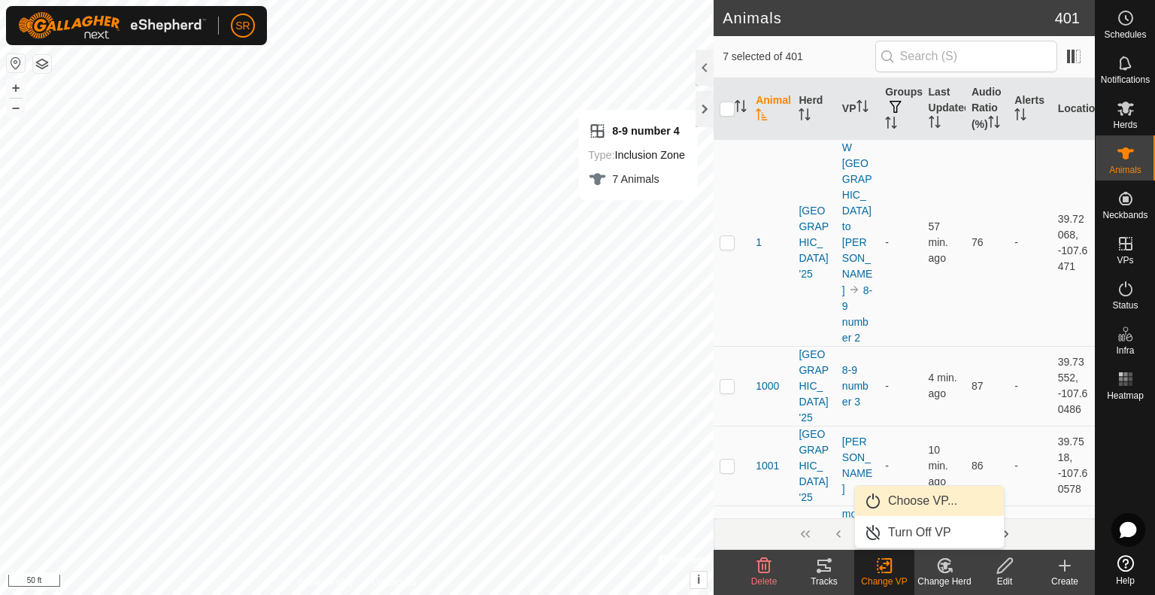
click at [925, 510] on link "Choose VP..." at bounding box center [929, 501] width 149 height 30
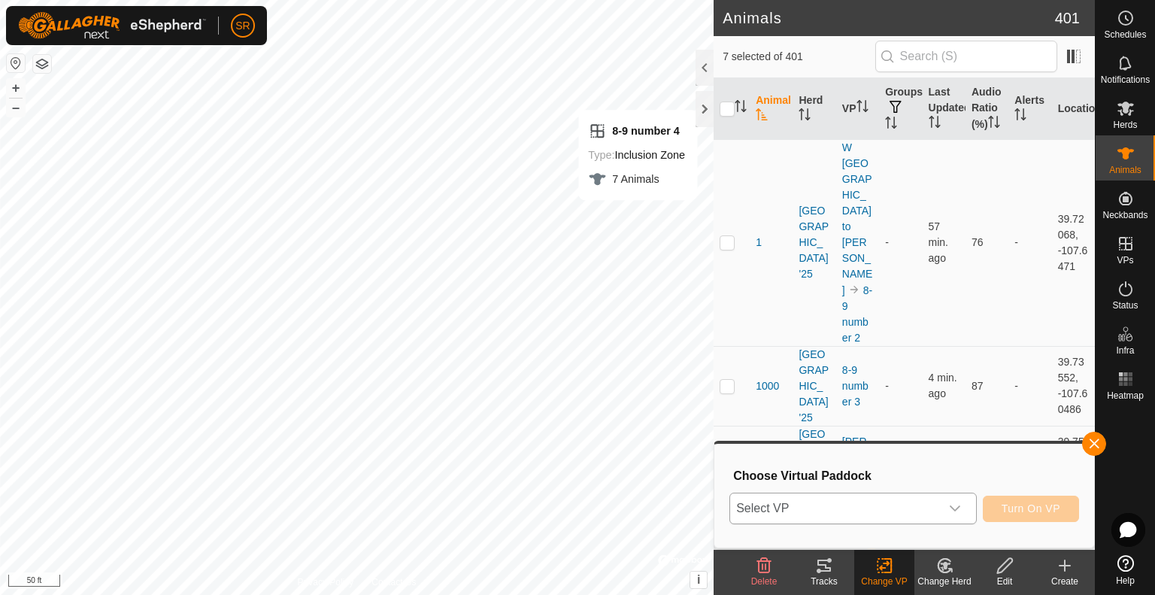
click at [908, 509] on span "Select VP" at bounding box center [835, 508] width 210 height 30
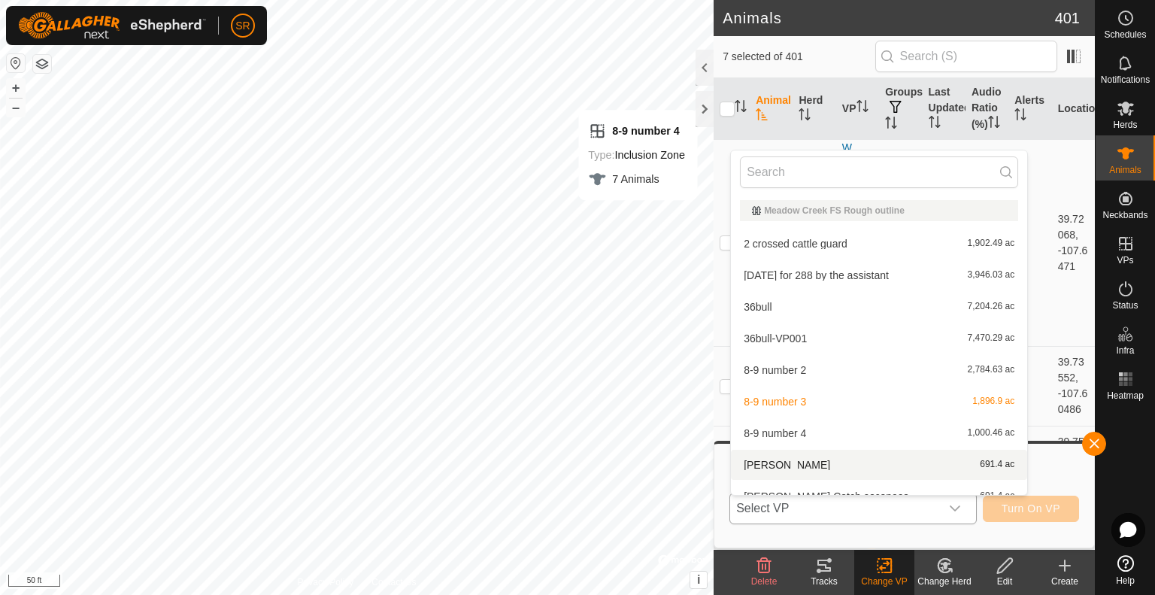
scroll to position [17, 0]
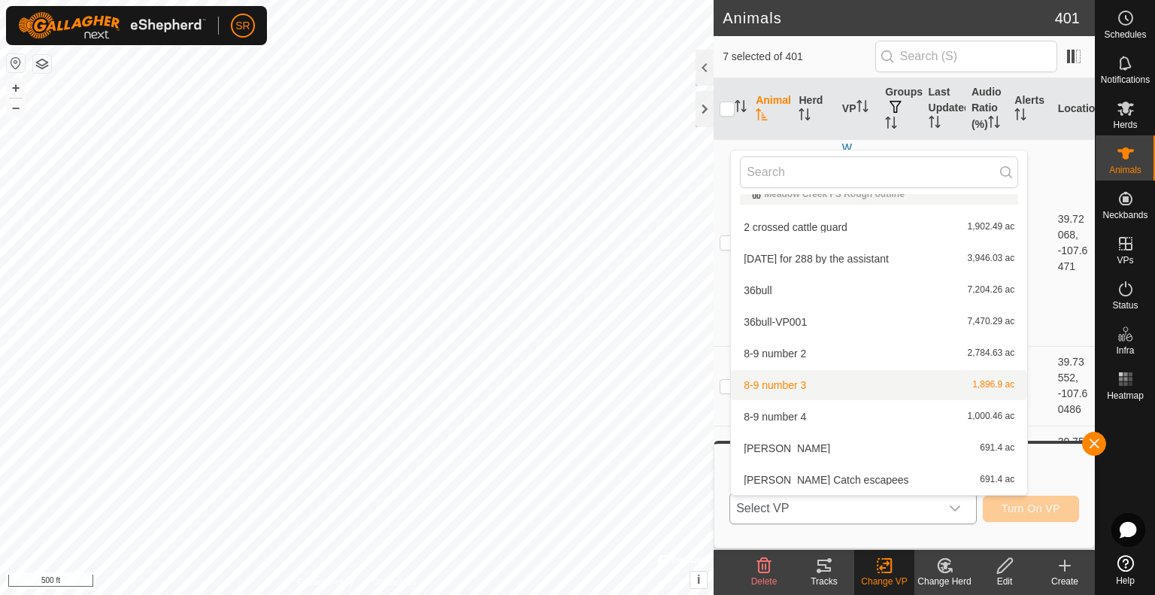
click at [778, 390] on li "8-9 number 3 1,896.9 ac" at bounding box center [879, 385] width 296 height 30
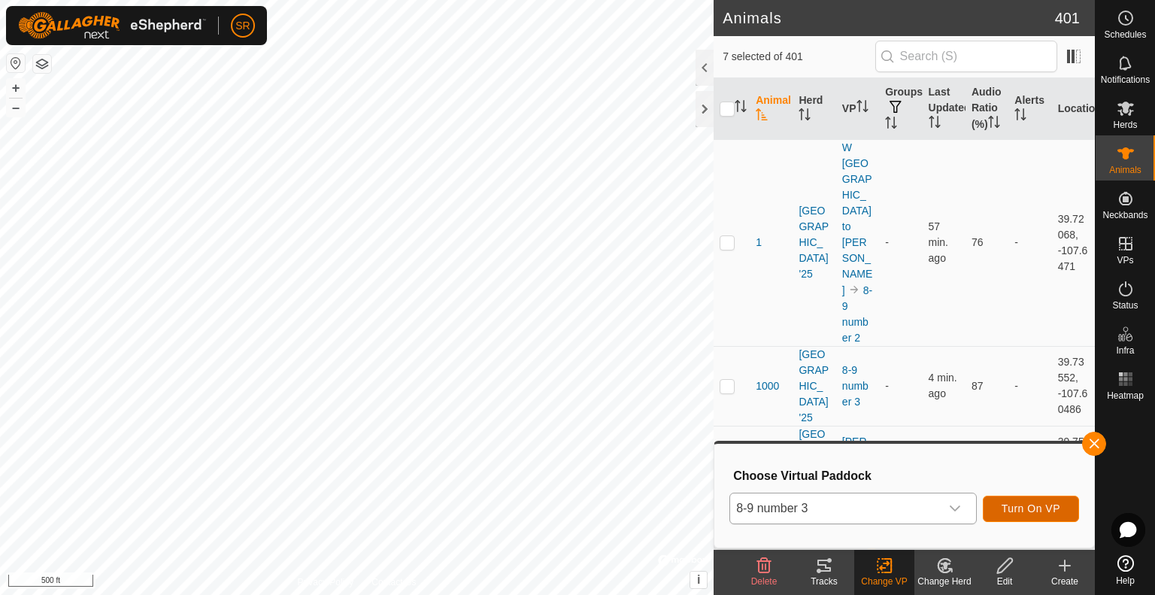
click at [1032, 511] on span "Turn On VP" at bounding box center [1031, 508] width 59 height 12
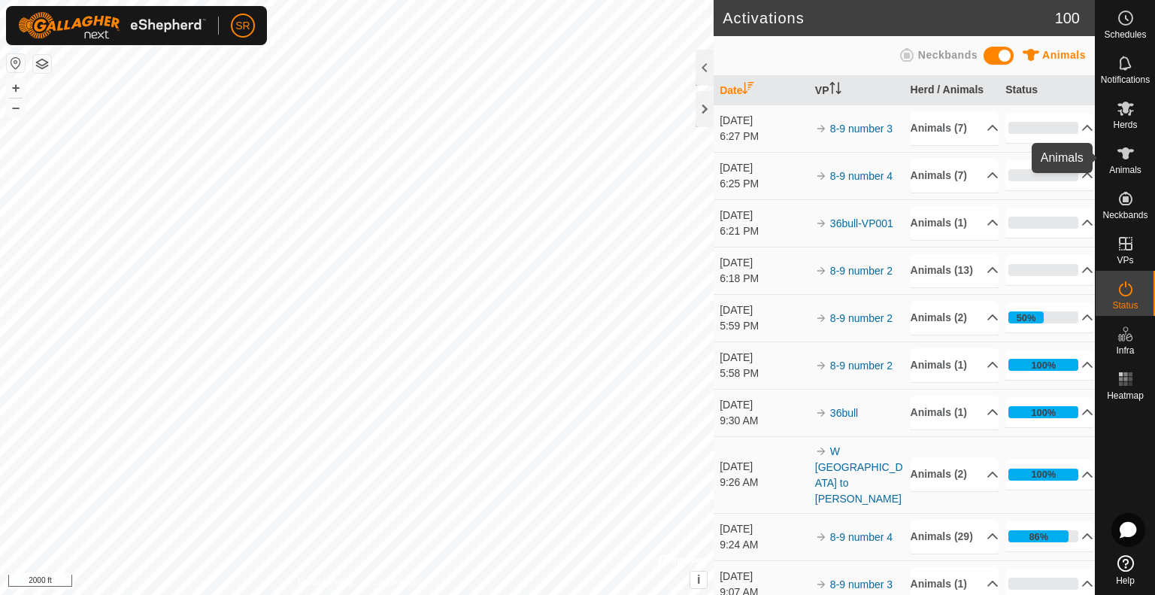
click at [1124, 158] on icon at bounding box center [1126, 153] width 17 height 12
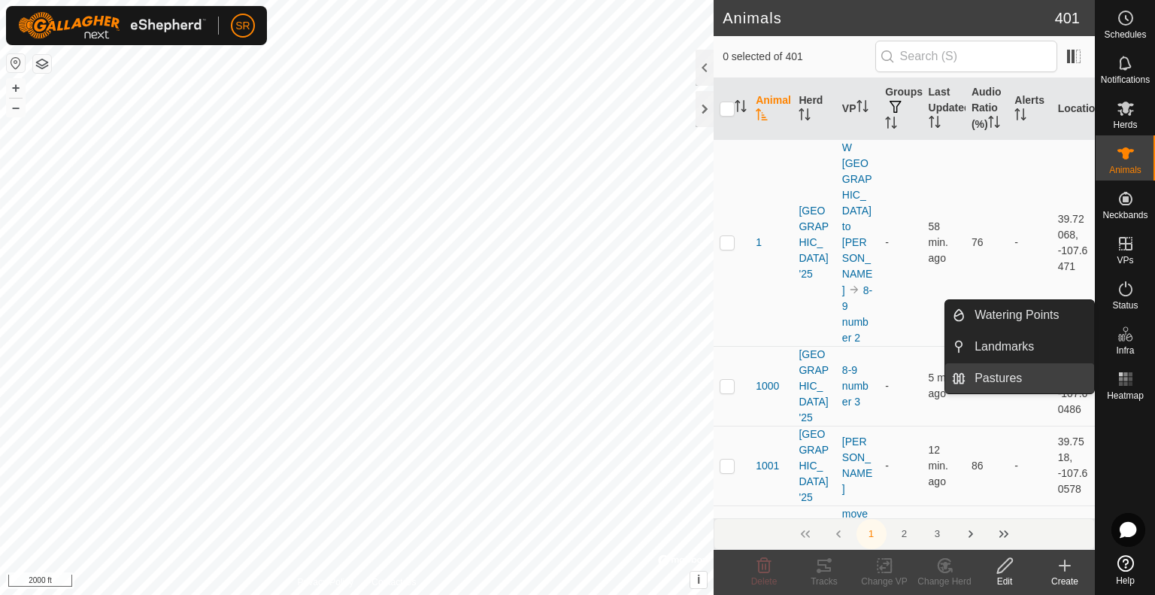
click at [1054, 380] on link "Pastures" at bounding box center [1030, 378] width 129 height 30
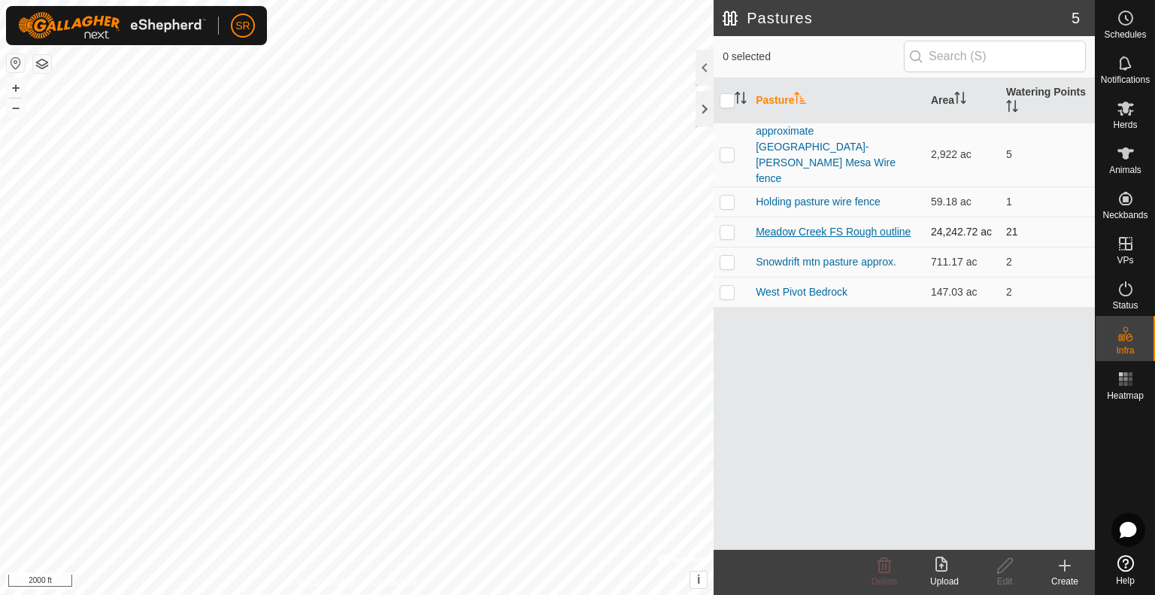
click at [772, 226] on link "Meadow Creek FS Rough outline" at bounding box center [833, 232] width 155 height 12
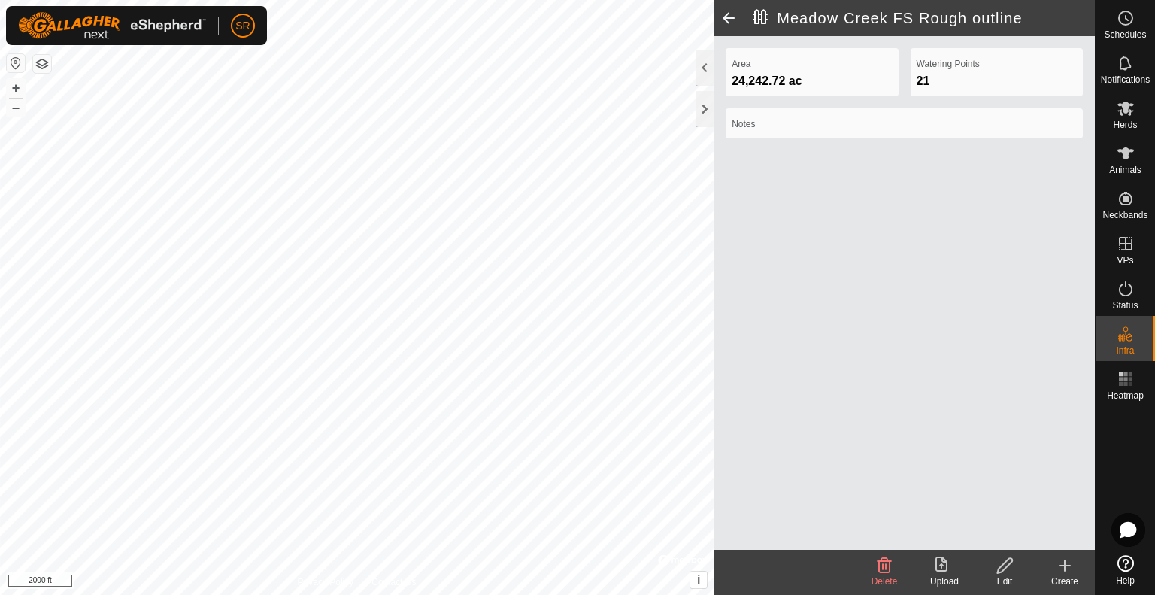
click at [1009, 569] on icon at bounding box center [1005, 566] width 19 height 18
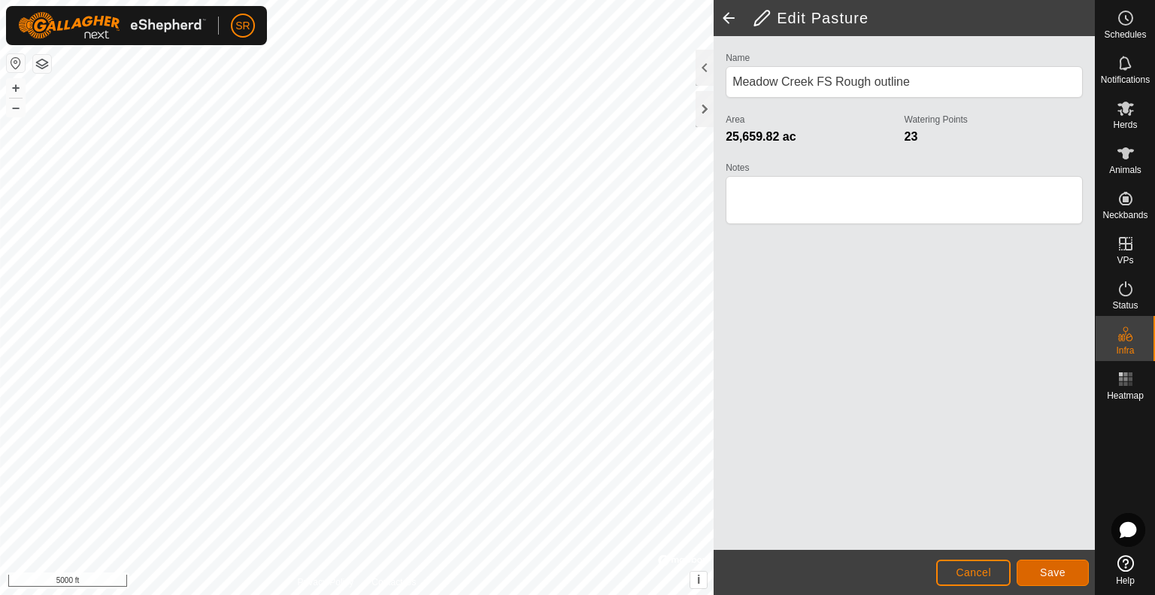
click at [1049, 575] on span "Save" at bounding box center [1053, 572] width 26 height 12
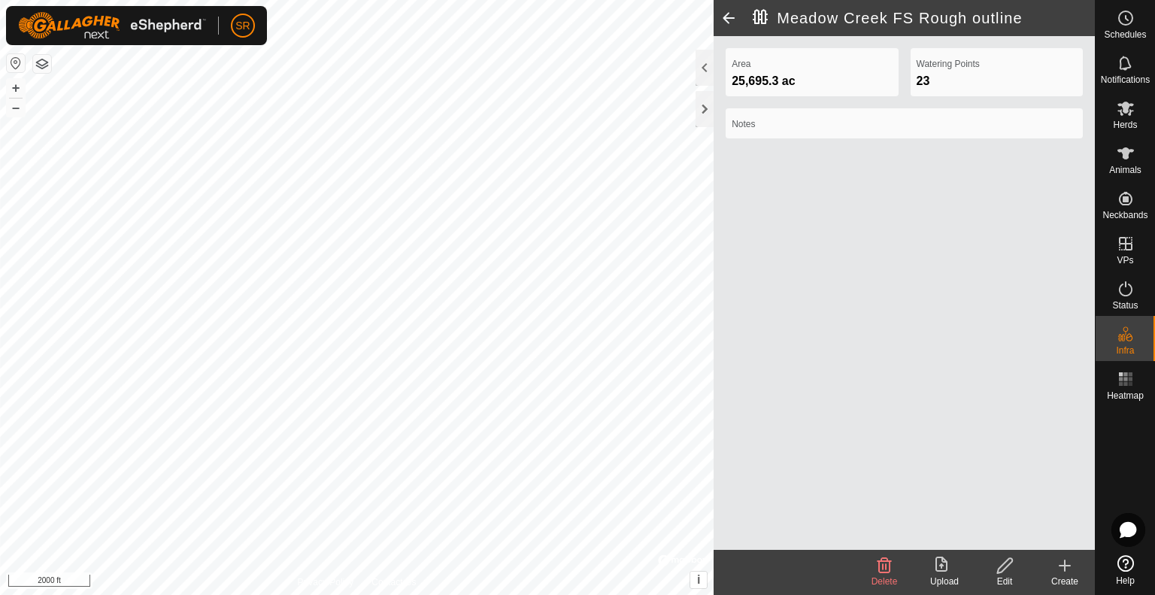
click at [724, 17] on span at bounding box center [729, 18] width 30 height 36
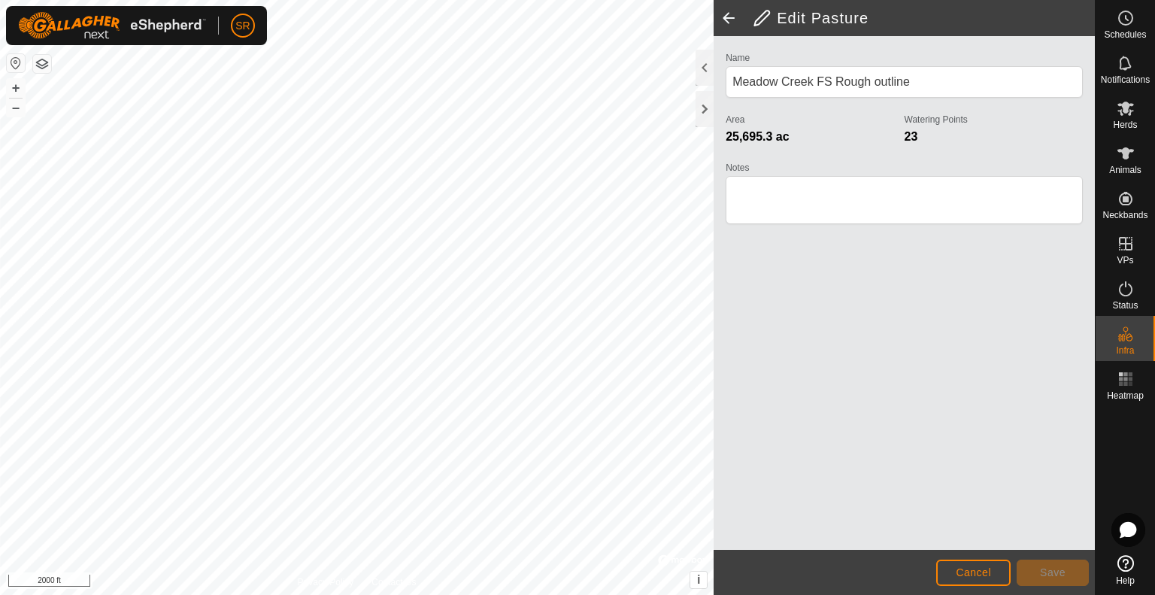
click at [724, 17] on span at bounding box center [729, 18] width 30 height 36
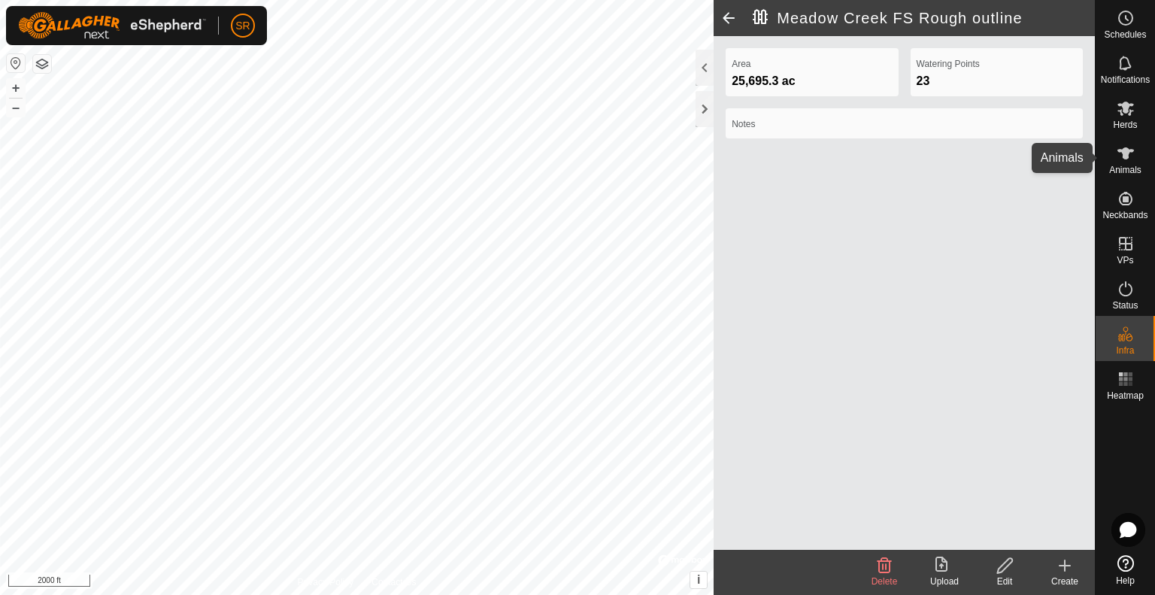
click at [1131, 156] on icon at bounding box center [1126, 153] width 18 height 18
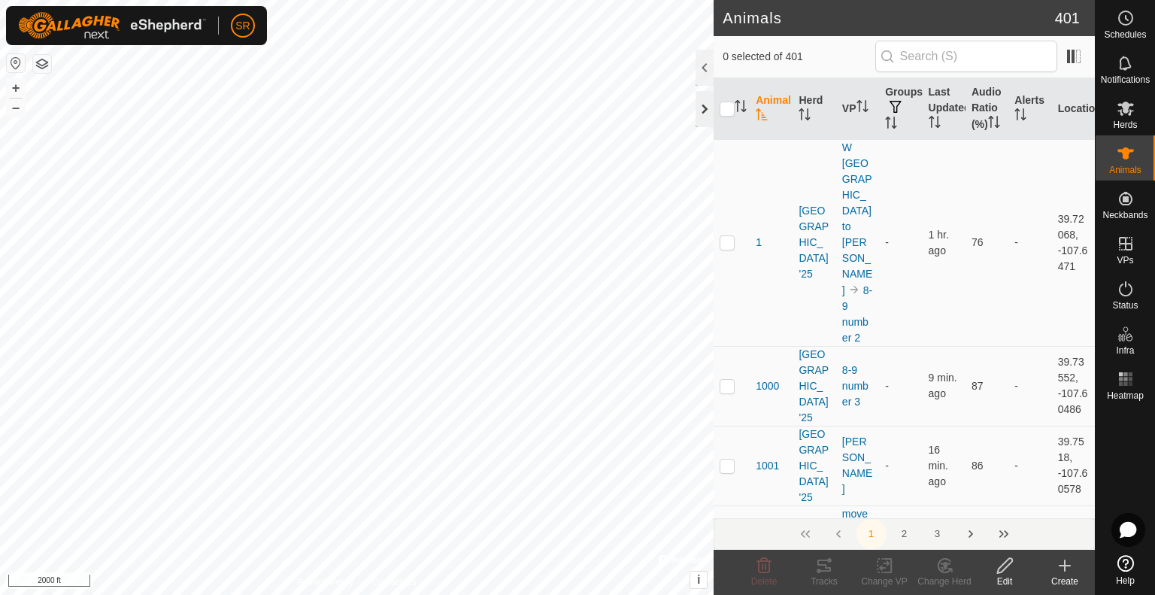
click at [705, 109] on div at bounding box center [705, 109] width 18 height 36
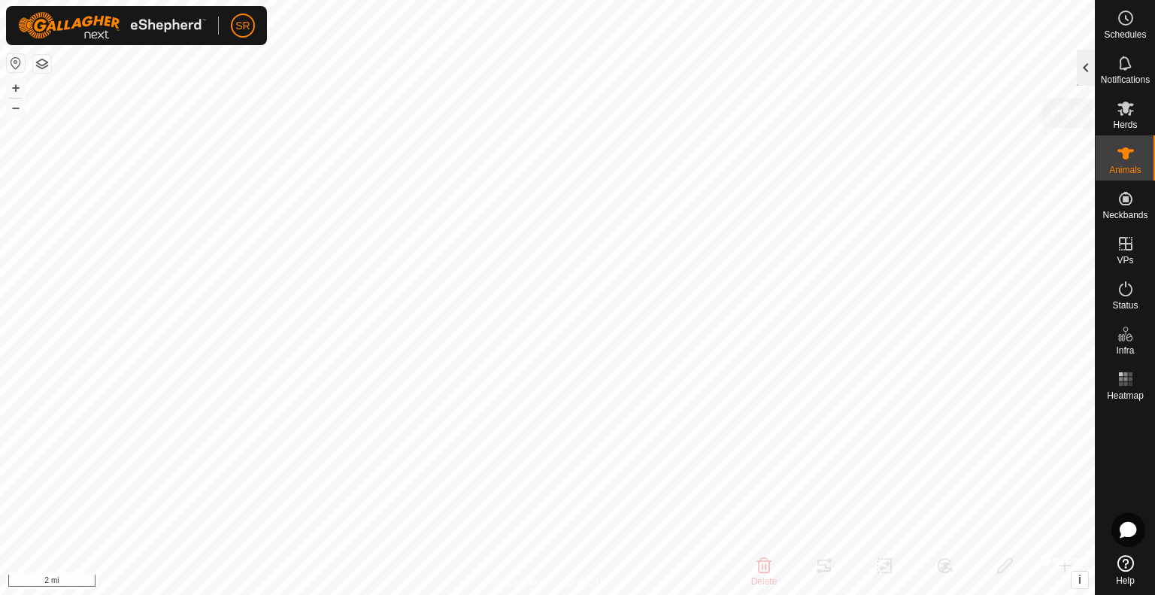
click at [1086, 68] on div at bounding box center [1086, 68] width 18 height 36
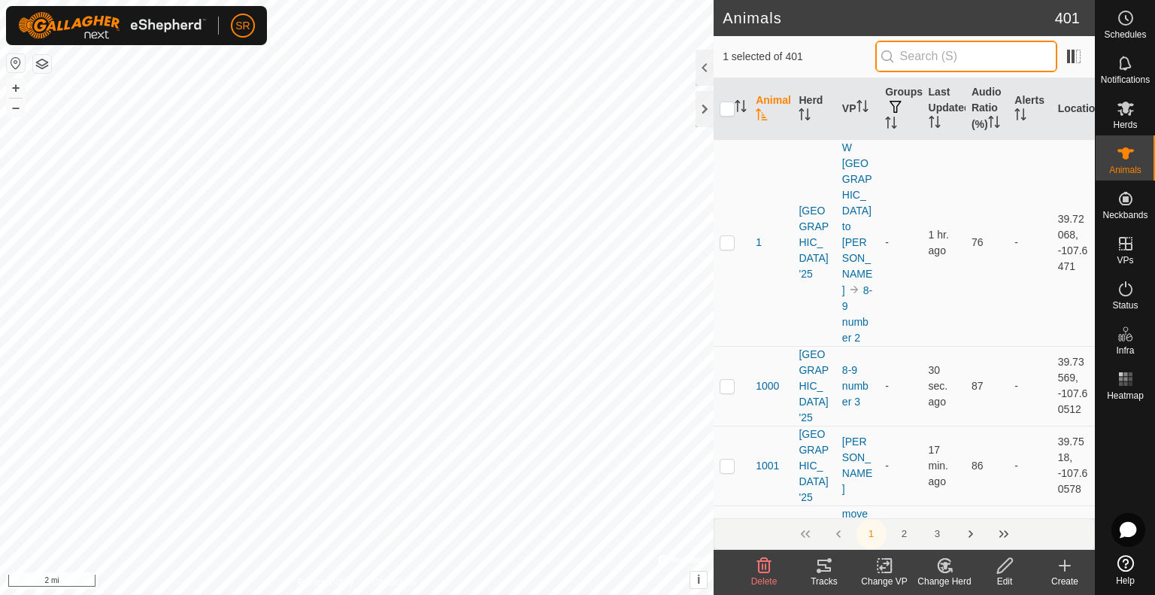
click at [931, 62] on input "text" at bounding box center [966, 57] width 182 height 32
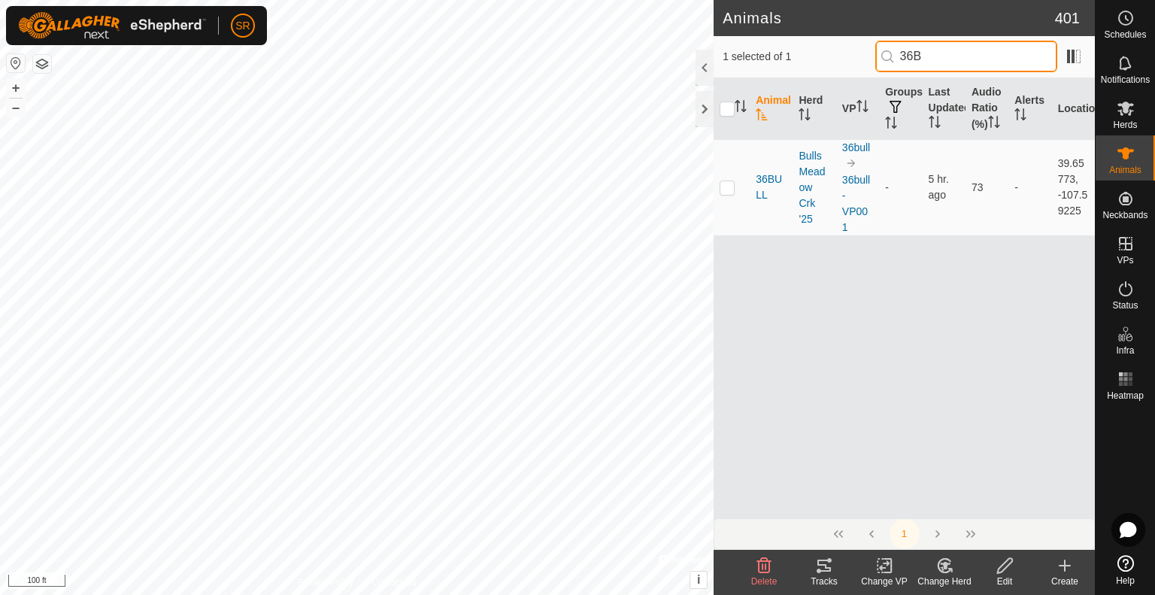
click at [978, 54] on input "36B" at bounding box center [966, 57] width 182 height 32
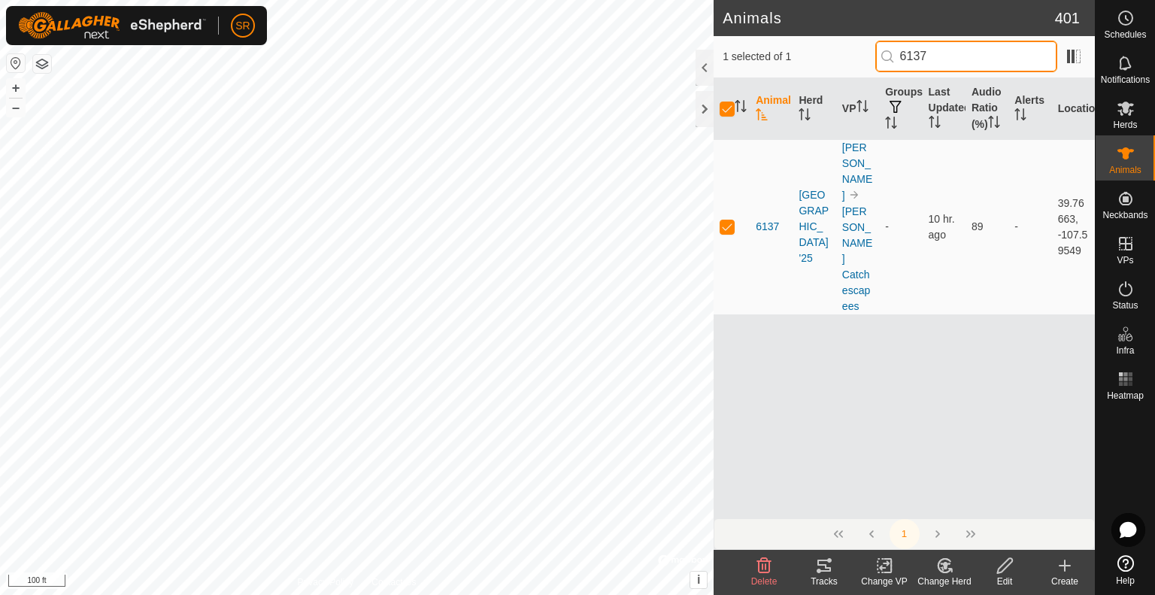
click at [960, 59] on input "6137" at bounding box center [966, 57] width 182 height 32
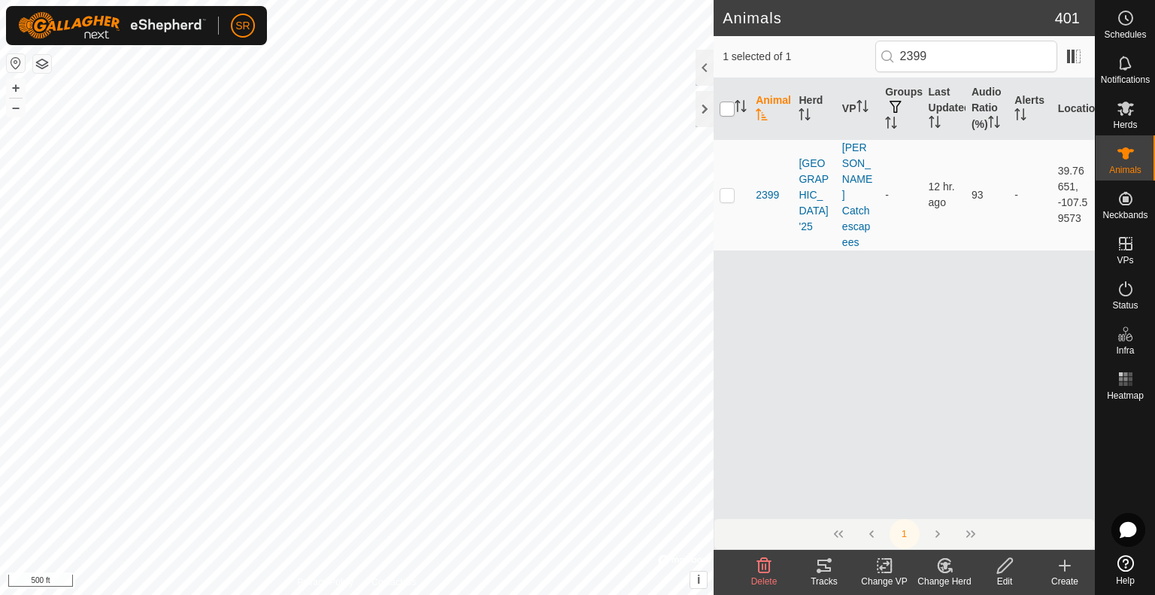
click at [726, 111] on input "checkbox" at bounding box center [727, 109] width 15 height 15
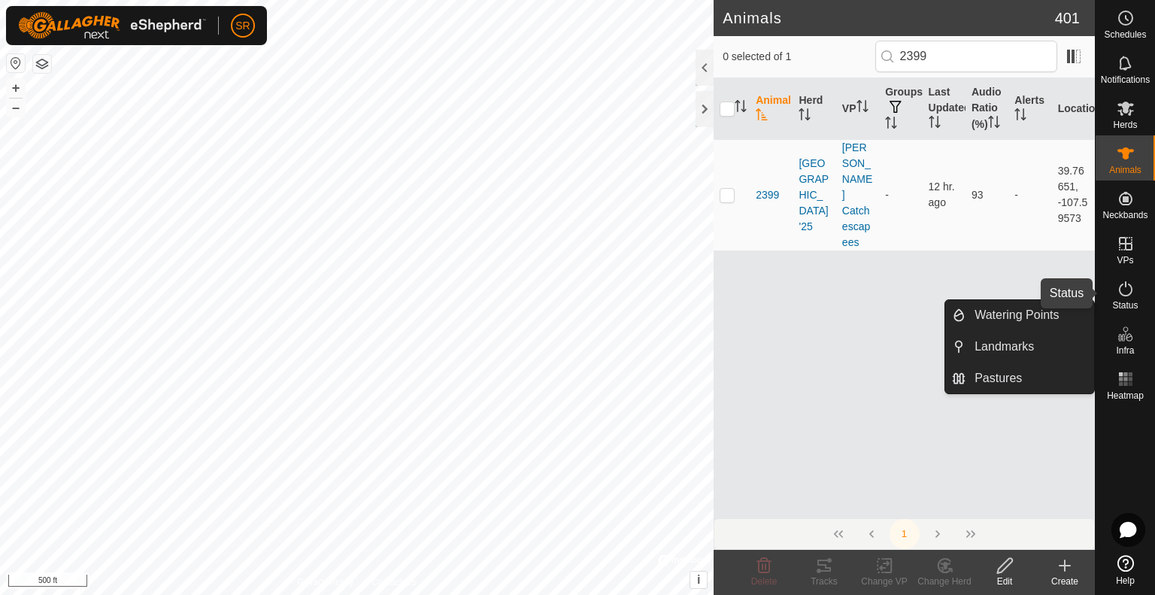
click at [1126, 295] on icon at bounding box center [1126, 288] width 14 height 15
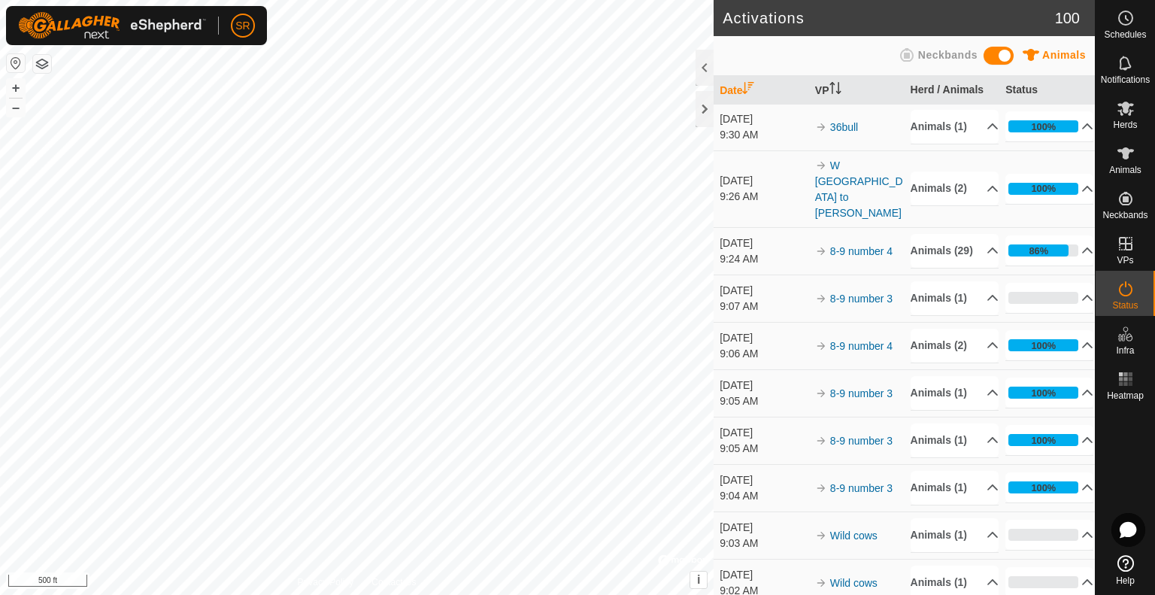
scroll to position [286, 0]
